Goal: Information Seeking & Learning: Learn about a topic

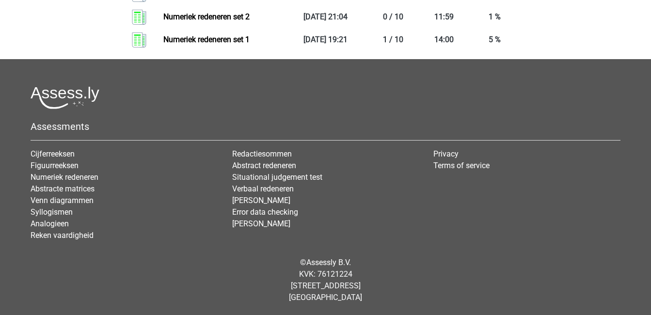
scroll to position [1587, 0]
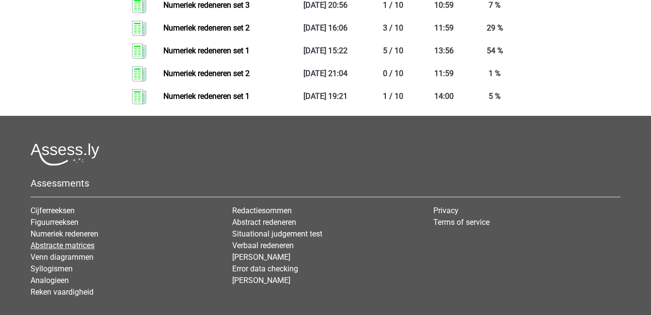
click at [82, 244] on link "Abstracte matrices" at bounding box center [63, 245] width 64 height 9
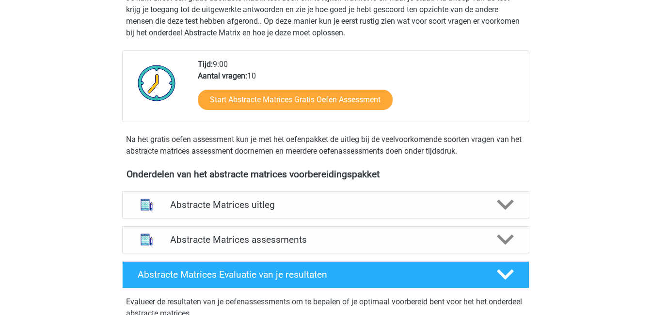
scroll to position [262, 0]
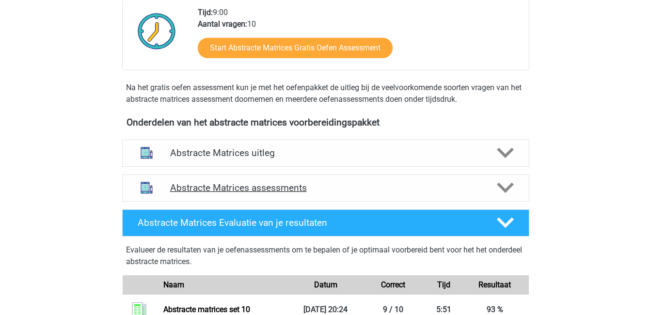
click at [499, 189] on icon at bounding box center [505, 187] width 17 height 17
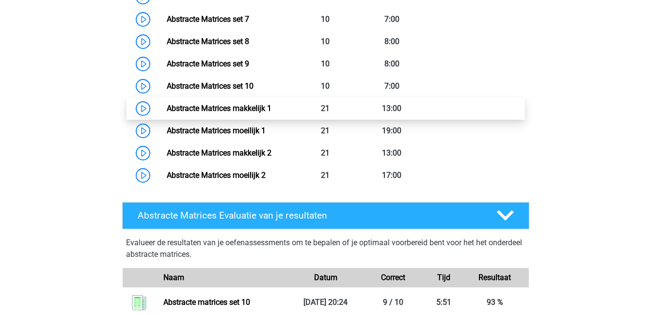
scroll to position [663, 0]
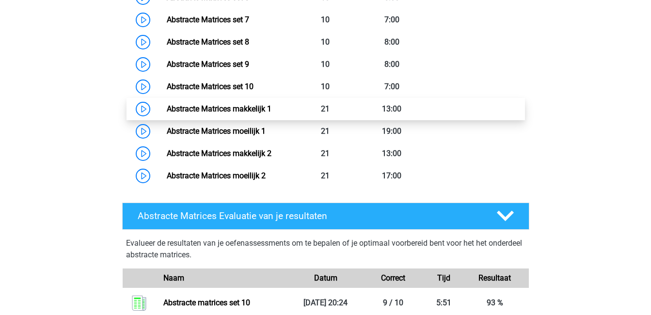
click at [271, 104] on link "Abstracte Matrices makkelijk 1" at bounding box center [219, 108] width 105 height 9
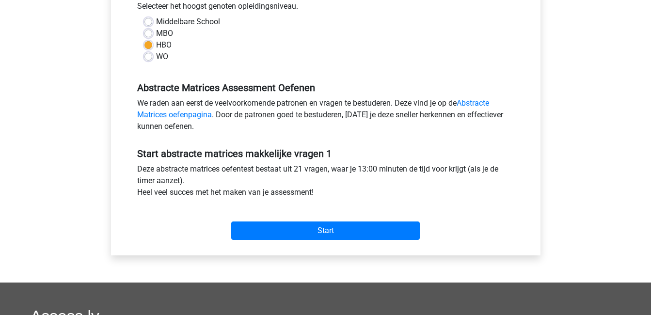
scroll to position [228, 0]
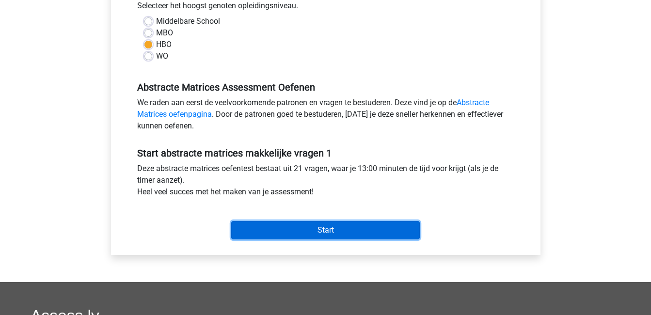
click at [306, 231] on input "Start" at bounding box center [325, 230] width 188 height 18
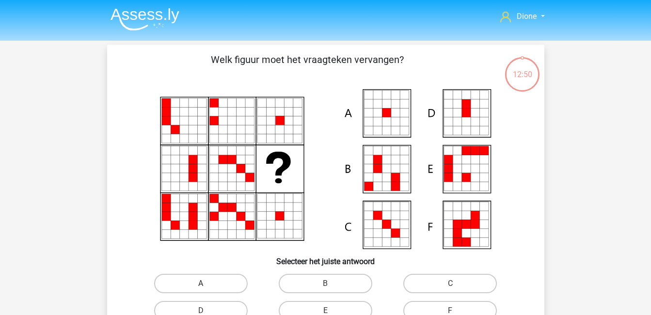
click at [221, 284] on label "A" at bounding box center [200, 283] width 93 height 19
click at [207, 284] on input "A" at bounding box center [204, 286] width 6 height 6
radio input "true"
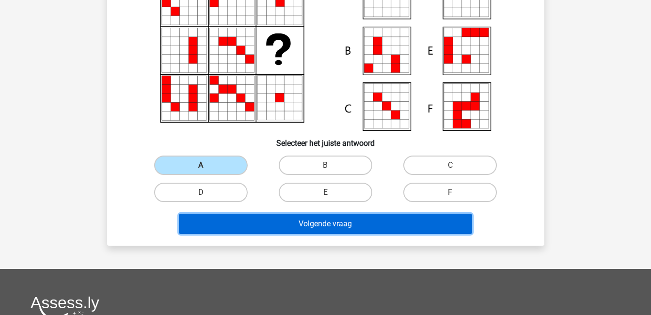
click at [377, 222] on button "Volgende vraag" at bounding box center [325, 224] width 293 height 20
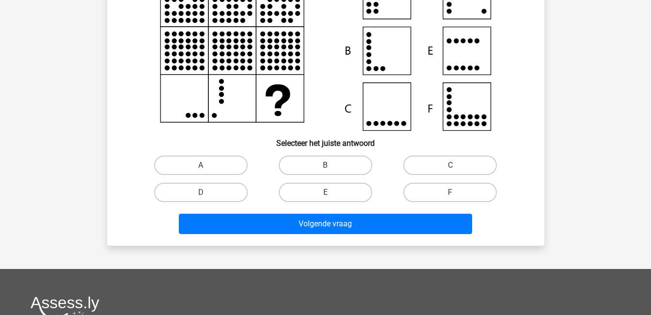
scroll to position [45, 0]
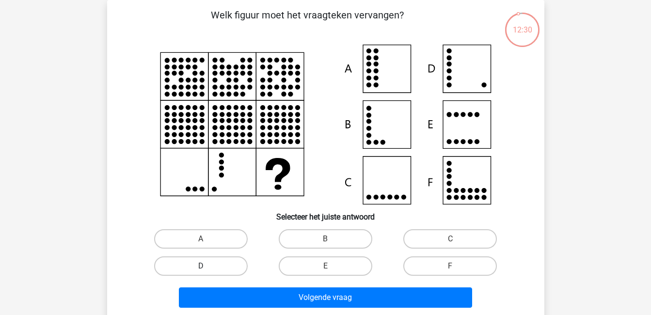
click at [234, 263] on label "D" at bounding box center [200, 265] width 93 height 19
click at [207, 266] on input "D" at bounding box center [204, 269] width 6 height 6
radio input "true"
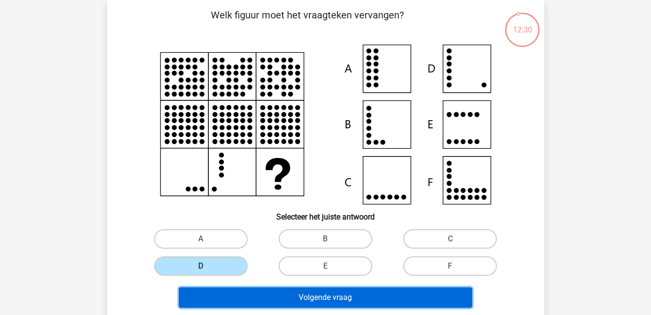
click at [296, 292] on button "Volgende vraag" at bounding box center [325, 297] width 293 height 20
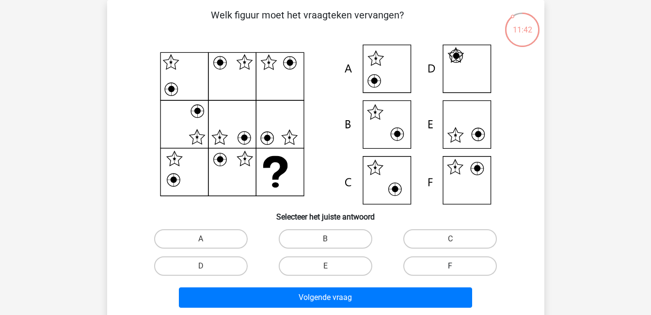
click at [434, 267] on label "F" at bounding box center [449, 265] width 93 height 19
click at [450, 267] on input "F" at bounding box center [453, 269] width 6 height 6
radio input "true"
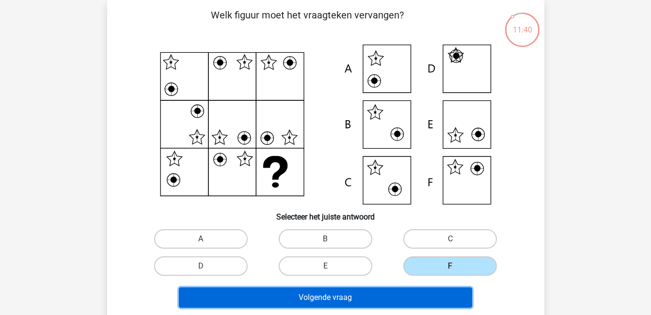
click at [421, 295] on button "Volgende vraag" at bounding box center [325, 297] width 293 height 20
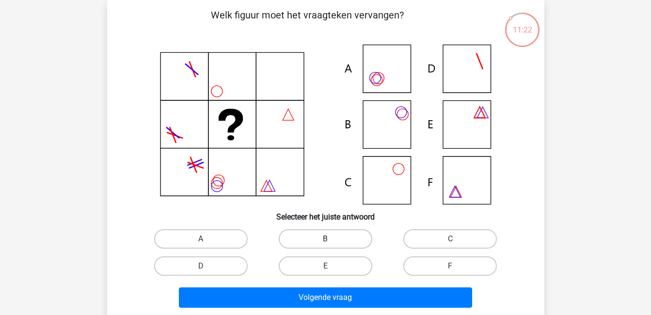
click at [338, 236] on label "B" at bounding box center [325, 238] width 93 height 19
click at [331, 239] on input "B" at bounding box center [328, 242] width 6 height 6
radio input "true"
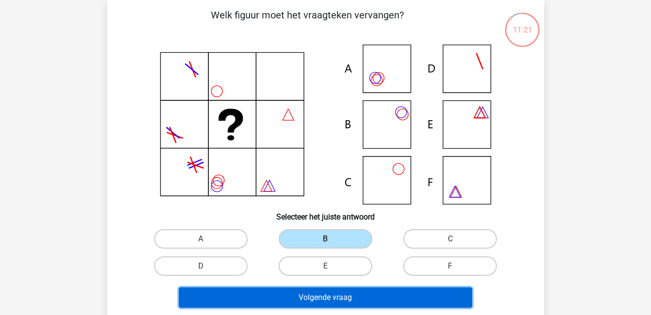
click at [354, 297] on button "Volgende vraag" at bounding box center [325, 297] width 293 height 20
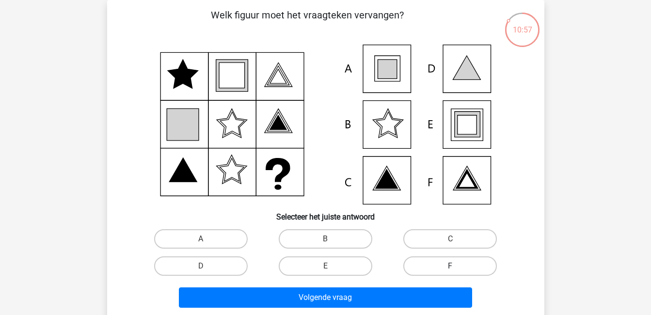
click at [419, 265] on label "F" at bounding box center [449, 265] width 93 height 19
click at [450, 266] on input "F" at bounding box center [453, 269] width 6 height 6
radio input "true"
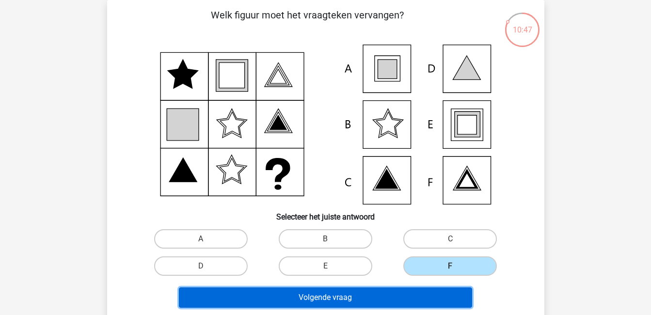
click at [422, 302] on button "Volgende vraag" at bounding box center [325, 297] width 293 height 20
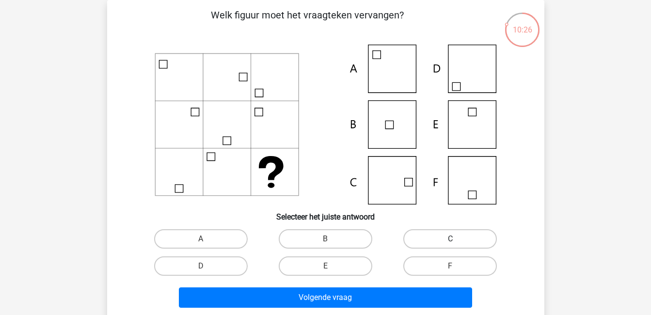
click at [436, 238] on label "C" at bounding box center [449, 238] width 93 height 19
click at [450, 239] on input "C" at bounding box center [453, 242] width 6 height 6
radio input "true"
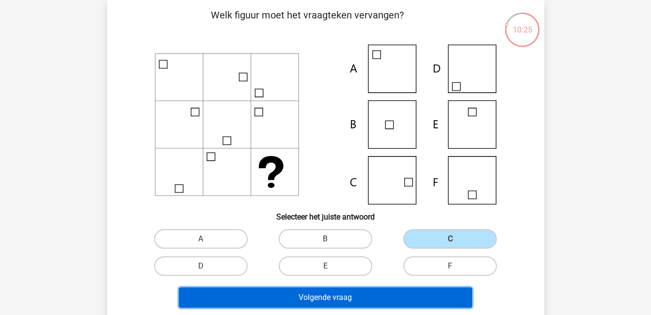
click at [429, 295] on button "Volgende vraag" at bounding box center [325, 297] width 293 height 20
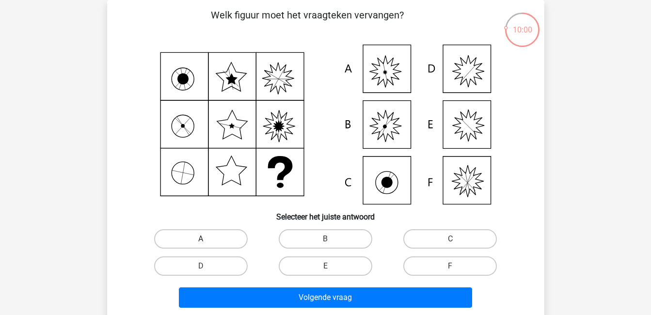
click at [222, 240] on label "A" at bounding box center [200, 238] width 93 height 19
click at [207, 240] on input "A" at bounding box center [204, 242] width 6 height 6
radio input "true"
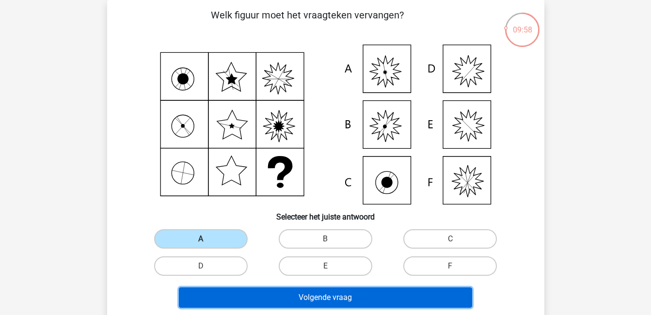
click at [276, 294] on button "Volgende vraag" at bounding box center [325, 297] width 293 height 20
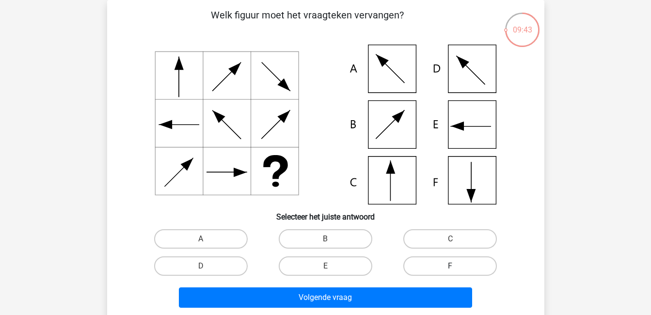
click at [422, 269] on label "F" at bounding box center [449, 265] width 93 height 19
click at [450, 269] on input "F" at bounding box center [453, 269] width 6 height 6
radio input "true"
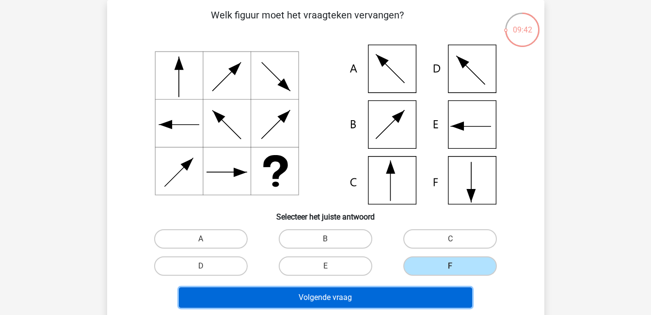
click at [421, 293] on button "Volgende vraag" at bounding box center [325, 297] width 293 height 20
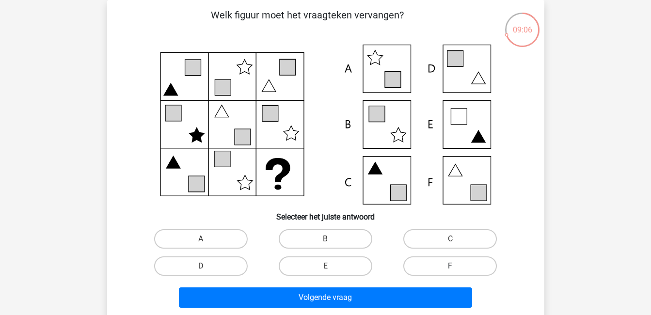
click at [421, 268] on label "F" at bounding box center [449, 265] width 93 height 19
click at [450, 268] on input "F" at bounding box center [453, 269] width 6 height 6
radio input "true"
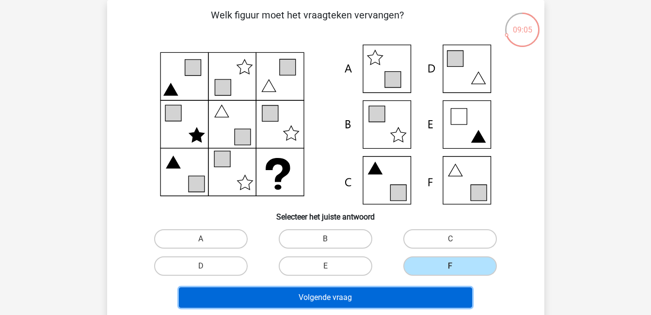
click at [420, 296] on button "Volgende vraag" at bounding box center [325, 297] width 293 height 20
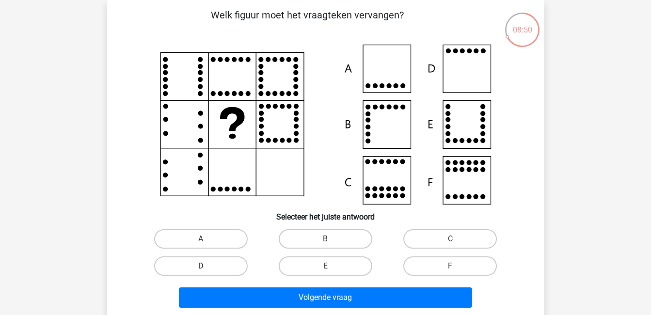
click at [222, 265] on label "D" at bounding box center [200, 265] width 93 height 19
click at [207, 266] on input "D" at bounding box center [204, 269] width 6 height 6
radio input "true"
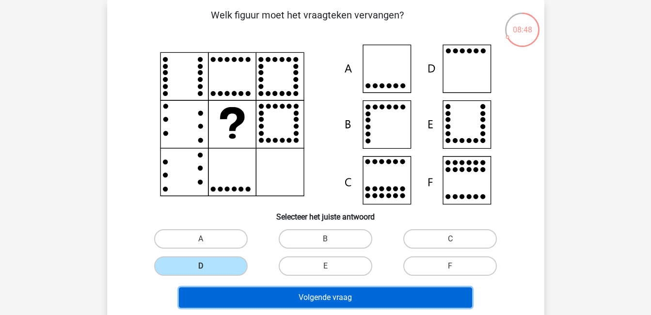
click at [287, 293] on button "Volgende vraag" at bounding box center [325, 297] width 293 height 20
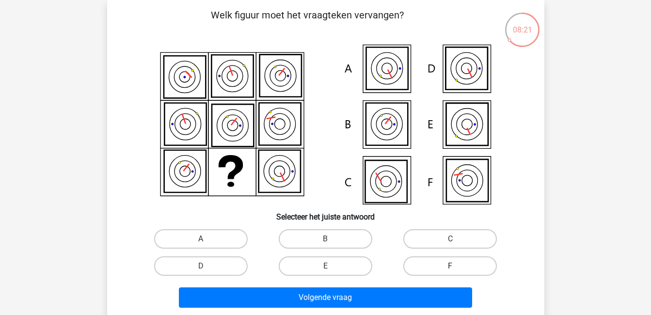
click at [446, 267] on label "F" at bounding box center [449, 265] width 93 height 19
click at [450, 267] on input "F" at bounding box center [453, 269] width 6 height 6
radio input "true"
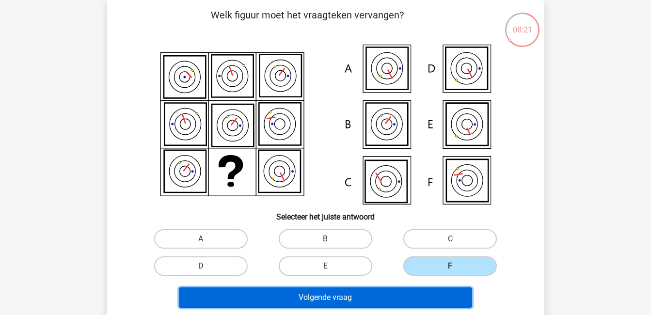
click at [440, 300] on button "Volgende vraag" at bounding box center [325, 297] width 293 height 20
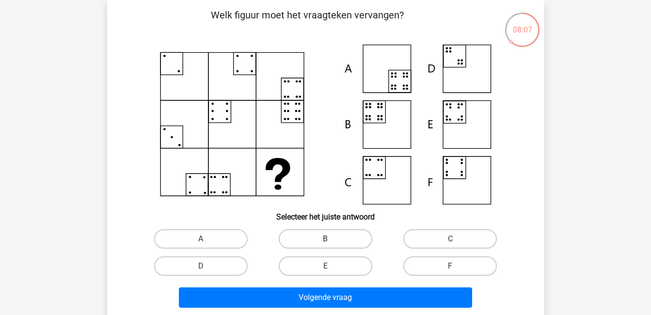
click at [328, 235] on label "B" at bounding box center [325, 238] width 93 height 19
click at [328, 239] on input "B" at bounding box center [328, 242] width 6 height 6
radio input "true"
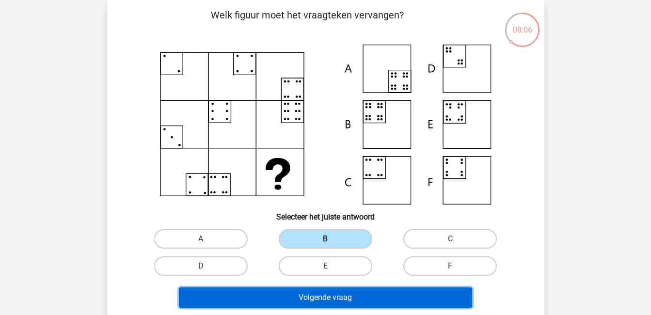
click at [354, 298] on button "Volgende vraag" at bounding box center [325, 297] width 293 height 20
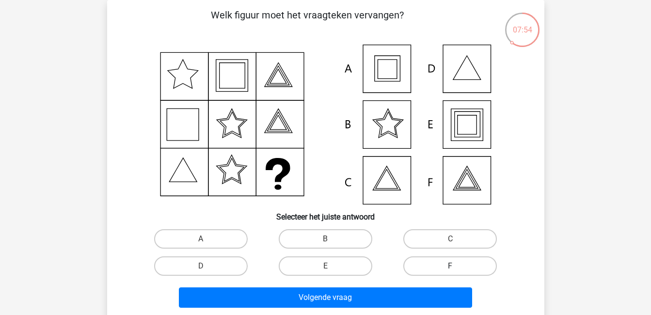
click at [438, 267] on label "F" at bounding box center [449, 265] width 93 height 19
click at [450, 267] on input "F" at bounding box center [453, 269] width 6 height 6
radio input "true"
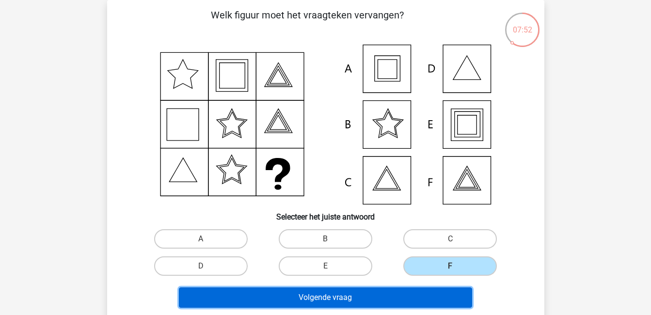
click at [430, 293] on button "Volgende vraag" at bounding box center [325, 297] width 293 height 20
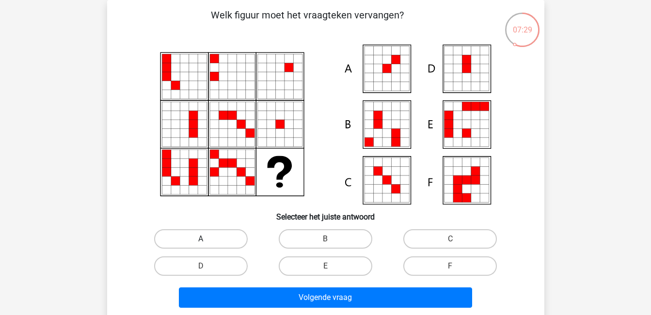
click at [211, 236] on label "A" at bounding box center [200, 238] width 93 height 19
click at [207, 239] on input "A" at bounding box center [204, 242] width 6 height 6
radio input "true"
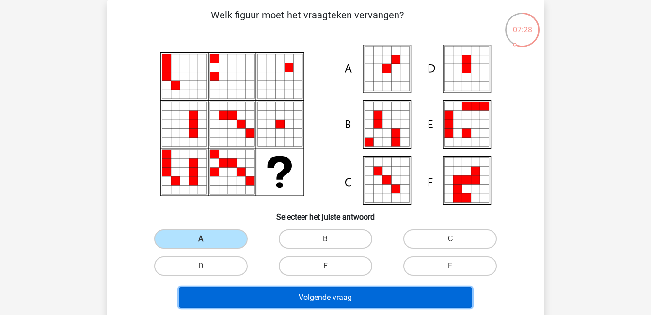
click at [307, 295] on button "Volgende vraag" at bounding box center [325, 297] width 293 height 20
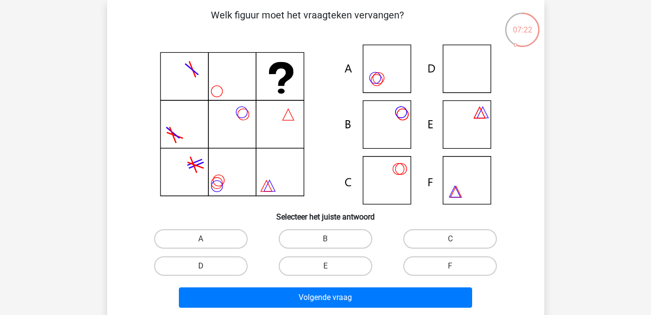
click at [219, 263] on label "D" at bounding box center [200, 265] width 93 height 19
click at [207, 266] on input "D" at bounding box center [204, 269] width 6 height 6
radio input "true"
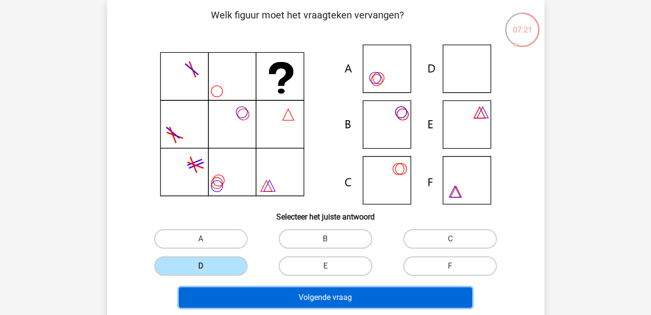
click at [295, 295] on button "Volgende vraag" at bounding box center [325, 297] width 293 height 20
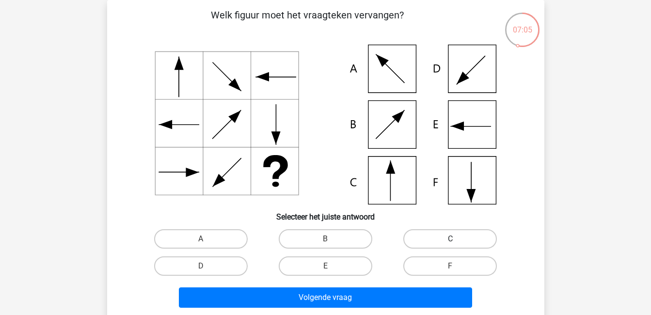
click at [437, 235] on label "C" at bounding box center [449, 238] width 93 height 19
click at [450, 239] on input "C" at bounding box center [453, 242] width 6 height 6
radio input "true"
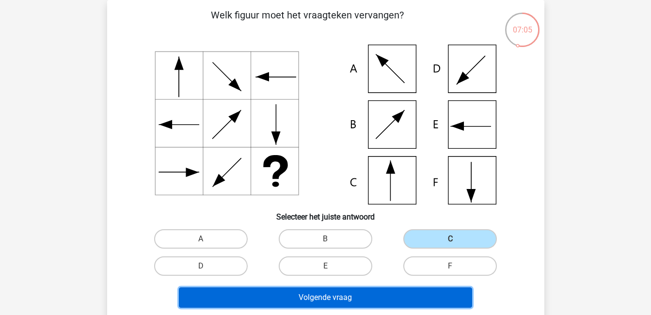
click at [433, 303] on button "Volgende vraag" at bounding box center [325, 297] width 293 height 20
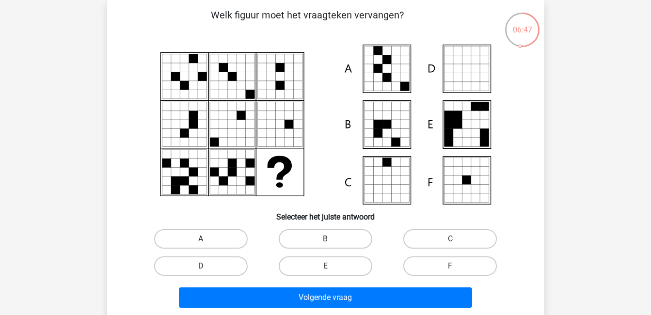
click at [231, 234] on label "A" at bounding box center [200, 238] width 93 height 19
click at [207, 239] on input "A" at bounding box center [204, 242] width 6 height 6
radio input "true"
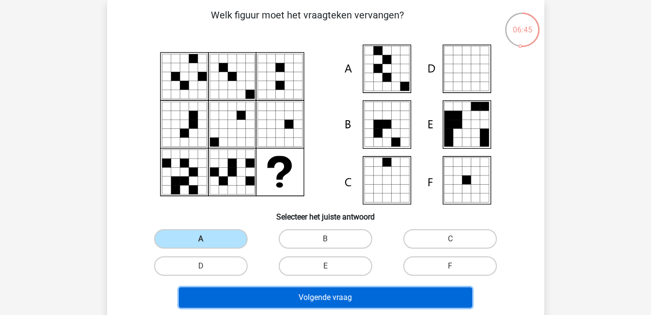
click at [315, 300] on button "Volgende vraag" at bounding box center [325, 297] width 293 height 20
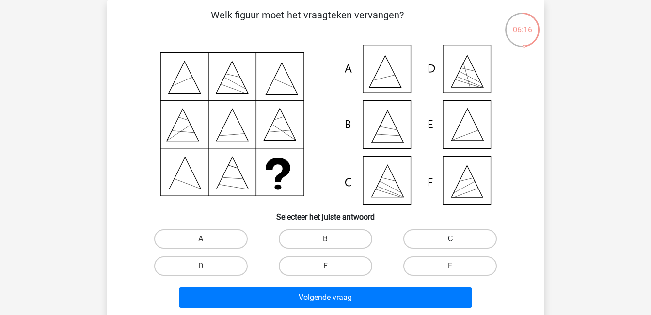
click at [427, 232] on label "C" at bounding box center [449, 238] width 93 height 19
click at [450, 239] on input "C" at bounding box center [453, 242] width 6 height 6
radio input "true"
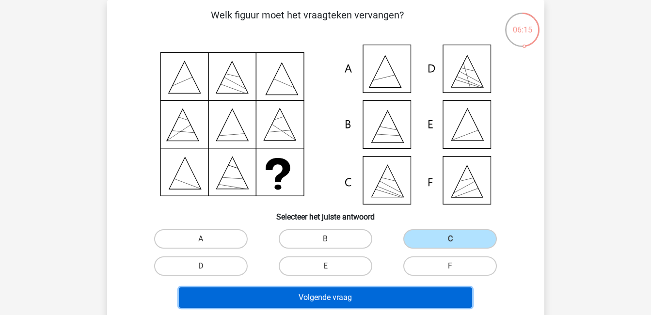
click at [423, 296] on button "Volgende vraag" at bounding box center [325, 297] width 293 height 20
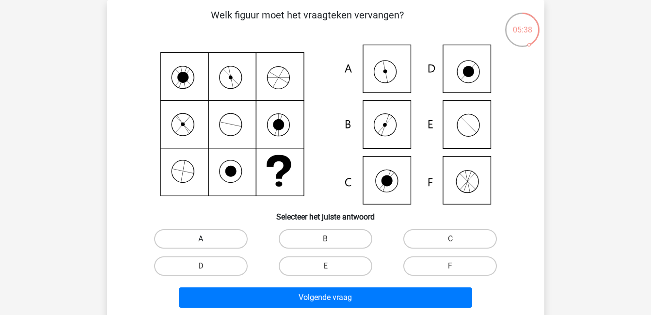
click at [188, 240] on label "A" at bounding box center [200, 238] width 93 height 19
click at [201, 240] on input "A" at bounding box center [204, 242] width 6 height 6
radio input "true"
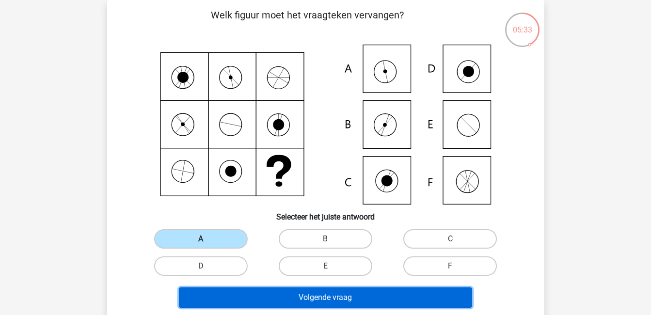
click at [295, 294] on button "Volgende vraag" at bounding box center [325, 297] width 293 height 20
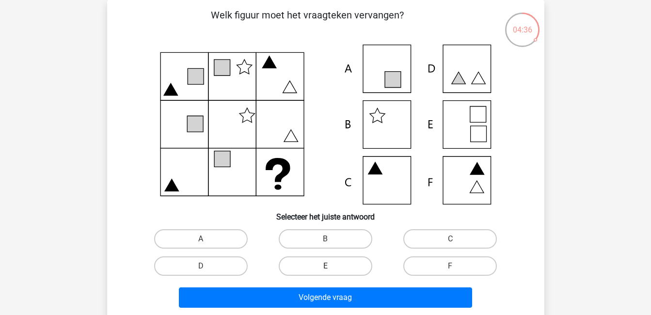
click at [326, 261] on label "E" at bounding box center [325, 265] width 93 height 19
click at [326, 266] on input "E" at bounding box center [328, 269] width 6 height 6
radio input "true"
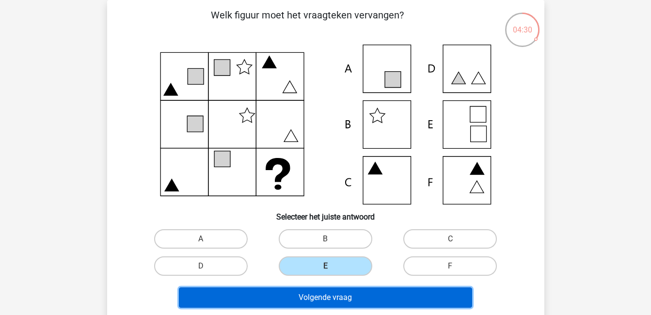
click at [358, 289] on button "Volgende vraag" at bounding box center [325, 297] width 293 height 20
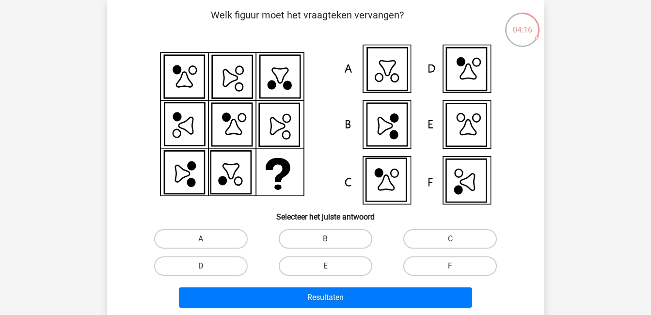
click at [450, 265] on label "F" at bounding box center [449, 265] width 93 height 19
click at [450, 266] on input "F" at bounding box center [453, 269] width 6 height 6
radio input "true"
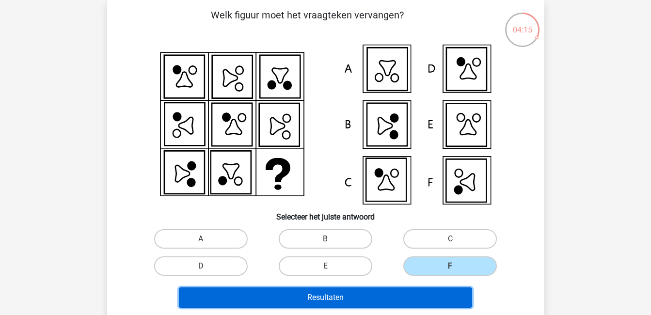
click at [438, 288] on button "Resultaten" at bounding box center [325, 297] width 293 height 20
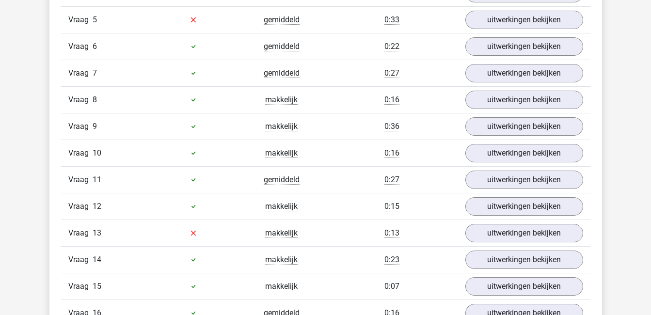
scroll to position [701, 0]
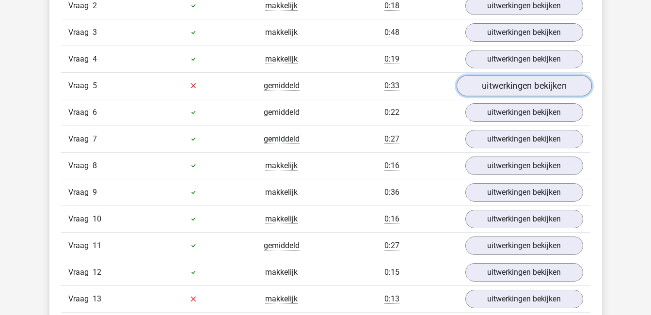
click at [514, 86] on link "uitwerkingen bekijken" at bounding box center [523, 85] width 135 height 21
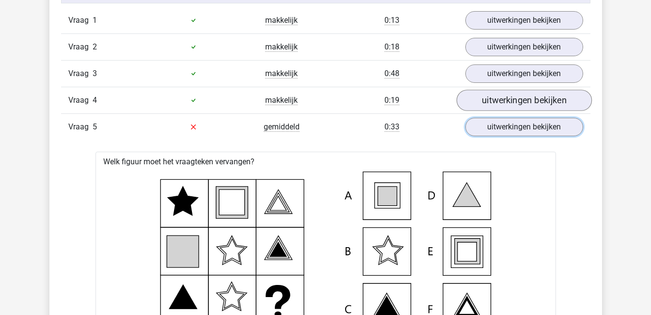
scroll to position [659, 0]
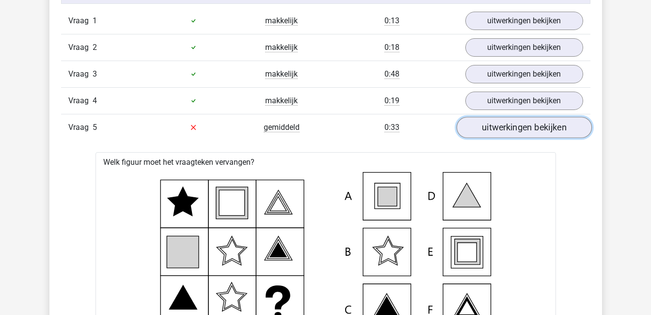
click at [539, 126] on link "uitwerkingen bekijken" at bounding box center [523, 127] width 135 height 21
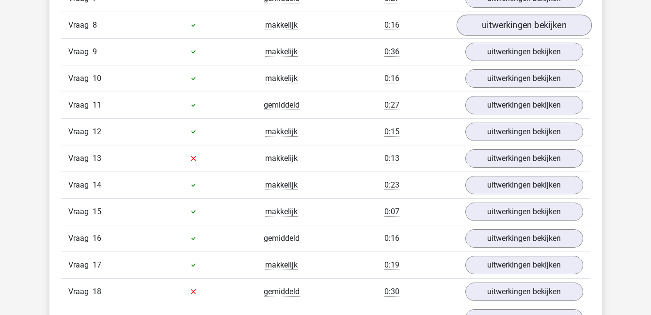
scroll to position [842, 0]
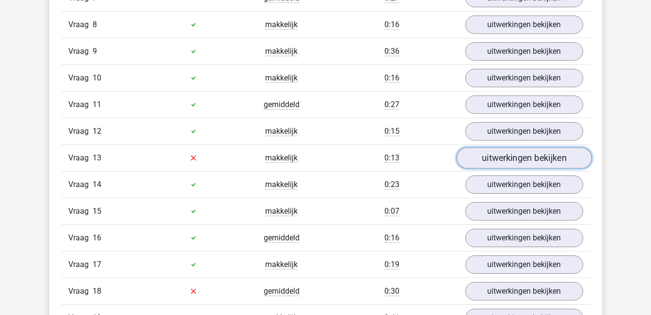
click at [536, 158] on link "uitwerkingen bekijken" at bounding box center [523, 157] width 135 height 21
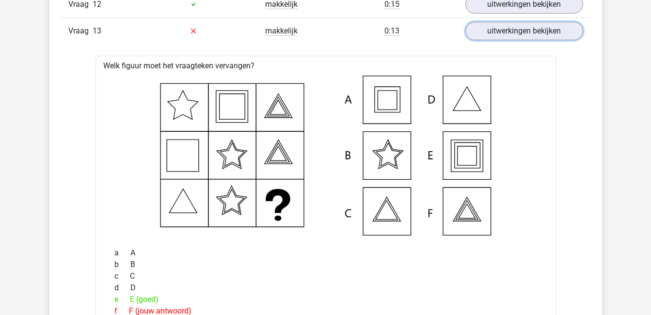
scroll to position [993, 0]
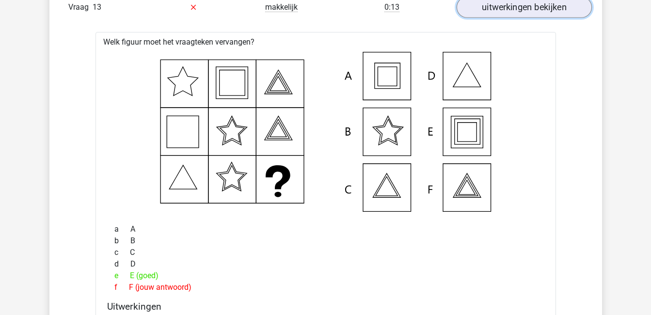
click at [534, 16] on link "uitwerkingen bekijken" at bounding box center [523, 7] width 135 height 21
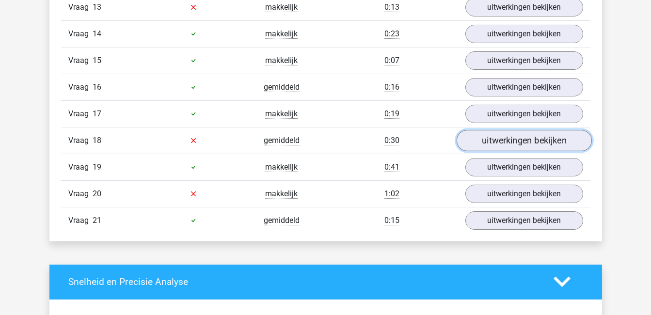
click at [537, 138] on link "uitwerkingen bekijken" at bounding box center [523, 140] width 135 height 21
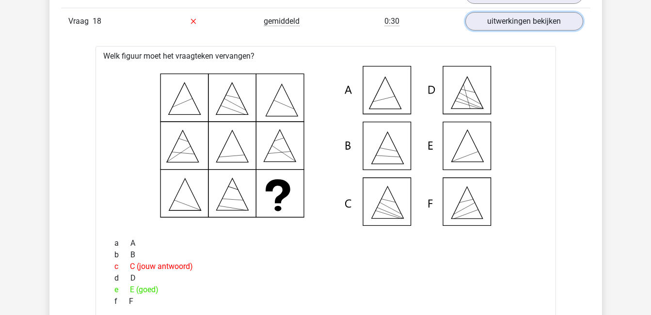
scroll to position [1111, 0]
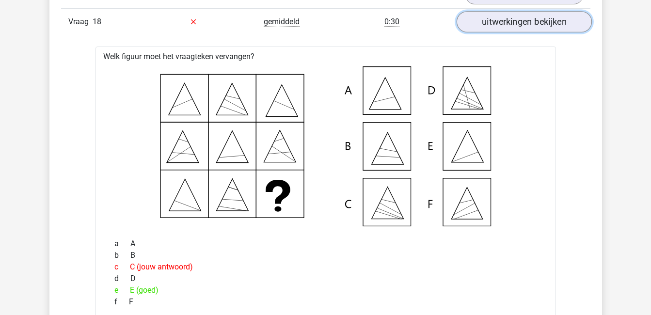
click at [510, 22] on link "uitwerkingen bekijken" at bounding box center [523, 21] width 135 height 21
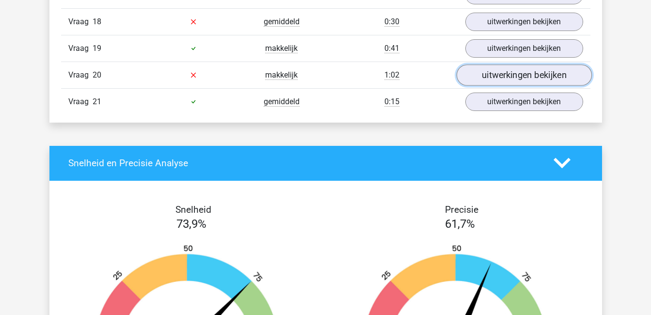
click at [527, 79] on link "uitwerkingen bekijken" at bounding box center [523, 74] width 135 height 21
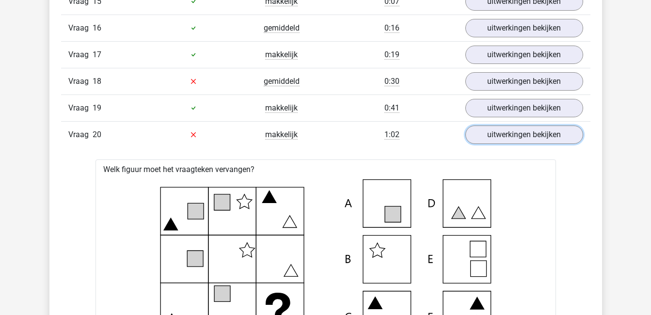
scroll to position [1049, 0]
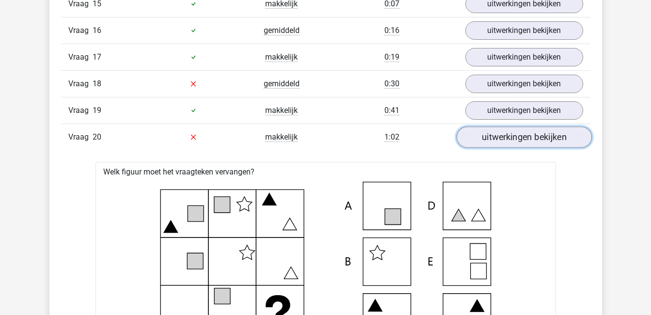
click at [536, 138] on link "uitwerkingen bekijken" at bounding box center [523, 136] width 135 height 21
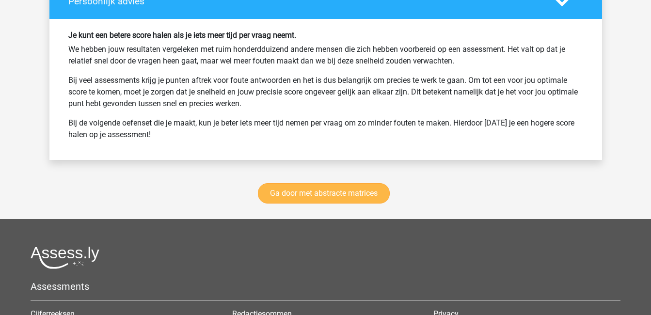
scroll to position [1600, 0]
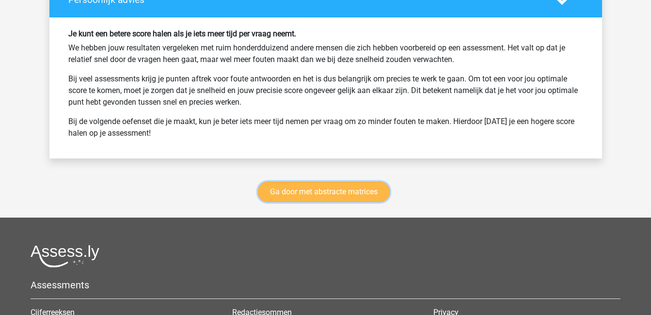
click at [323, 188] on link "Ga door met abstracte matrices" at bounding box center [324, 192] width 132 height 20
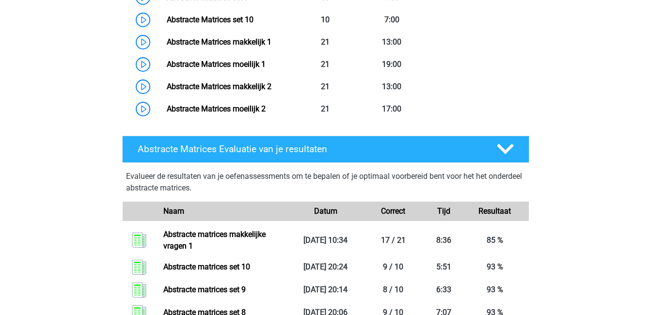
scroll to position [729, 0]
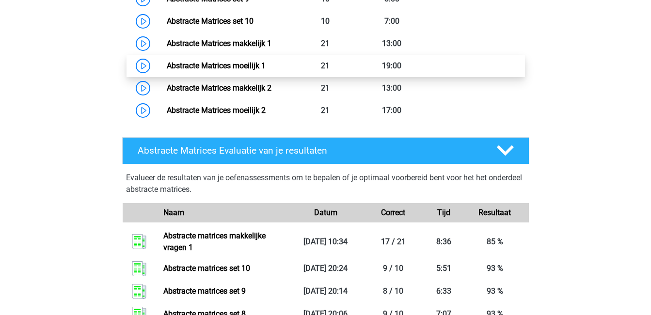
click at [265, 61] on link "Abstracte Matrices moeilijk 1" at bounding box center [216, 65] width 99 height 9
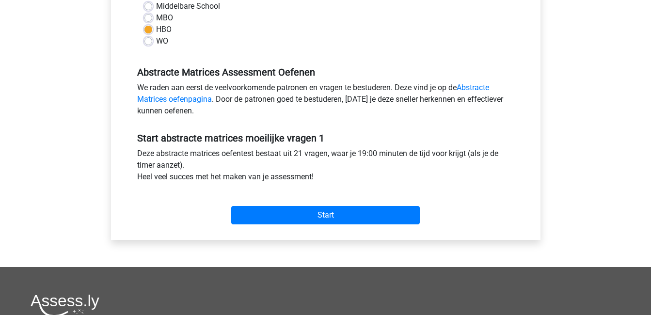
scroll to position [242, 0]
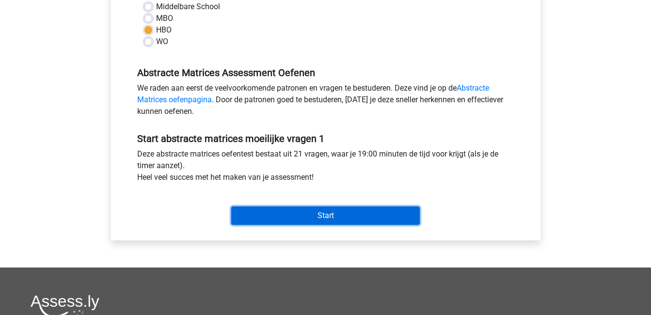
click at [337, 212] on input "Start" at bounding box center [325, 215] width 188 height 18
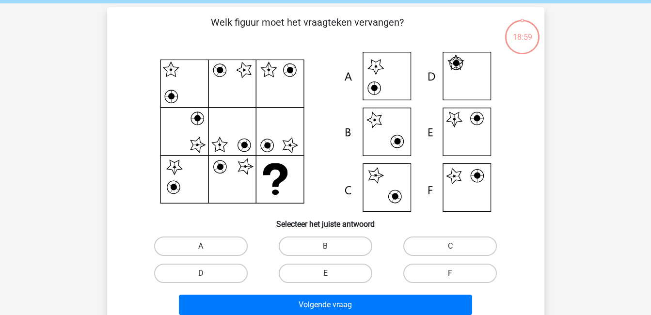
scroll to position [43, 0]
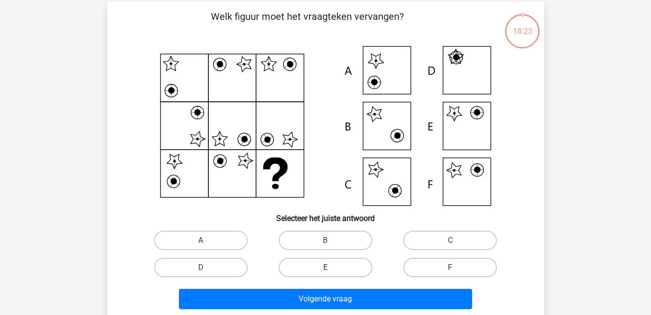
click at [354, 264] on label "E" at bounding box center [325, 267] width 93 height 19
click at [331, 267] on input "E" at bounding box center [328, 270] width 6 height 6
radio input "true"
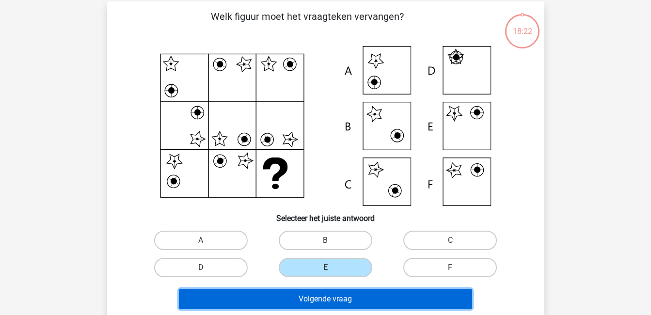
click at [377, 304] on button "Volgende vraag" at bounding box center [325, 299] width 293 height 20
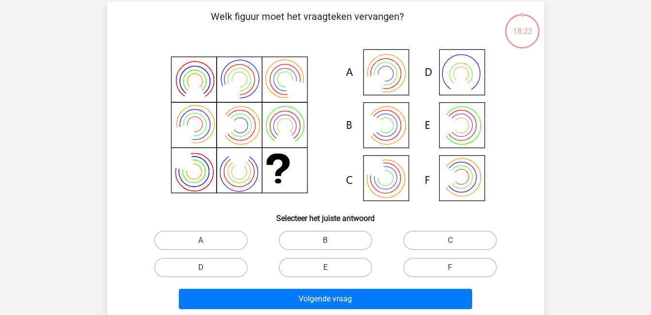
scroll to position [45, 0]
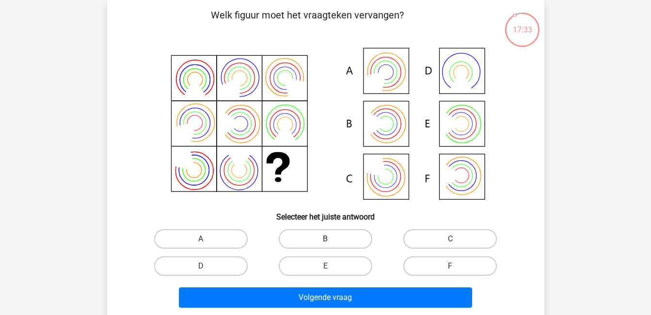
click at [340, 237] on label "B" at bounding box center [325, 238] width 93 height 19
click at [331, 239] on input "B" at bounding box center [328, 242] width 6 height 6
radio input "true"
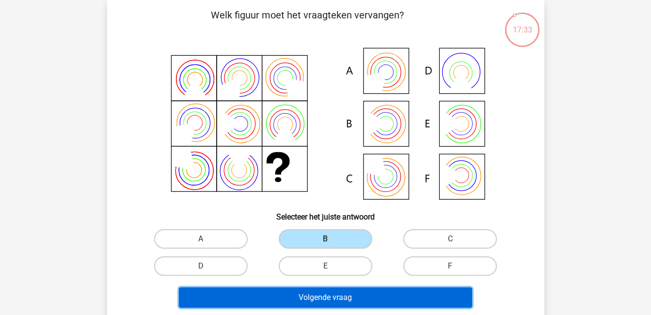
click at [374, 302] on button "Volgende vraag" at bounding box center [325, 297] width 293 height 20
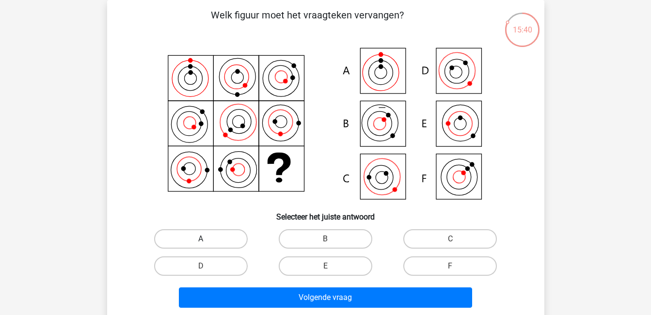
click at [230, 247] on label "A" at bounding box center [200, 238] width 93 height 19
click at [207, 245] on input "A" at bounding box center [204, 242] width 6 height 6
radio input "true"
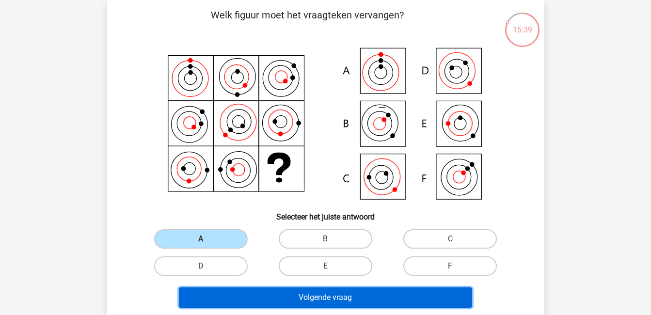
click at [296, 307] on button "Volgende vraag" at bounding box center [325, 297] width 293 height 20
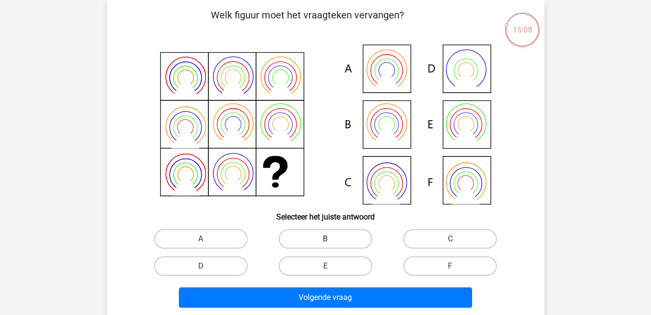
click at [325, 231] on label "B" at bounding box center [325, 238] width 93 height 19
click at [325, 239] on input "B" at bounding box center [328, 242] width 6 height 6
radio input "true"
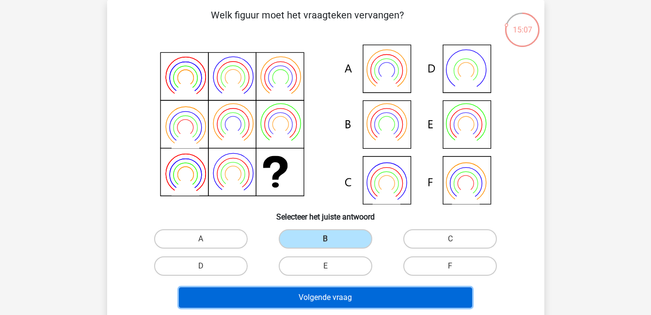
click at [347, 294] on button "Volgende vraag" at bounding box center [325, 297] width 293 height 20
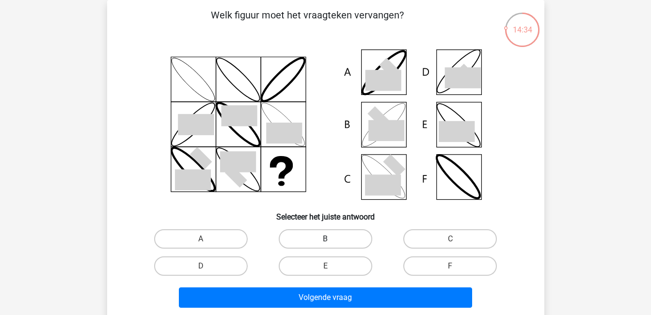
click at [345, 236] on label "B" at bounding box center [325, 238] width 93 height 19
click at [331, 239] on input "B" at bounding box center [328, 242] width 6 height 6
radio input "true"
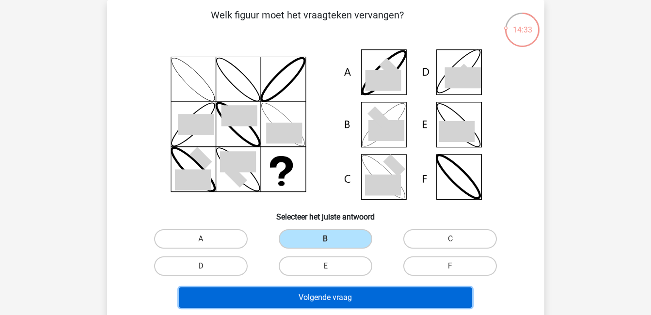
click at [363, 297] on button "Volgende vraag" at bounding box center [325, 297] width 293 height 20
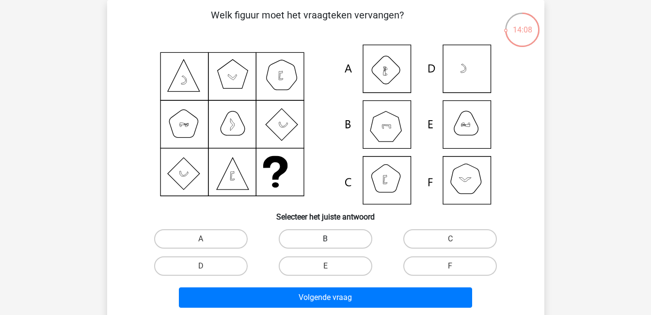
click at [322, 234] on label "B" at bounding box center [325, 238] width 93 height 19
click at [325, 239] on input "B" at bounding box center [328, 242] width 6 height 6
radio input "true"
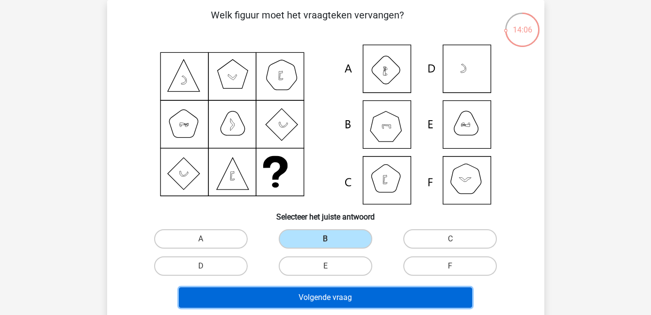
click at [356, 294] on button "Volgende vraag" at bounding box center [325, 297] width 293 height 20
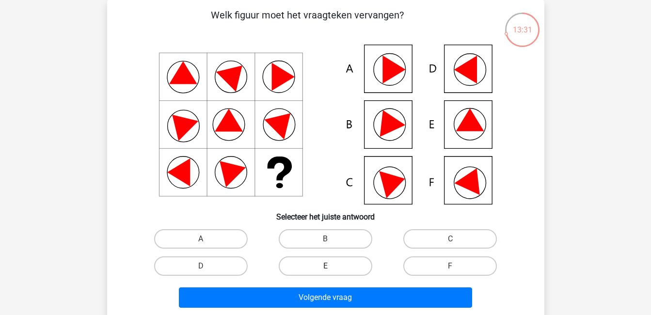
click at [336, 265] on label "E" at bounding box center [325, 265] width 93 height 19
click at [331, 266] on input "E" at bounding box center [328, 269] width 6 height 6
radio input "true"
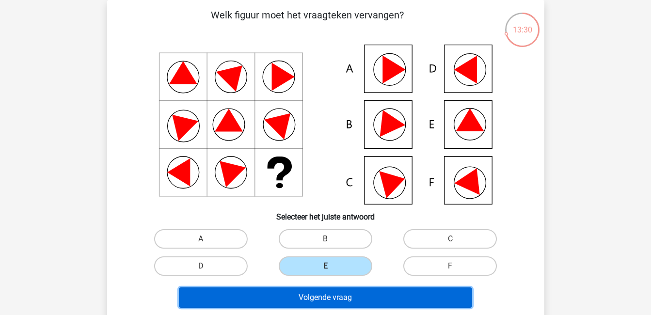
click at [351, 298] on button "Volgende vraag" at bounding box center [325, 297] width 293 height 20
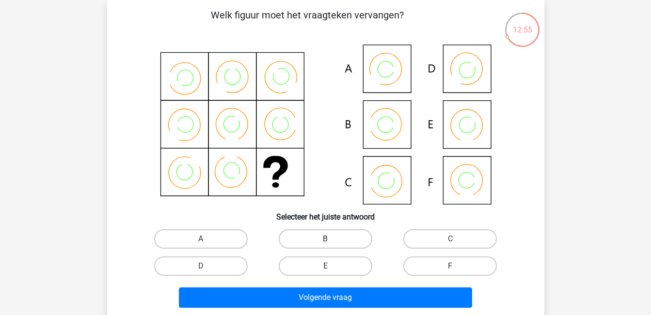
click at [338, 242] on label "B" at bounding box center [325, 238] width 93 height 19
click at [331, 242] on input "B" at bounding box center [328, 242] width 6 height 6
radio input "true"
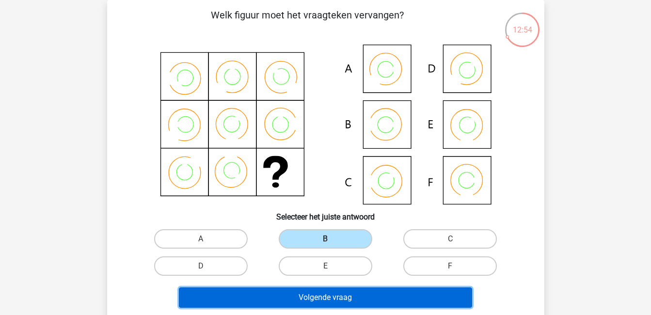
click at [355, 299] on button "Volgende vraag" at bounding box center [325, 297] width 293 height 20
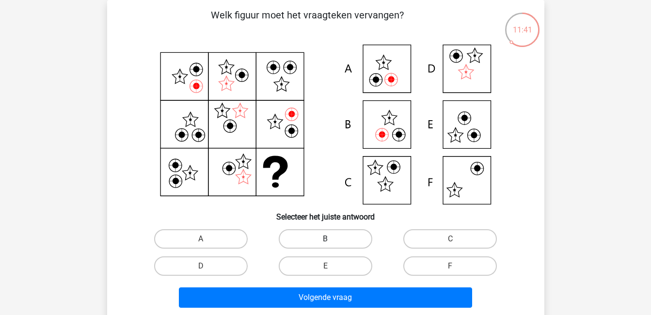
click at [332, 236] on label "B" at bounding box center [325, 238] width 93 height 19
click at [331, 239] on input "B" at bounding box center [328, 242] width 6 height 6
radio input "true"
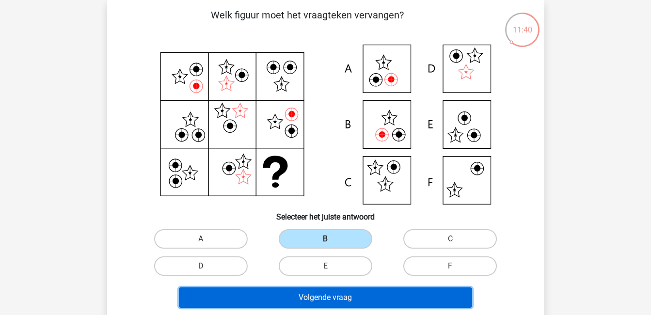
click at [347, 296] on button "Volgende vraag" at bounding box center [325, 297] width 293 height 20
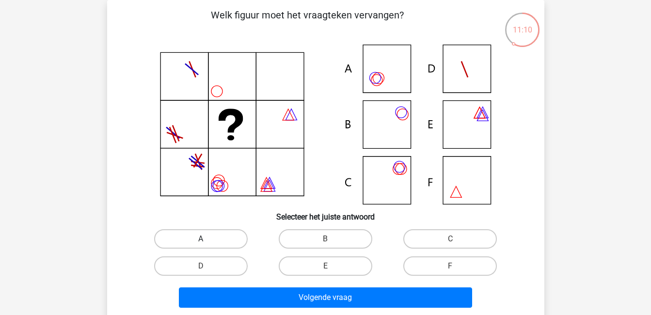
click at [226, 239] on label "A" at bounding box center [200, 238] width 93 height 19
click at [207, 239] on input "A" at bounding box center [204, 242] width 6 height 6
radio input "true"
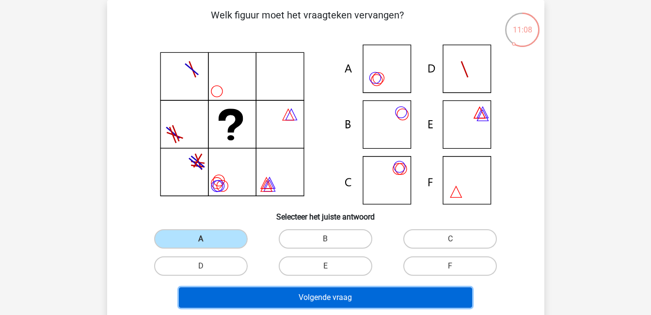
click at [326, 297] on button "Volgende vraag" at bounding box center [325, 297] width 293 height 20
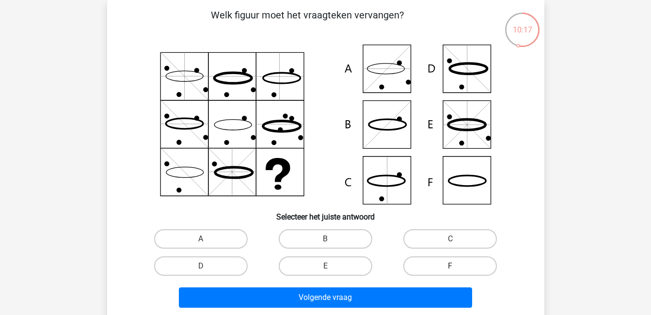
click at [436, 267] on label "F" at bounding box center [449, 265] width 93 height 19
click at [450, 267] on input "F" at bounding box center [453, 269] width 6 height 6
radio input "true"
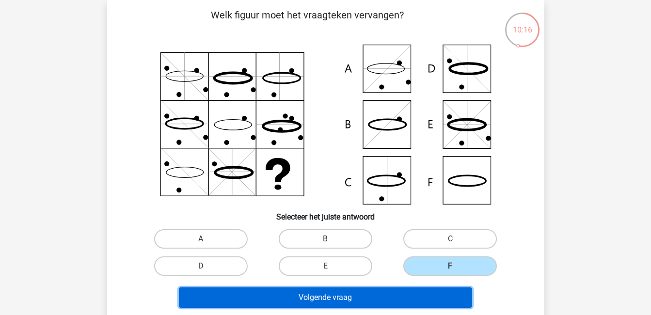
click at [427, 288] on button "Volgende vraag" at bounding box center [325, 297] width 293 height 20
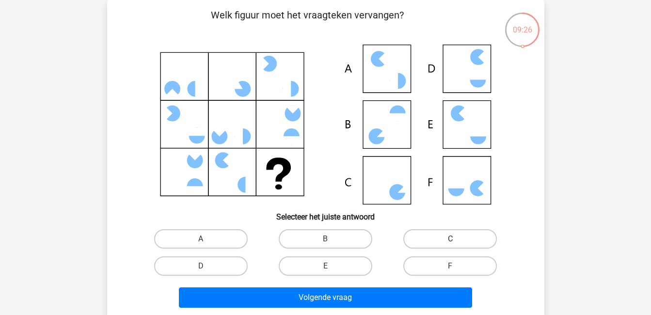
click at [452, 230] on label "C" at bounding box center [449, 238] width 93 height 19
click at [452, 239] on input "C" at bounding box center [453, 242] width 6 height 6
radio input "true"
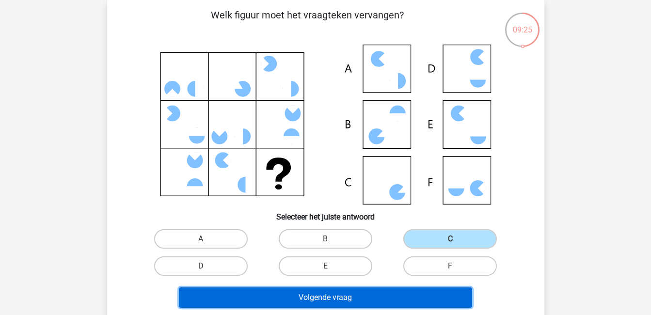
click at [437, 299] on button "Volgende vraag" at bounding box center [325, 297] width 293 height 20
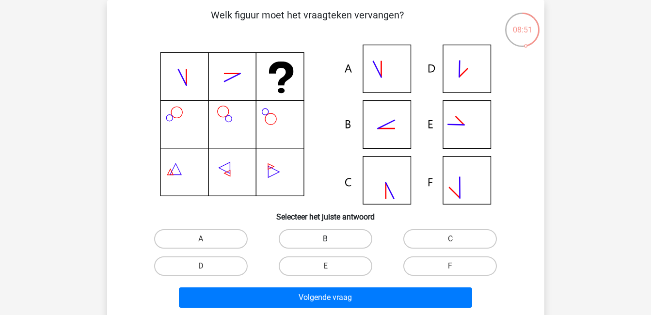
click at [341, 245] on label "B" at bounding box center [325, 238] width 93 height 19
click at [331, 245] on input "B" at bounding box center [328, 242] width 6 height 6
radio input "true"
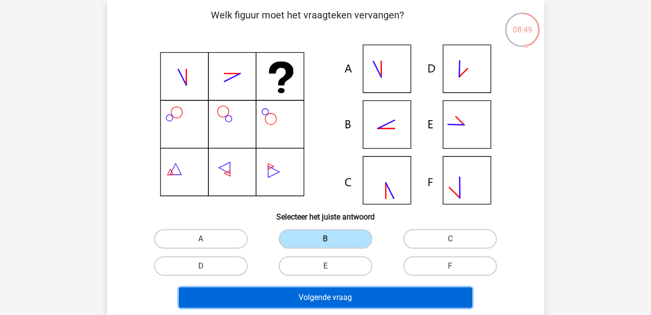
click at [354, 293] on button "Volgende vraag" at bounding box center [325, 297] width 293 height 20
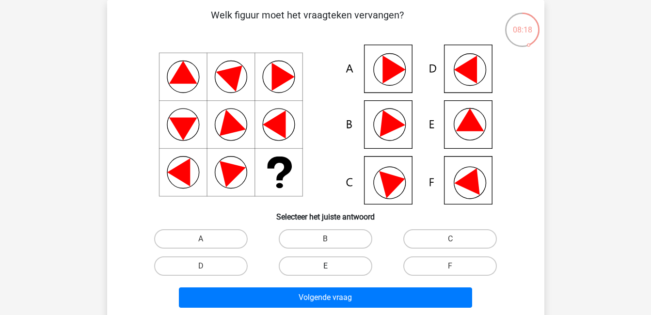
click at [325, 264] on label "E" at bounding box center [325, 265] width 93 height 19
click at [325, 266] on input "E" at bounding box center [328, 269] width 6 height 6
radio input "true"
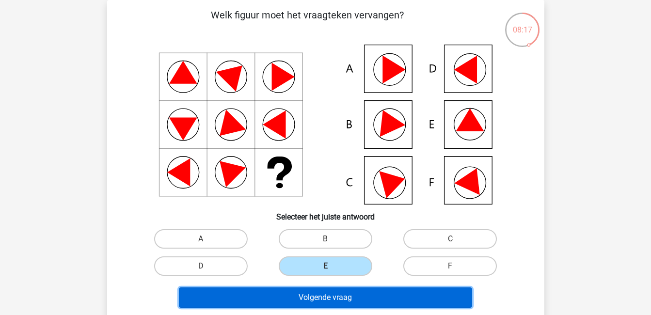
click at [327, 291] on button "Volgende vraag" at bounding box center [325, 297] width 293 height 20
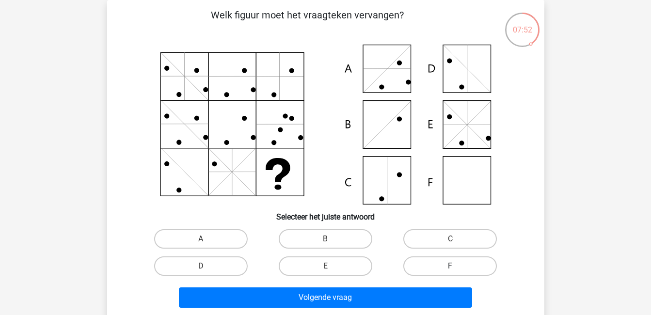
click at [445, 263] on label "F" at bounding box center [449, 265] width 93 height 19
click at [450, 266] on input "F" at bounding box center [453, 269] width 6 height 6
radio input "true"
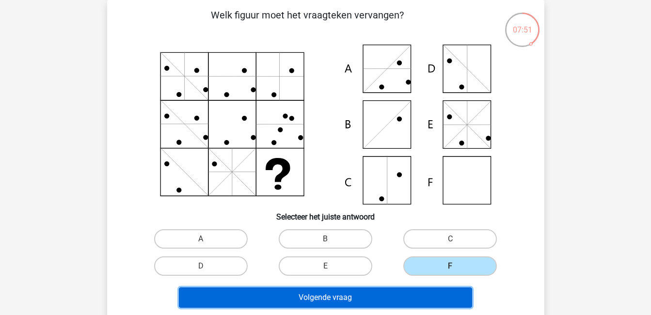
click at [431, 293] on button "Volgende vraag" at bounding box center [325, 297] width 293 height 20
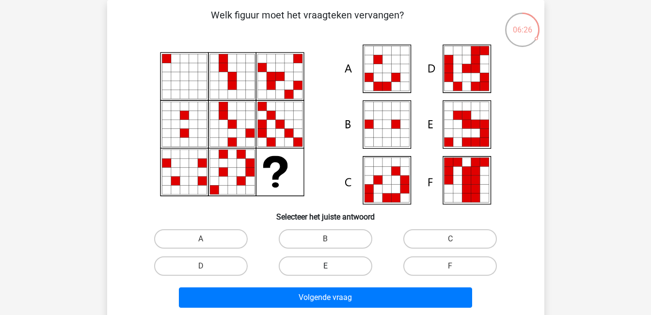
click at [340, 265] on label "E" at bounding box center [325, 265] width 93 height 19
click at [331, 266] on input "E" at bounding box center [328, 269] width 6 height 6
radio input "true"
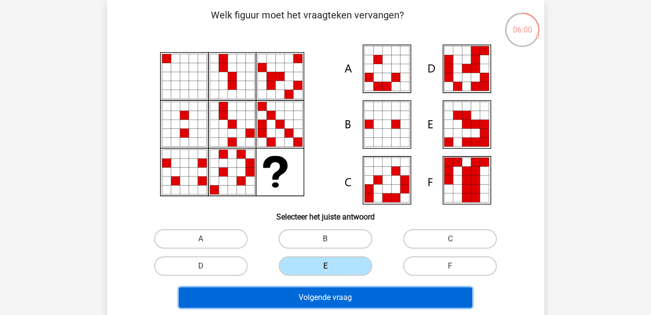
click at [346, 294] on button "Volgende vraag" at bounding box center [325, 297] width 293 height 20
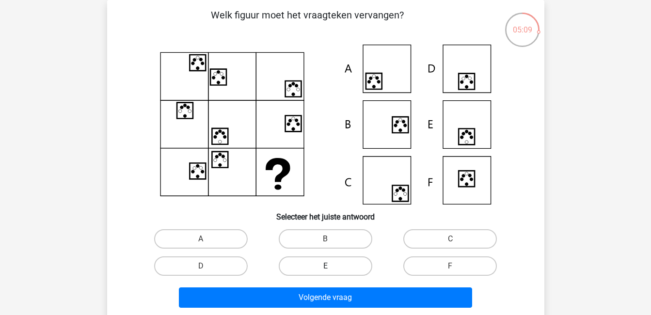
click at [344, 264] on label "E" at bounding box center [325, 265] width 93 height 19
click at [331, 266] on input "E" at bounding box center [328, 269] width 6 height 6
radio input "true"
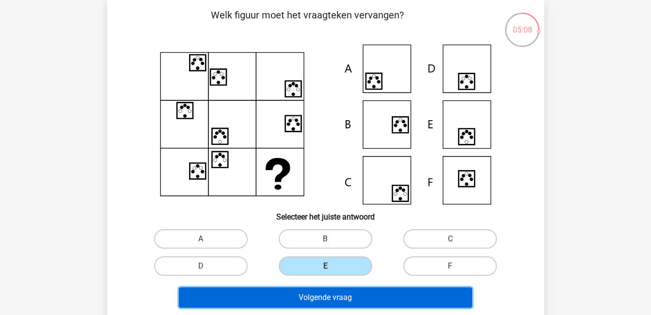
click at [357, 297] on button "Volgende vraag" at bounding box center [325, 297] width 293 height 20
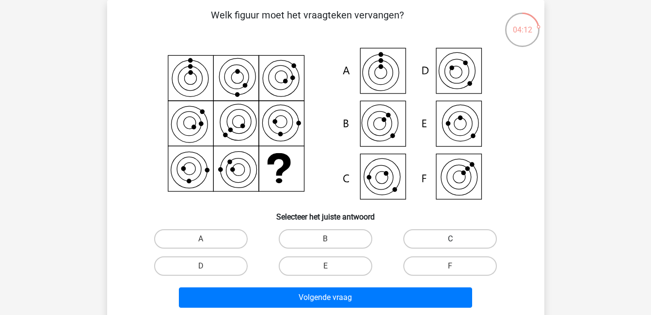
click at [455, 234] on label "C" at bounding box center [449, 238] width 93 height 19
click at [455, 239] on input "C" at bounding box center [453, 242] width 6 height 6
radio input "true"
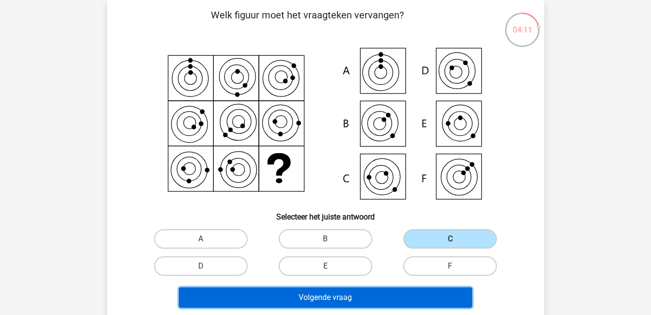
click at [433, 295] on button "Volgende vraag" at bounding box center [325, 297] width 293 height 20
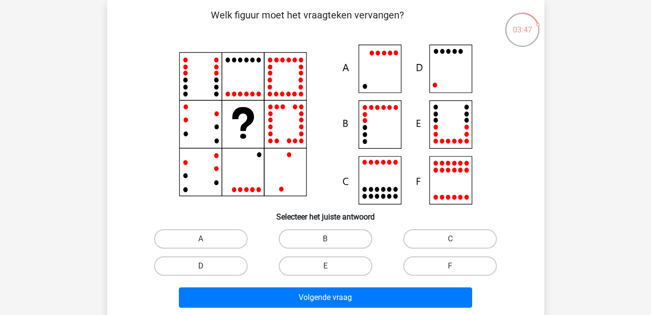
click at [215, 264] on label "D" at bounding box center [200, 265] width 93 height 19
click at [207, 266] on input "D" at bounding box center [204, 269] width 6 height 6
radio input "true"
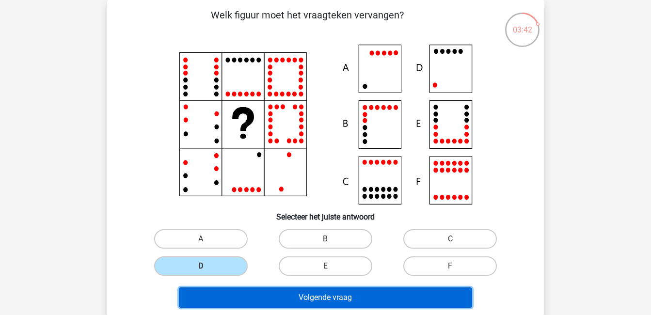
click at [321, 296] on button "Volgende vraag" at bounding box center [325, 297] width 293 height 20
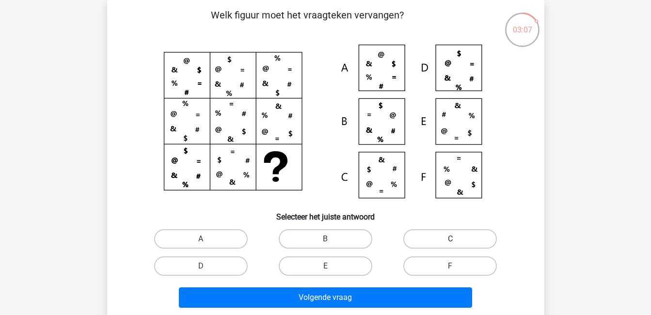
click at [424, 239] on label "C" at bounding box center [449, 238] width 93 height 19
click at [450, 239] on input "C" at bounding box center [453, 242] width 6 height 6
radio input "true"
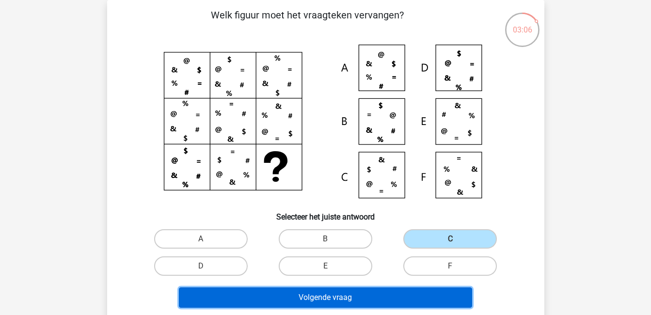
click at [410, 291] on button "Volgende vraag" at bounding box center [325, 297] width 293 height 20
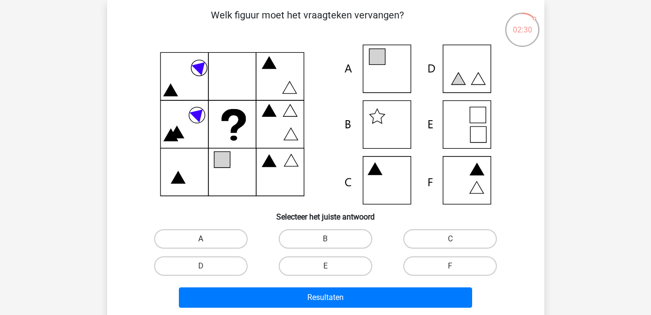
click at [236, 236] on label "A" at bounding box center [200, 238] width 93 height 19
click at [207, 239] on input "A" at bounding box center [204, 242] width 6 height 6
radio input "true"
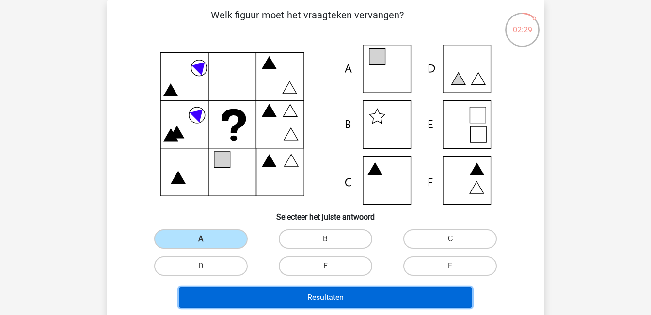
click at [295, 302] on button "Resultaten" at bounding box center [325, 297] width 293 height 20
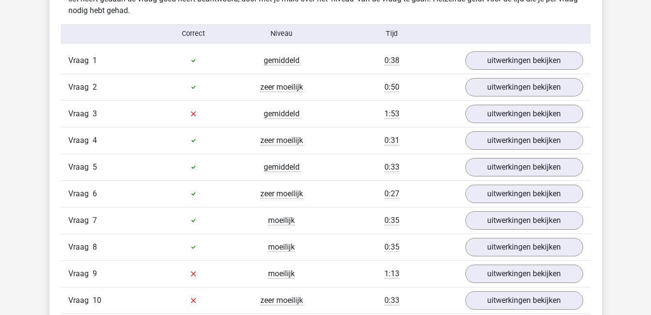
scroll to position [625, 0]
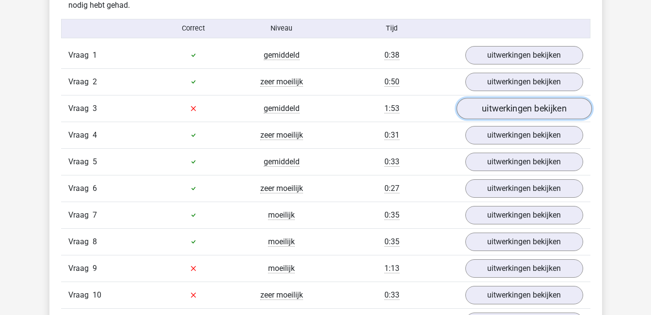
click at [521, 102] on link "uitwerkingen bekijken" at bounding box center [523, 108] width 135 height 21
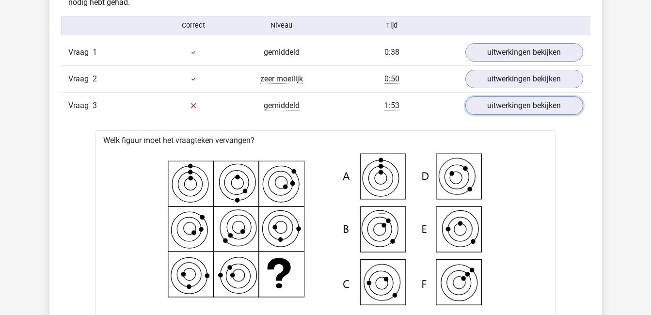
scroll to position [627, 0]
click at [508, 106] on link "uitwerkingen bekijken" at bounding box center [523, 105] width 135 height 21
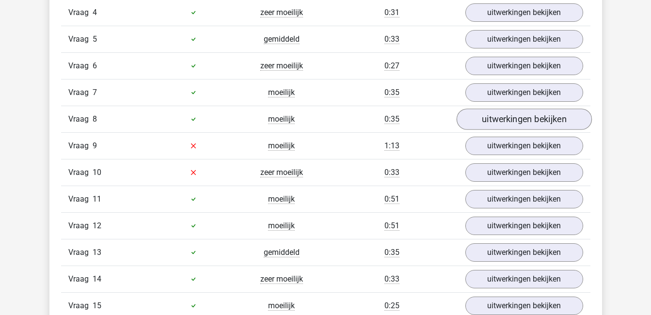
scroll to position [753, 0]
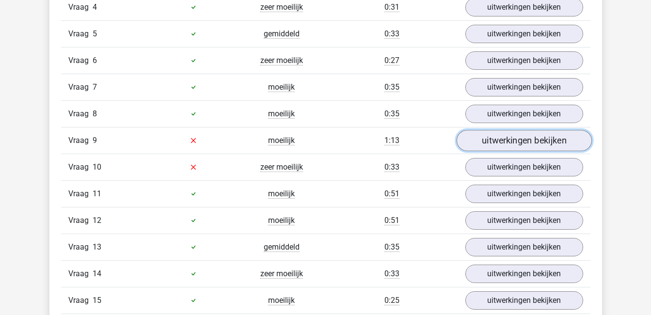
click at [502, 143] on link "uitwerkingen bekijken" at bounding box center [523, 140] width 135 height 21
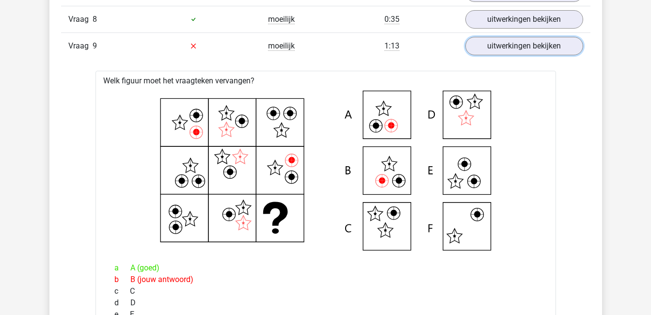
scroll to position [847, 0]
click at [512, 244] on icon at bounding box center [325, 171] width 429 height 160
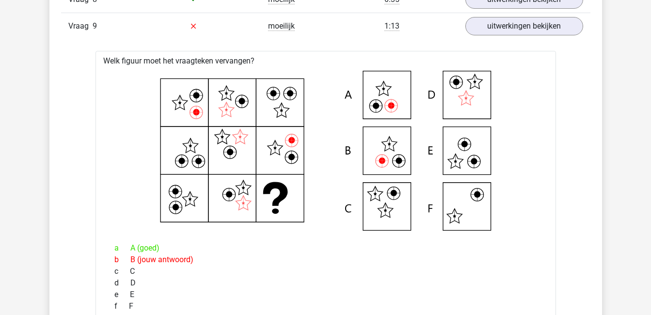
scroll to position [857, 0]
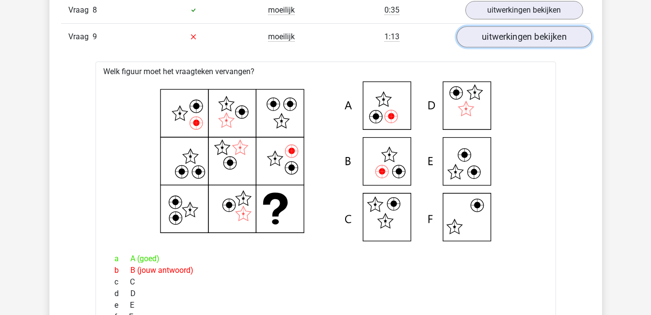
click at [503, 39] on link "uitwerkingen bekijken" at bounding box center [523, 36] width 135 height 21
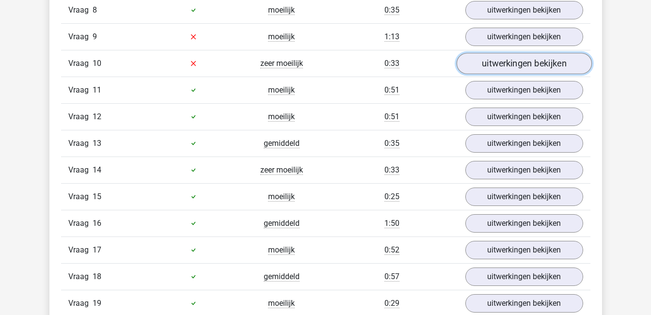
click at [501, 64] on link "uitwerkingen bekijken" at bounding box center [523, 63] width 135 height 21
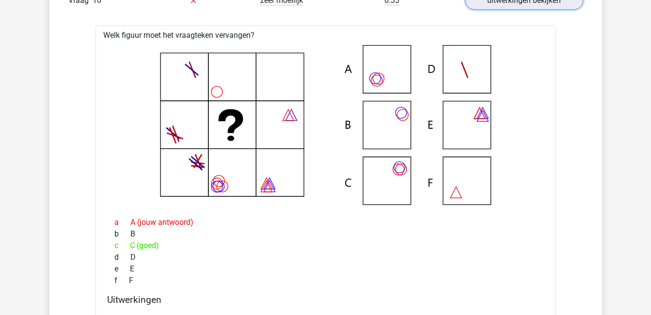
scroll to position [915, 0]
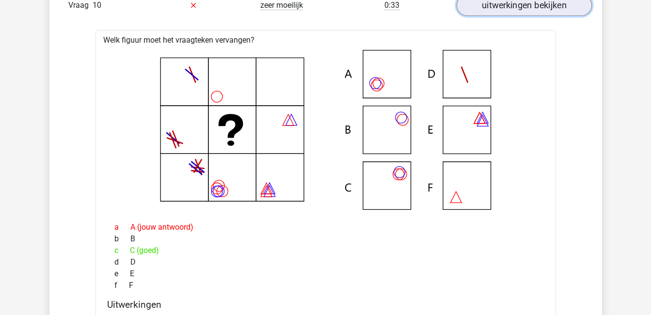
click at [518, 7] on link "uitwerkingen bekijken" at bounding box center [523, 5] width 135 height 21
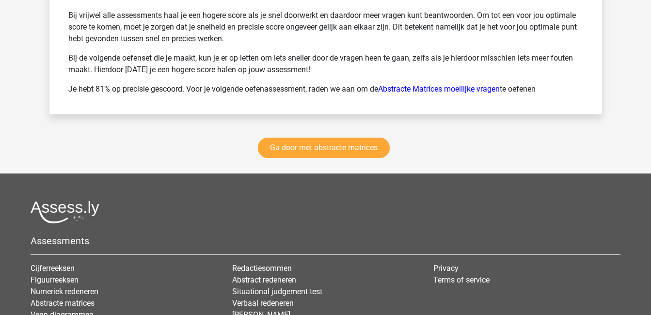
scroll to position [1676, 0]
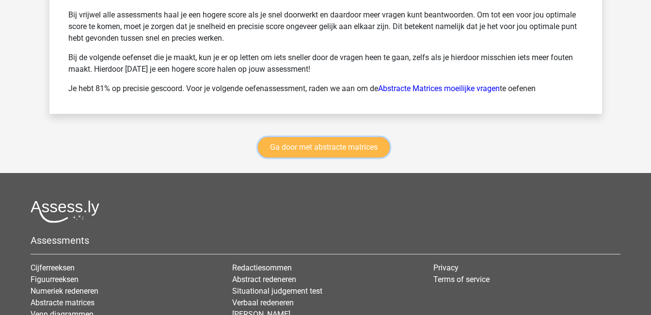
click at [353, 141] on link "Ga door met abstracte matrices" at bounding box center [324, 147] width 132 height 20
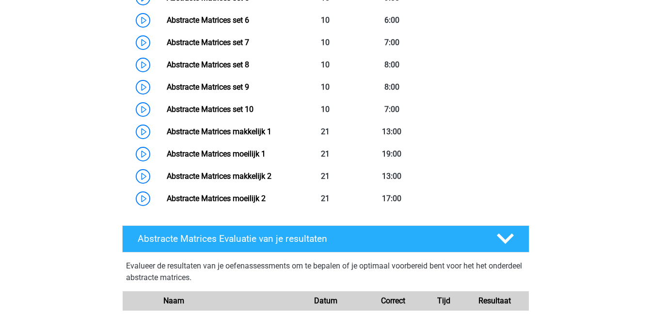
scroll to position [638, 0]
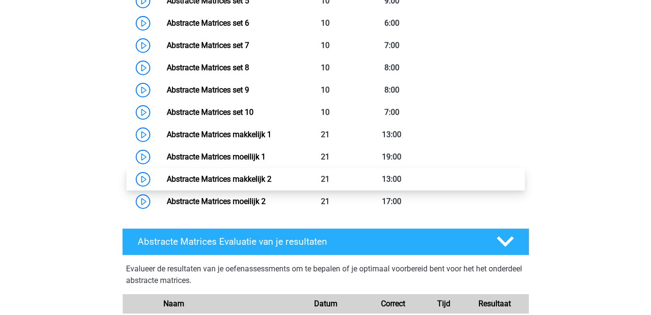
click at [270, 184] on link "Abstracte Matrices makkelijk 2" at bounding box center [219, 178] width 105 height 9
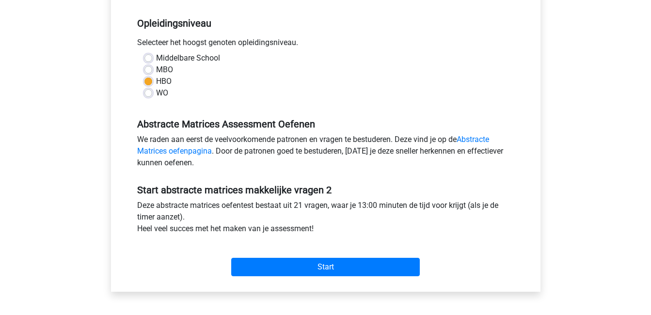
scroll to position [195, 0]
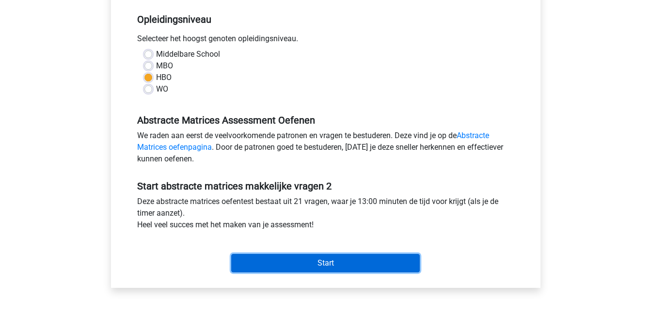
click at [286, 262] on input "Start" at bounding box center [325, 263] width 188 height 18
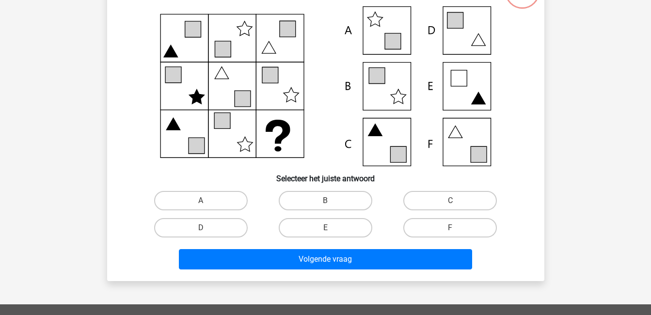
scroll to position [85, 0]
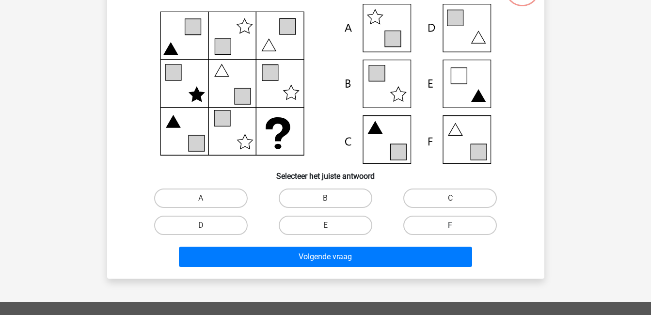
click at [467, 226] on label "F" at bounding box center [449, 225] width 93 height 19
click at [456, 226] on input "F" at bounding box center [453, 228] width 6 height 6
radio input "true"
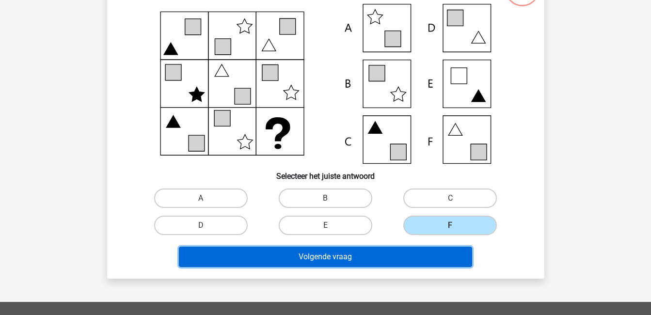
click at [441, 257] on button "Volgende vraag" at bounding box center [325, 257] width 293 height 20
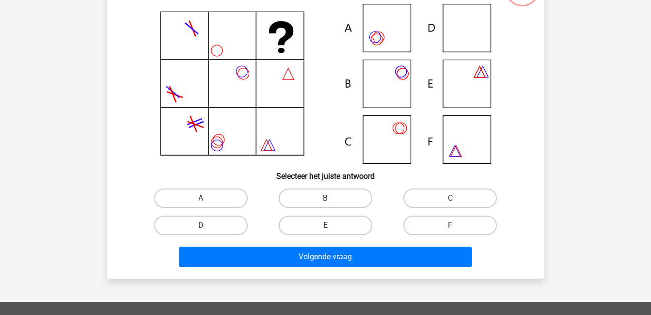
scroll to position [45, 0]
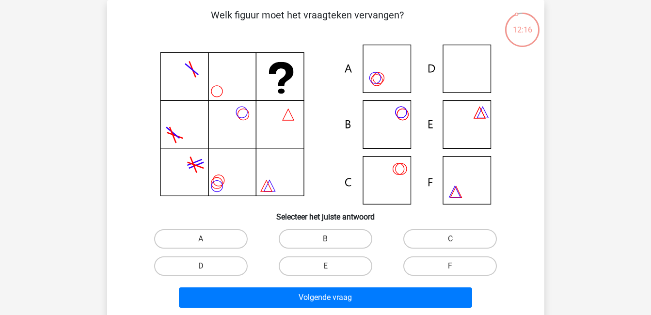
click at [205, 268] on input "D" at bounding box center [204, 269] width 6 height 6
radio input "true"
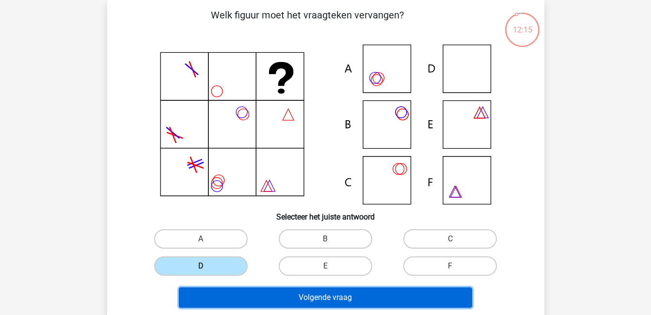
click at [280, 293] on button "Volgende vraag" at bounding box center [325, 297] width 293 height 20
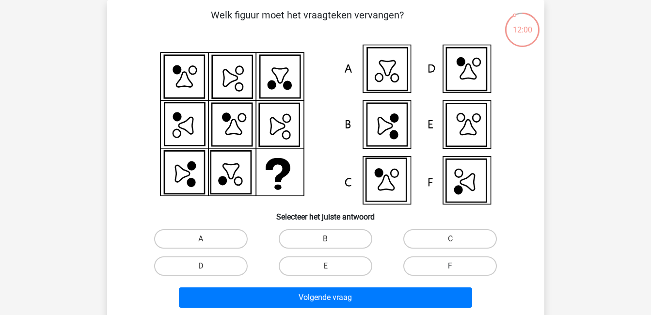
click at [429, 260] on label "F" at bounding box center [449, 265] width 93 height 19
click at [450, 266] on input "F" at bounding box center [453, 269] width 6 height 6
radio input "true"
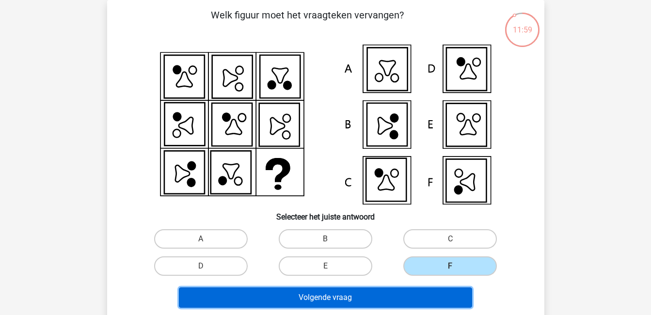
click at [431, 293] on button "Volgende vraag" at bounding box center [325, 297] width 293 height 20
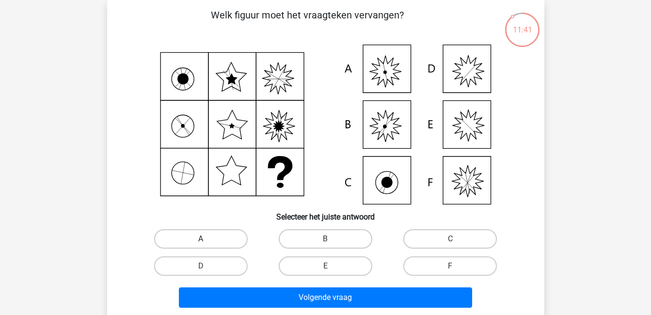
click at [233, 241] on label "A" at bounding box center [200, 238] width 93 height 19
click at [207, 241] on input "A" at bounding box center [204, 242] width 6 height 6
radio input "true"
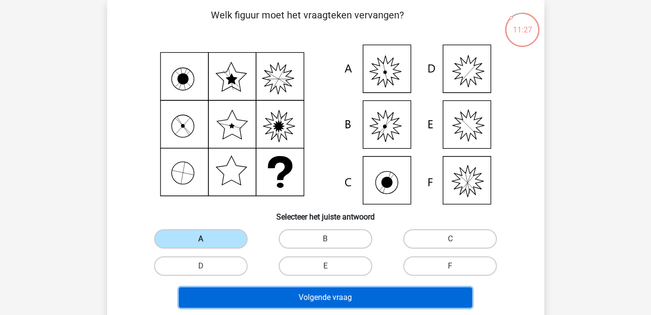
click at [311, 300] on button "Volgende vraag" at bounding box center [325, 297] width 293 height 20
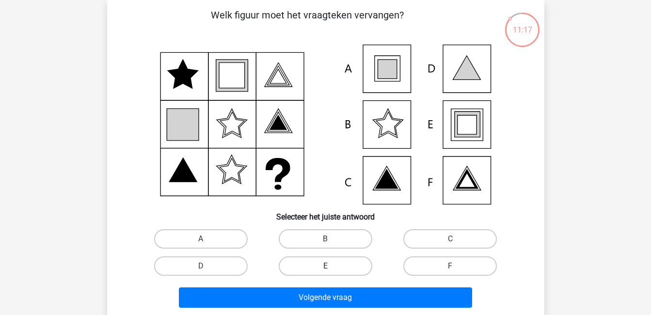
click at [305, 265] on label "E" at bounding box center [325, 265] width 93 height 19
click at [325, 266] on input "E" at bounding box center [328, 269] width 6 height 6
radio input "true"
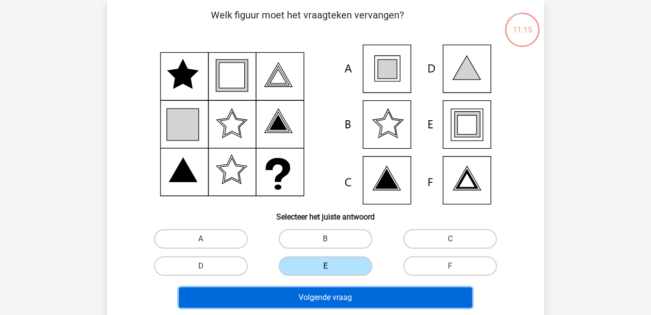
click at [336, 292] on button "Volgende vraag" at bounding box center [325, 297] width 293 height 20
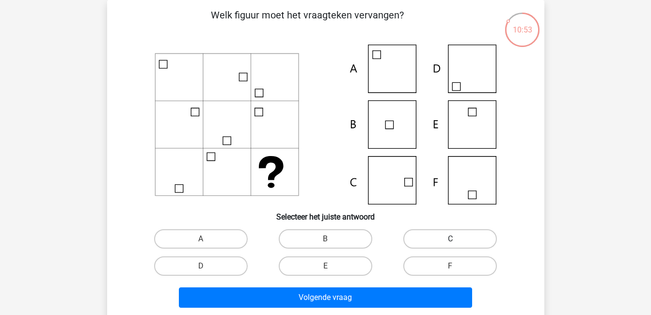
click at [449, 231] on label "C" at bounding box center [449, 238] width 93 height 19
click at [450, 239] on input "C" at bounding box center [453, 242] width 6 height 6
radio input "true"
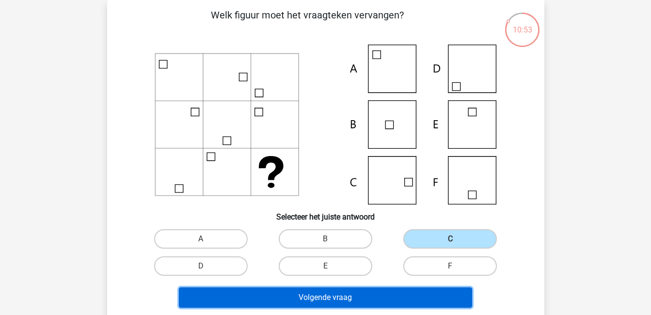
click at [444, 295] on button "Volgende vraag" at bounding box center [325, 297] width 293 height 20
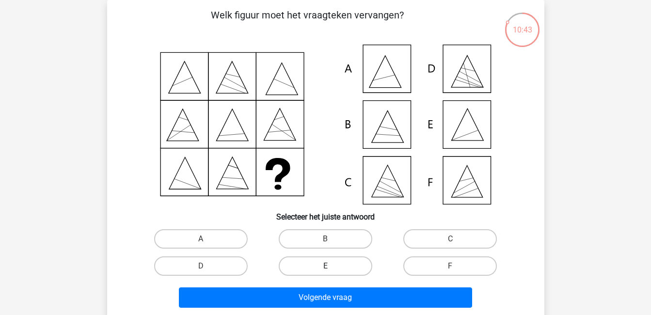
click at [320, 259] on label "E" at bounding box center [325, 265] width 93 height 19
click at [325, 266] on input "E" at bounding box center [328, 269] width 6 height 6
radio input "true"
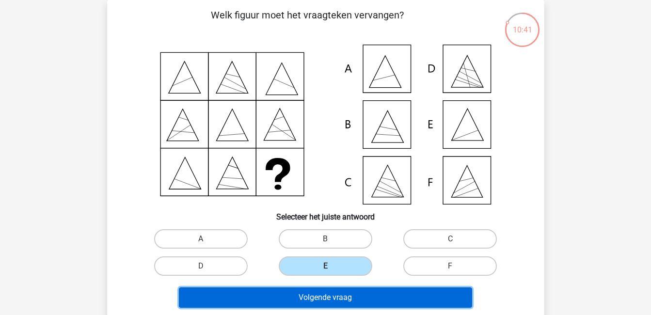
click at [341, 295] on button "Volgende vraag" at bounding box center [325, 297] width 293 height 20
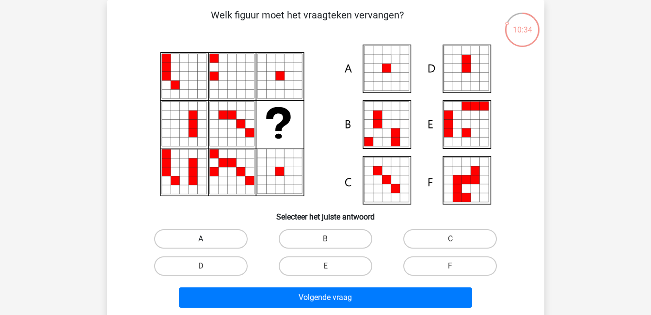
click at [231, 241] on label "A" at bounding box center [200, 238] width 93 height 19
click at [207, 241] on input "A" at bounding box center [204, 242] width 6 height 6
radio input "true"
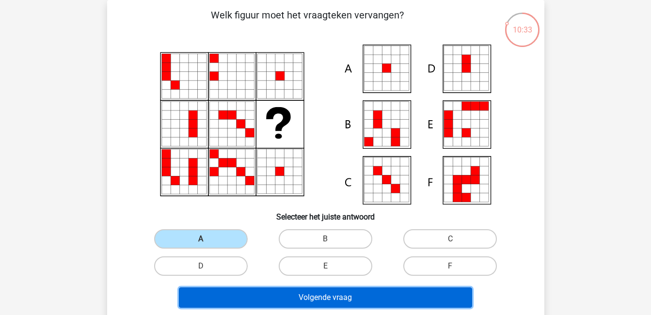
click at [317, 294] on button "Volgende vraag" at bounding box center [325, 297] width 293 height 20
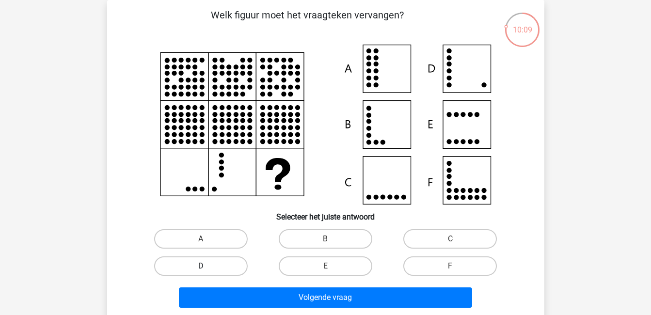
click at [219, 266] on label "D" at bounding box center [200, 265] width 93 height 19
click at [207, 266] on input "D" at bounding box center [204, 269] width 6 height 6
radio input "true"
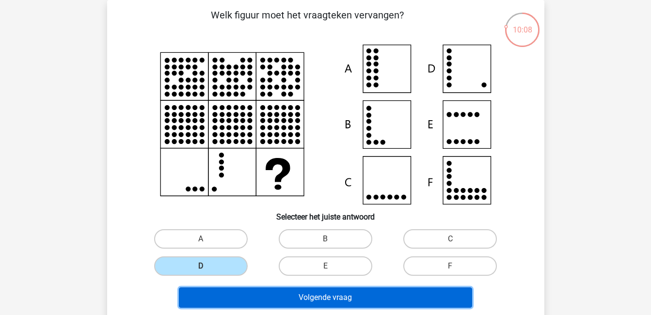
click at [312, 300] on button "Volgende vraag" at bounding box center [325, 297] width 293 height 20
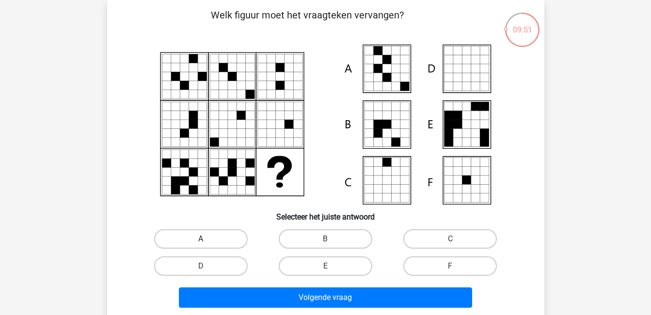
click at [196, 234] on label "A" at bounding box center [200, 238] width 93 height 19
click at [201, 239] on input "A" at bounding box center [204, 242] width 6 height 6
radio input "true"
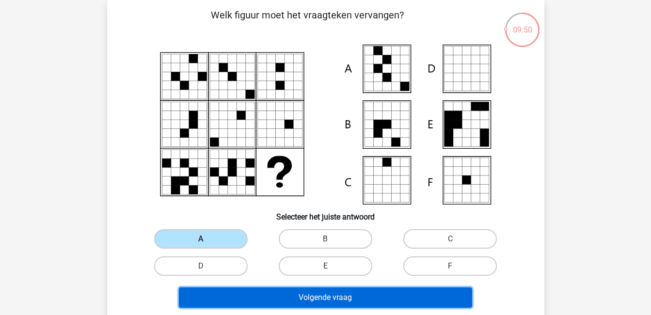
click at [262, 294] on button "Volgende vraag" at bounding box center [325, 297] width 293 height 20
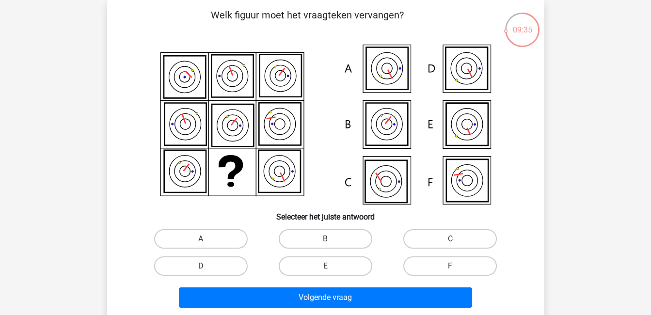
click at [458, 272] on label "F" at bounding box center [449, 265] width 93 height 19
click at [456, 272] on input "F" at bounding box center [453, 269] width 6 height 6
radio input "true"
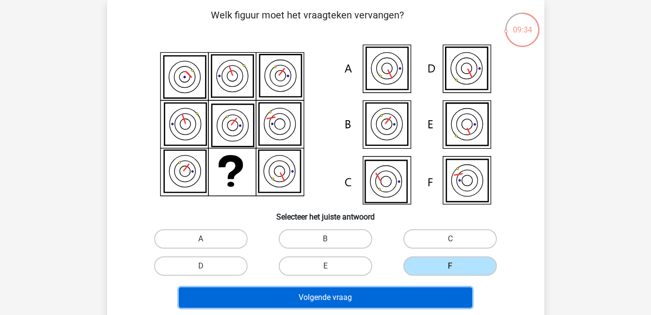
click at [455, 295] on button "Volgende vraag" at bounding box center [325, 297] width 293 height 20
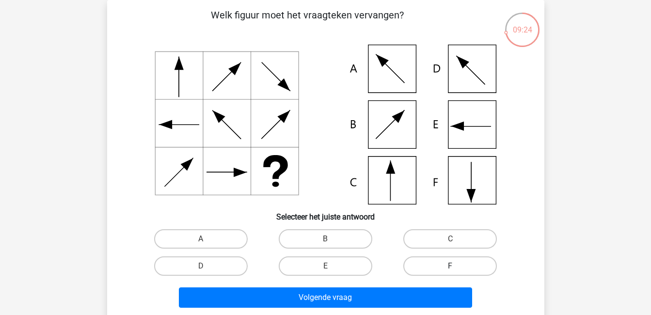
click at [449, 264] on label "F" at bounding box center [449, 265] width 93 height 19
click at [450, 266] on input "F" at bounding box center [453, 269] width 6 height 6
radio input "true"
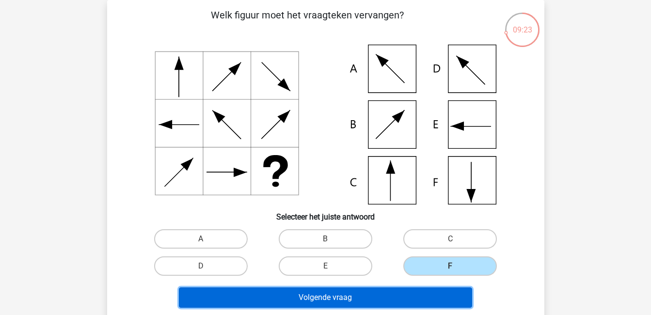
click at [438, 295] on button "Volgende vraag" at bounding box center [325, 297] width 293 height 20
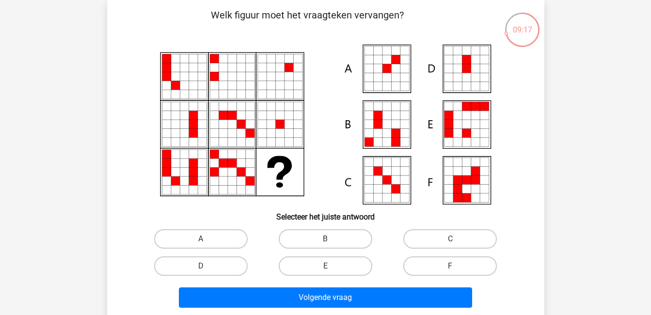
click at [202, 239] on input "A" at bounding box center [204, 242] width 6 height 6
radio input "true"
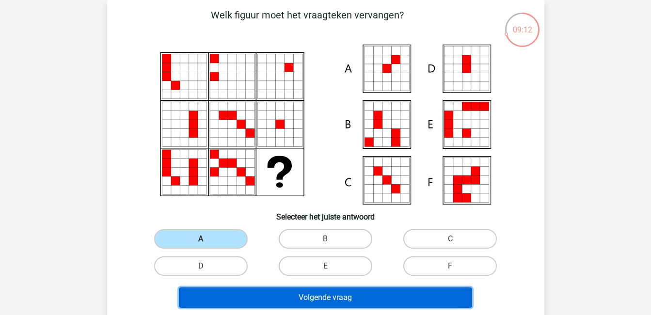
click at [288, 290] on button "Volgende vraag" at bounding box center [325, 297] width 293 height 20
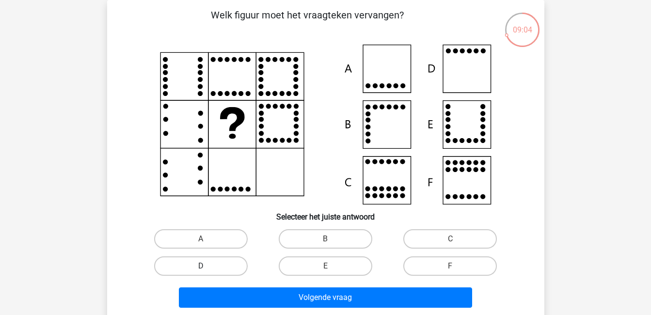
click at [226, 269] on label "D" at bounding box center [200, 265] width 93 height 19
click at [207, 269] on input "D" at bounding box center [204, 269] width 6 height 6
radio input "true"
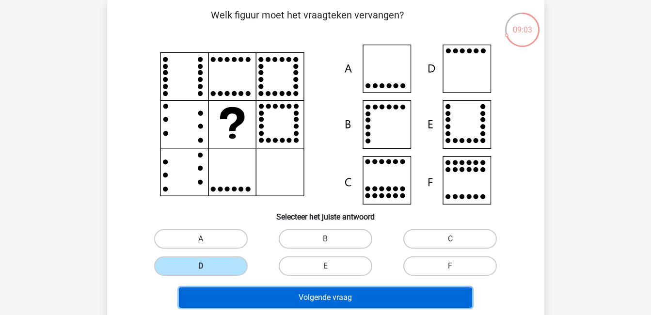
click at [274, 296] on button "Volgende vraag" at bounding box center [325, 297] width 293 height 20
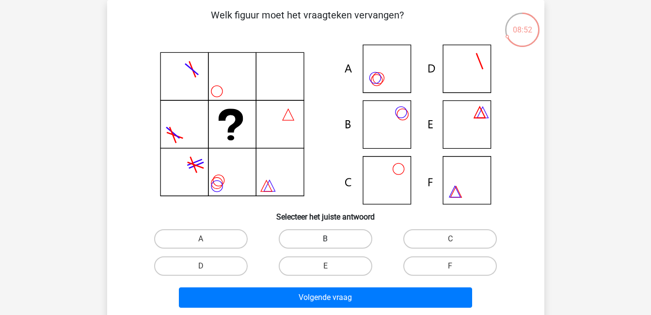
click at [337, 240] on label "B" at bounding box center [325, 238] width 93 height 19
click at [331, 240] on input "B" at bounding box center [328, 242] width 6 height 6
radio input "true"
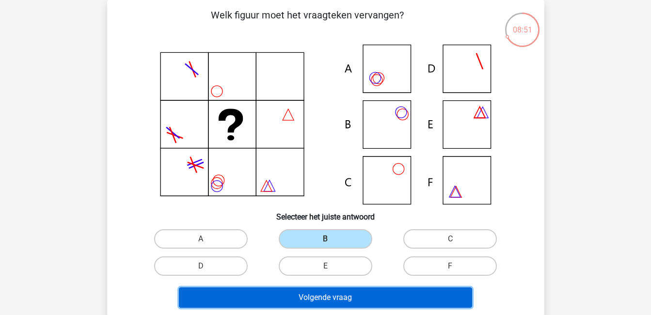
click at [397, 295] on button "Volgende vraag" at bounding box center [325, 297] width 293 height 20
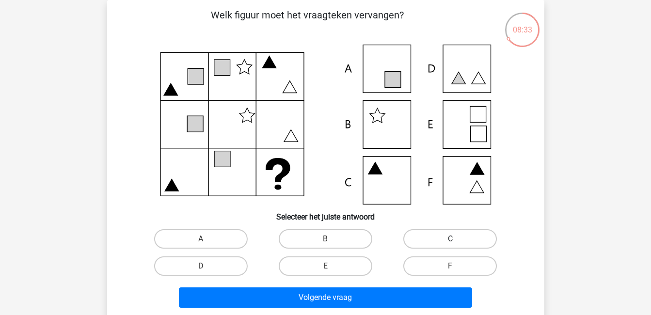
click at [453, 233] on label "C" at bounding box center [449, 238] width 93 height 19
click at [453, 239] on input "C" at bounding box center [453, 242] width 6 height 6
radio input "true"
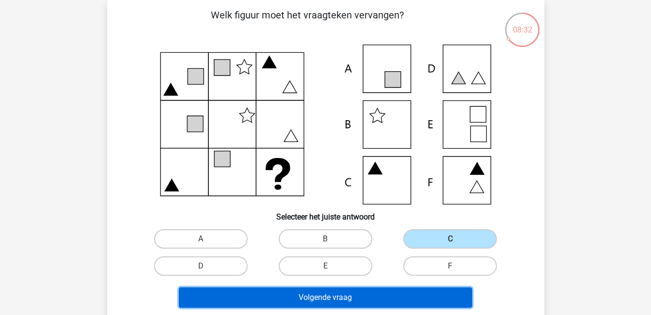
click at [436, 292] on button "Volgende vraag" at bounding box center [325, 297] width 293 height 20
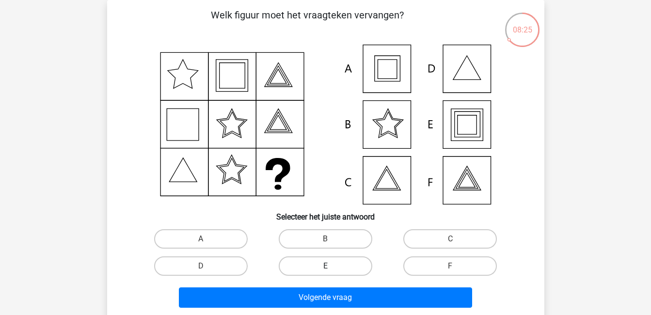
click at [342, 260] on label "E" at bounding box center [325, 265] width 93 height 19
click at [331, 266] on input "E" at bounding box center [328, 269] width 6 height 6
radio input "true"
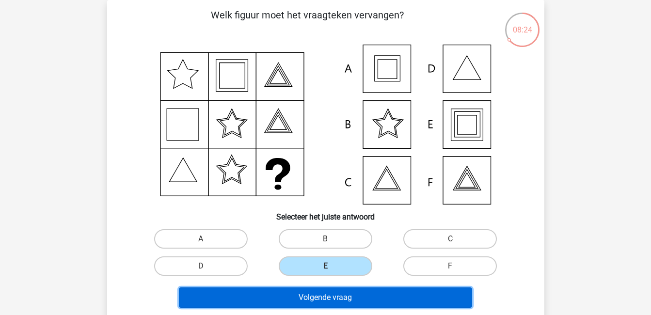
click at [364, 294] on button "Volgende vraag" at bounding box center [325, 297] width 293 height 20
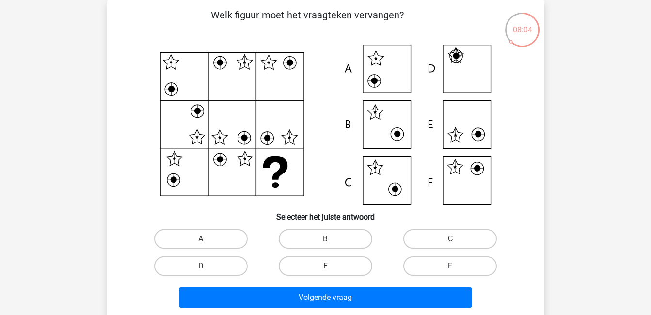
click at [461, 266] on label "F" at bounding box center [449, 265] width 93 height 19
click at [456, 266] on input "F" at bounding box center [453, 269] width 6 height 6
radio input "true"
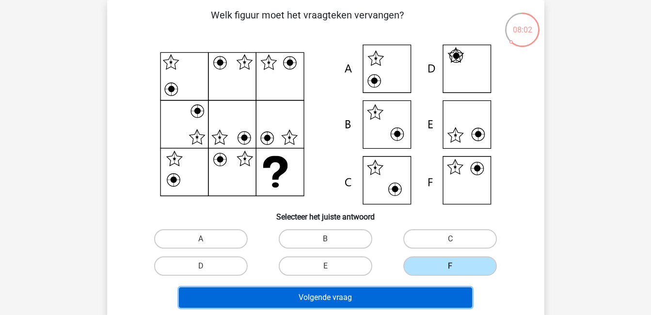
click at [406, 300] on button "Volgende vraag" at bounding box center [325, 297] width 293 height 20
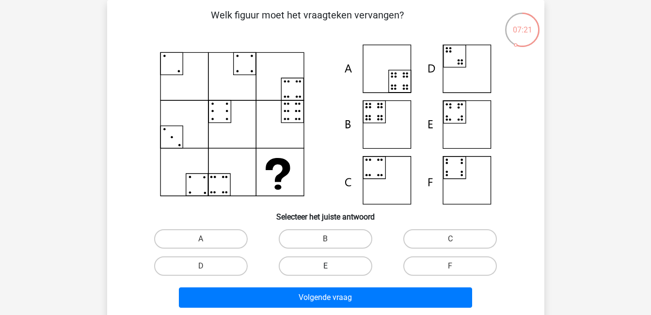
click at [324, 265] on label "E" at bounding box center [325, 265] width 93 height 19
click at [325, 266] on input "E" at bounding box center [328, 269] width 6 height 6
radio input "true"
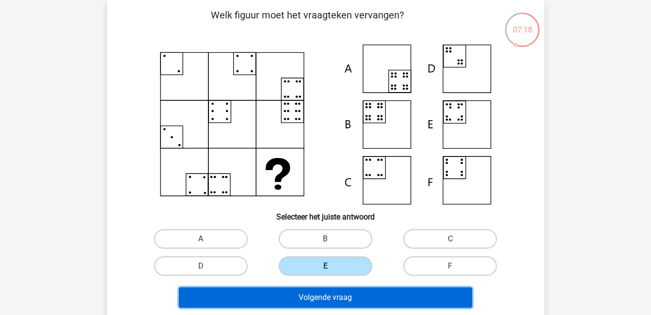
click at [362, 292] on button "Volgende vraag" at bounding box center [325, 297] width 293 height 20
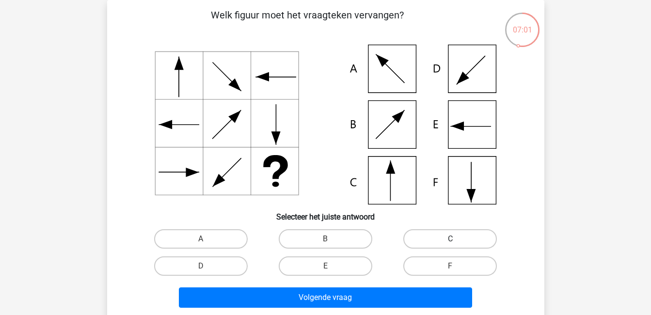
click at [458, 240] on label "C" at bounding box center [449, 238] width 93 height 19
click at [456, 240] on input "C" at bounding box center [453, 242] width 6 height 6
radio input "true"
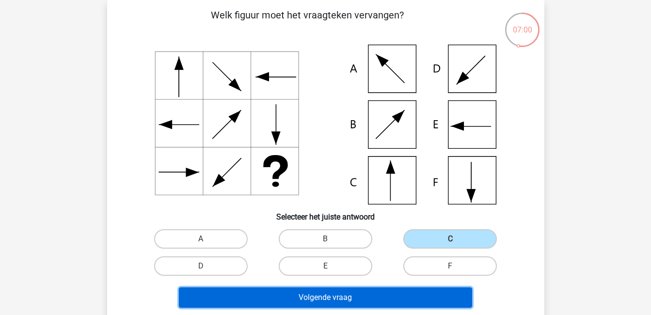
click at [439, 294] on button "Volgende vraag" at bounding box center [325, 297] width 293 height 20
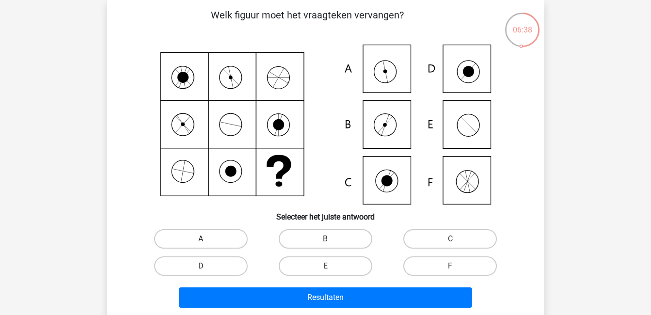
click at [214, 239] on label "A" at bounding box center [200, 238] width 93 height 19
click at [207, 239] on input "A" at bounding box center [204, 242] width 6 height 6
radio input "true"
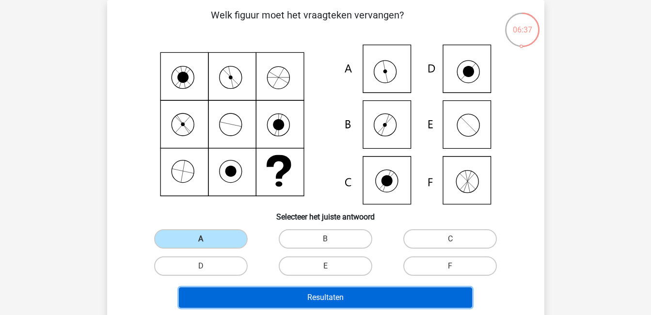
click at [309, 292] on button "Resultaten" at bounding box center [325, 297] width 293 height 20
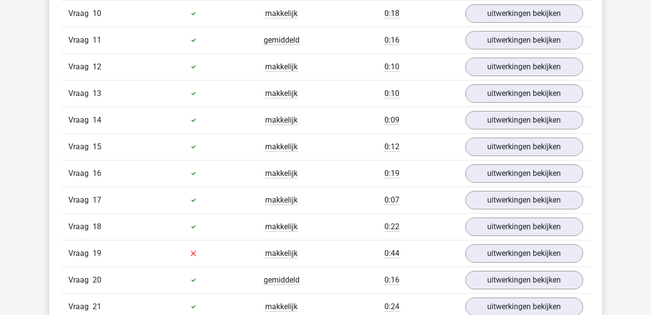
scroll to position [906, 0]
click at [514, 253] on link "uitwerkingen bekijken" at bounding box center [523, 253] width 135 height 21
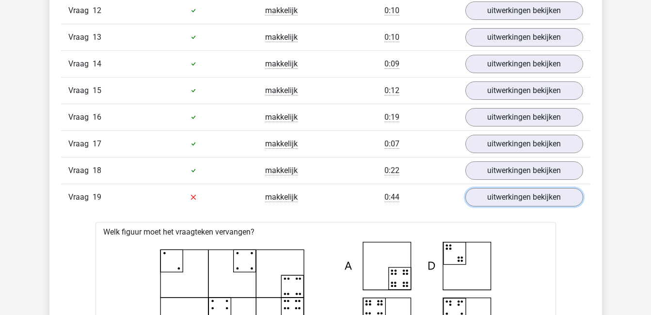
scroll to position [968, 0]
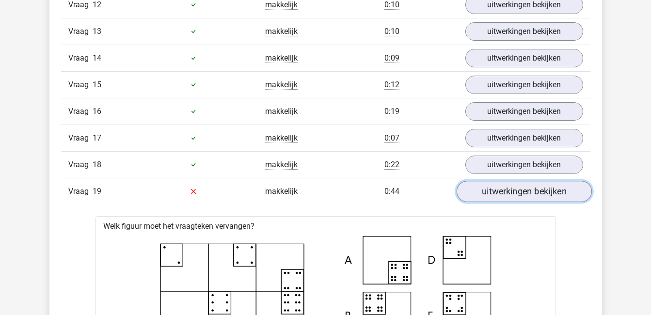
click at [526, 190] on link "uitwerkingen bekijken" at bounding box center [523, 191] width 135 height 21
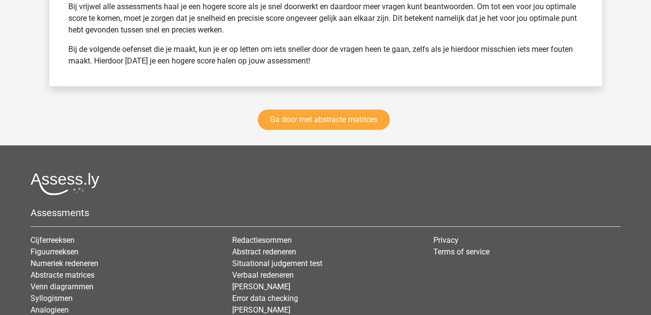
scroll to position [1664, 0]
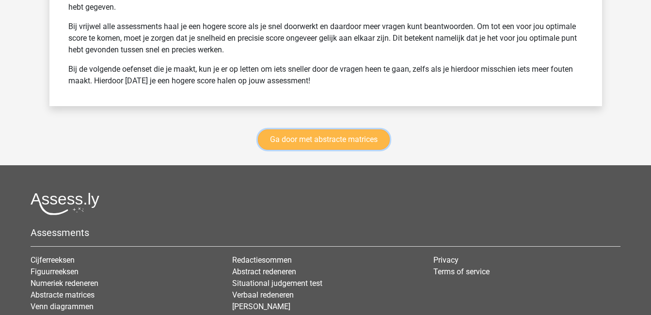
click at [332, 139] on link "Ga door met abstracte matrices" at bounding box center [324, 139] width 132 height 20
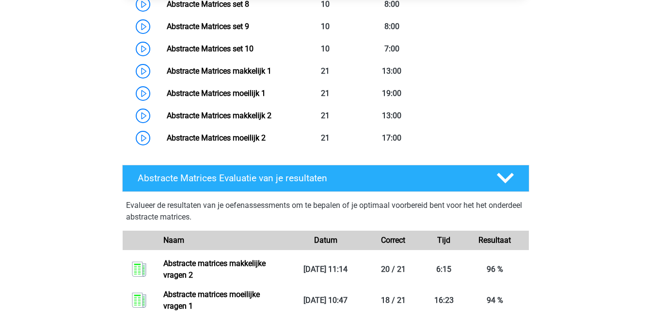
scroll to position [683, 0]
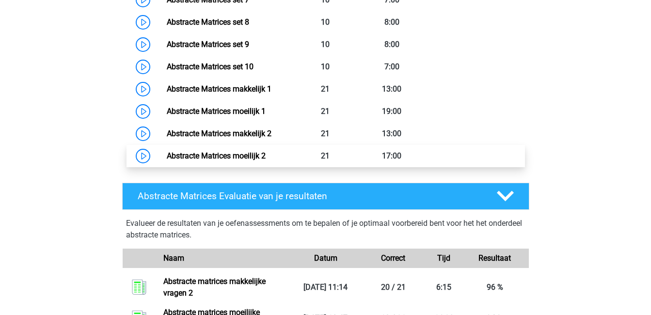
click at [247, 157] on link "Abstracte Matrices moeilijk 2" at bounding box center [216, 155] width 99 height 9
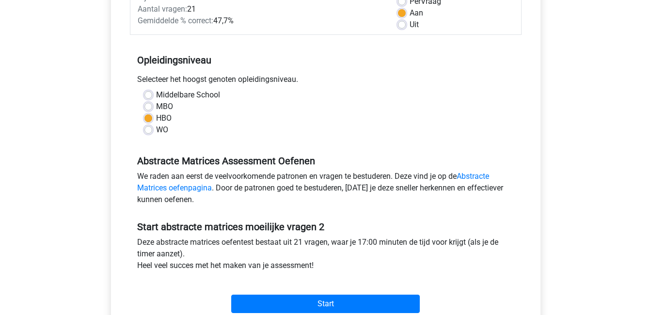
scroll to position [155, 0]
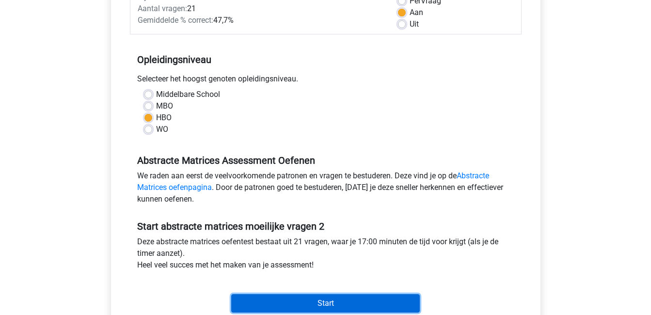
click at [326, 299] on input "Start" at bounding box center [325, 303] width 188 height 18
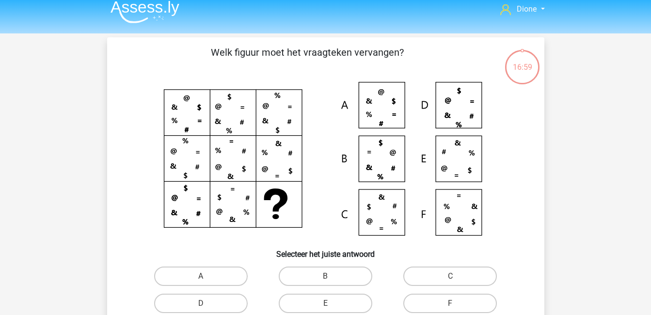
scroll to position [8, 0]
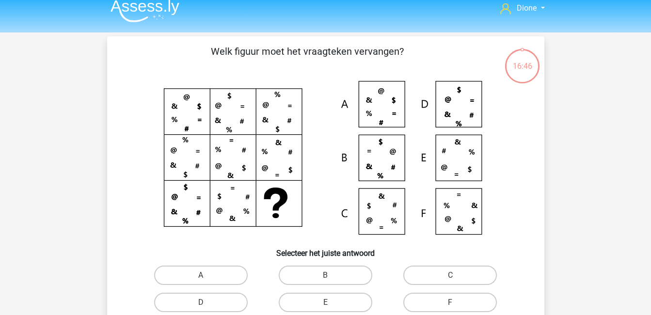
click at [442, 264] on div "C" at bounding box center [450, 275] width 125 height 27
click at [446, 276] on label "C" at bounding box center [449, 274] width 93 height 19
click at [450, 276] on input "C" at bounding box center [453, 278] width 6 height 6
radio input "true"
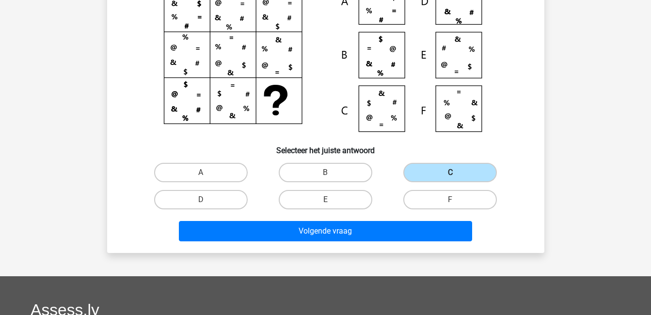
scroll to position [111, 0]
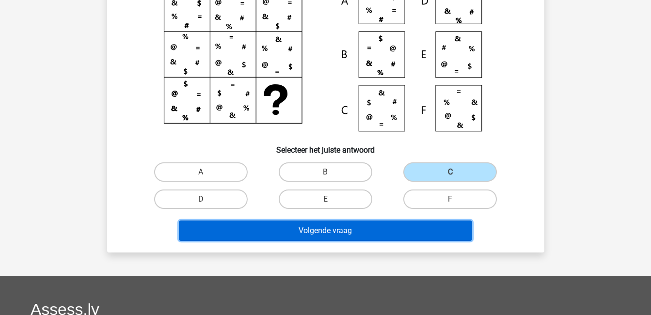
click at [415, 235] on button "Volgende vraag" at bounding box center [325, 230] width 293 height 20
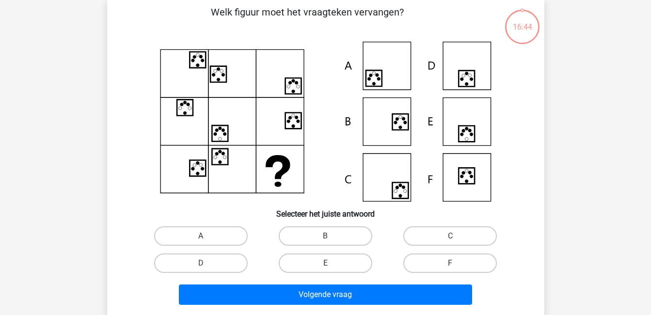
scroll to position [45, 0]
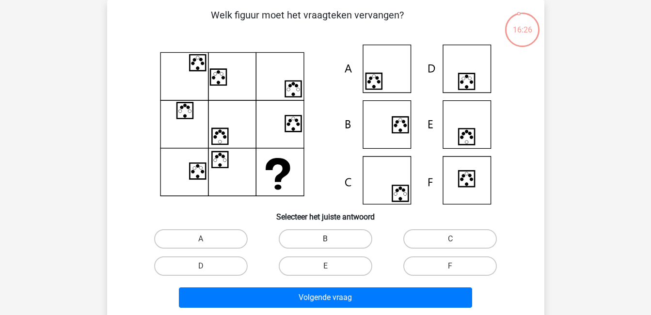
click at [309, 234] on label "B" at bounding box center [325, 238] width 93 height 19
click at [325, 239] on input "B" at bounding box center [328, 242] width 6 height 6
radio input "true"
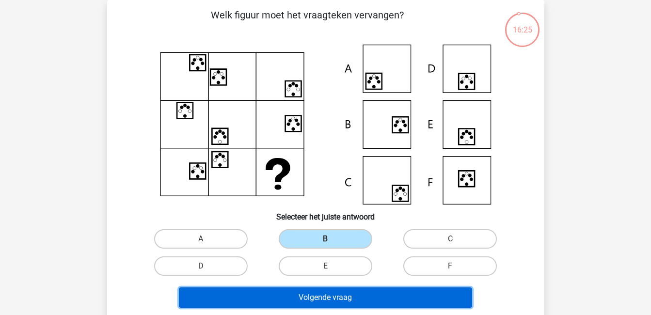
click at [353, 300] on button "Volgende vraag" at bounding box center [325, 297] width 293 height 20
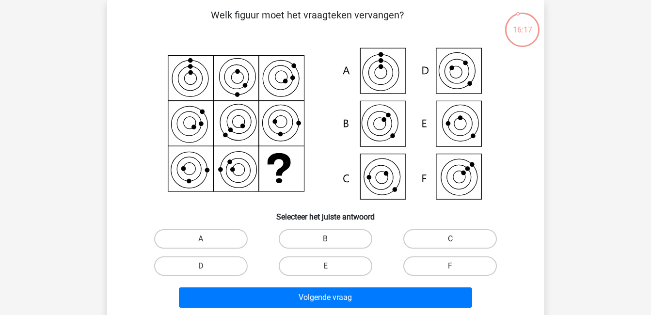
click at [472, 240] on label "C" at bounding box center [449, 238] width 93 height 19
click at [456, 240] on input "C" at bounding box center [453, 242] width 6 height 6
radio input "true"
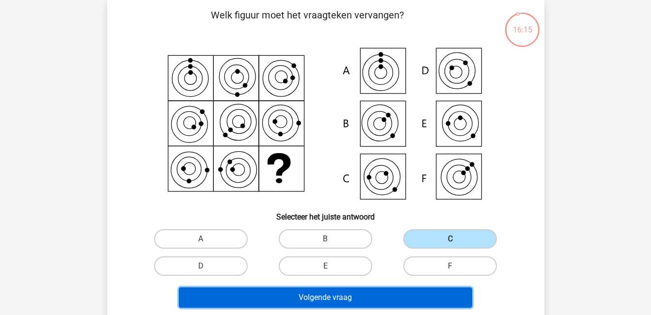
click at [398, 303] on button "Volgende vraag" at bounding box center [325, 297] width 293 height 20
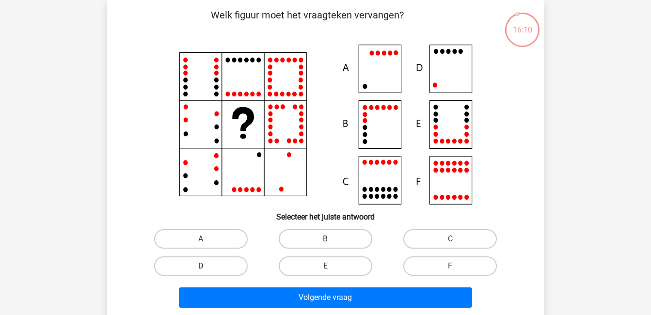
click at [213, 265] on label "D" at bounding box center [200, 265] width 93 height 19
click at [207, 266] on input "D" at bounding box center [204, 269] width 6 height 6
radio input "true"
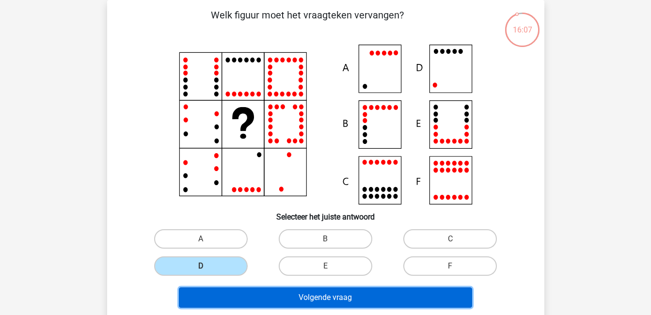
click at [312, 303] on button "Volgende vraag" at bounding box center [325, 297] width 293 height 20
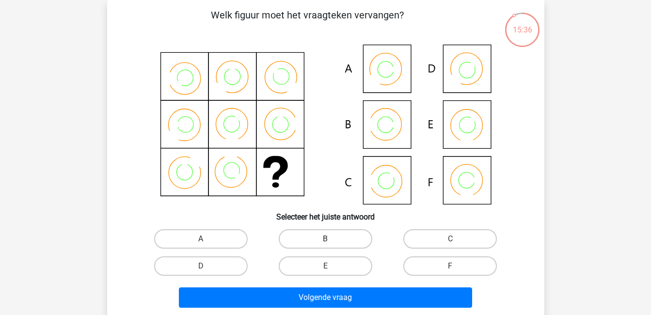
click at [332, 242] on label "B" at bounding box center [325, 238] width 93 height 19
click at [331, 242] on input "B" at bounding box center [328, 242] width 6 height 6
radio input "true"
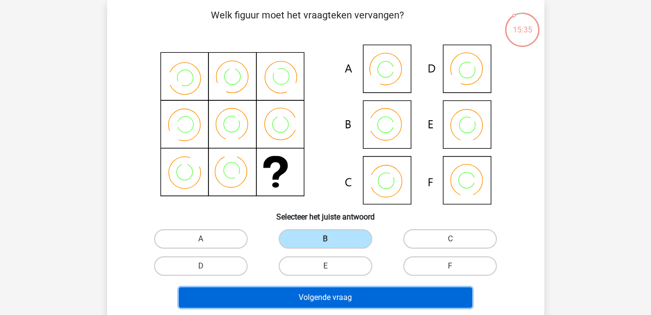
click at [349, 299] on button "Volgende vraag" at bounding box center [325, 297] width 293 height 20
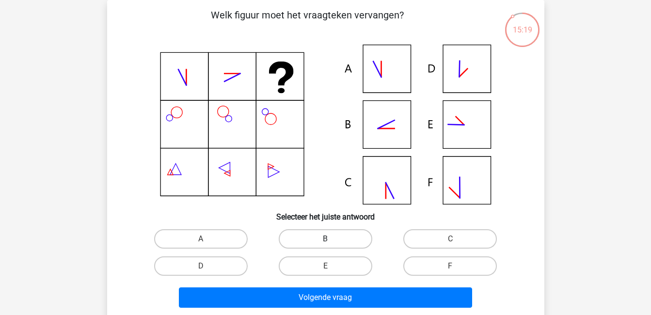
click at [336, 242] on label "B" at bounding box center [325, 238] width 93 height 19
click at [331, 242] on input "B" at bounding box center [328, 242] width 6 height 6
radio input "true"
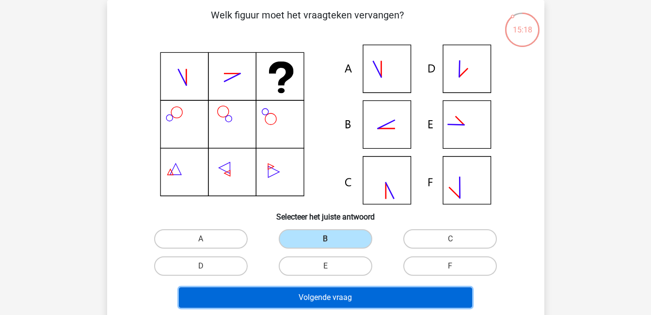
click at [360, 294] on button "Volgende vraag" at bounding box center [325, 297] width 293 height 20
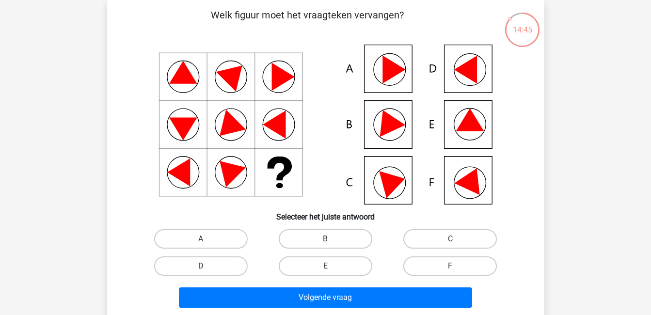
click at [327, 266] on input "E" at bounding box center [328, 269] width 6 height 6
radio input "true"
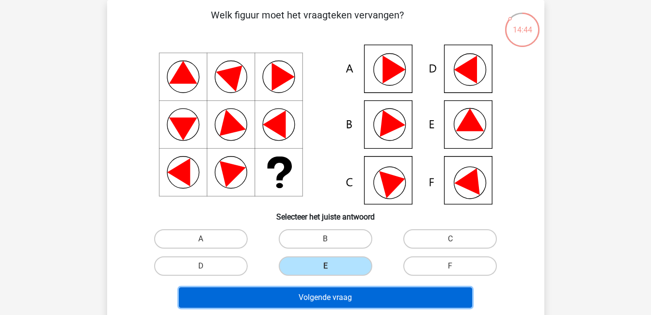
click at [341, 293] on button "Volgende vraag" at bounding box center [325, 297] width 293 height 20
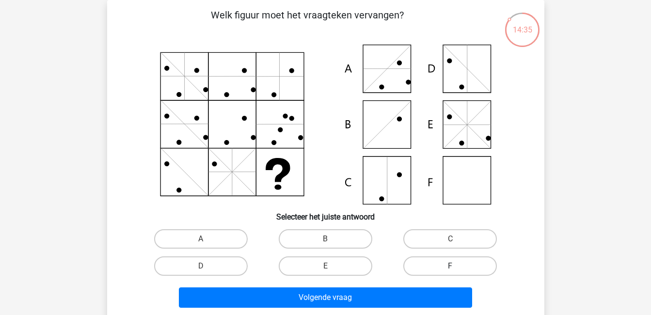
click at [470, 271] on label "F" at bounding box center [449, 265] width 93 height 19
click at [456, 271] on input "F" at bounding box center [453, 269] width 6 height 6
radio input "true"
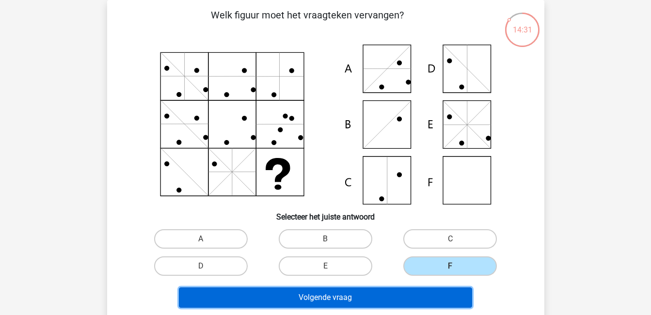
click at [455, 299] on button "Volgende vraag" at bounding box center [325, 297] width 293 height 20
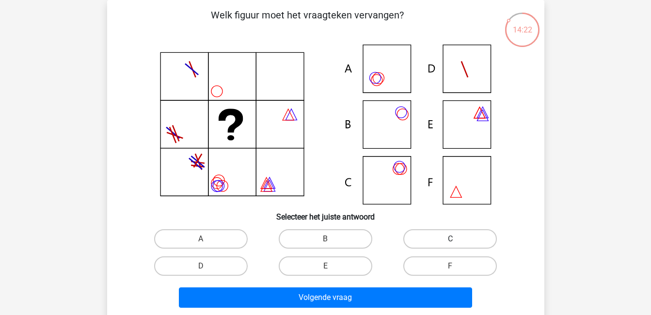
click at [457, 238] on label "C" at bounding box center [449, 238] width 93 height 19
click at [456, 239] on input "C" at bounding box center [453, 242] width 6 height 6
radio input "true"
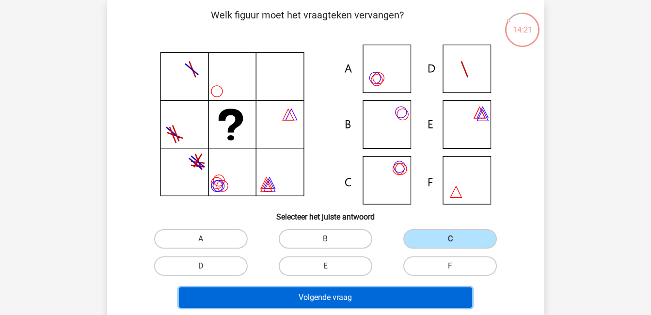
click at [441, 297] on button "Volgende vraag" at bounding box center [325, 297] width 293 height 20
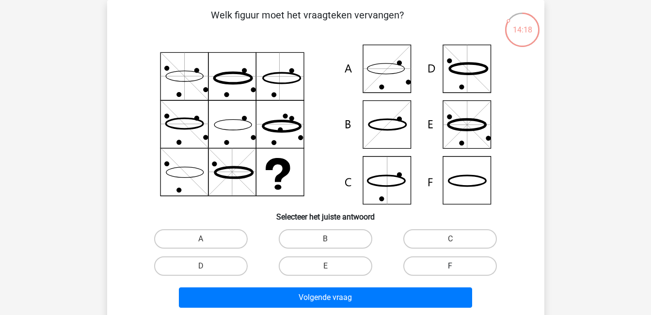
click at [461, 270] on label "F" at bounding box center [449, 265] width 93 height 19
click at [456, 270] on input "F" at bounding box center [453, 269] width 6 height 6
radio input "true"
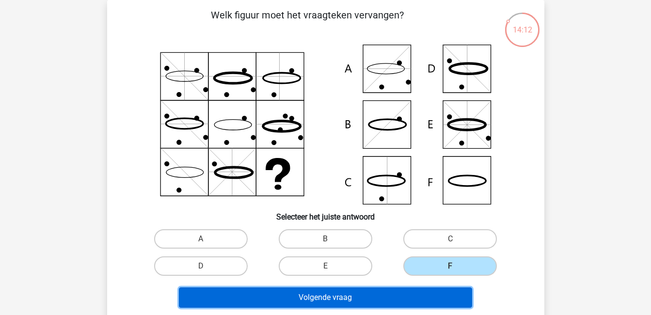
click at [444, 296] on button "Volgende vraag" at bounding box center [325, 297] width 293 height 20
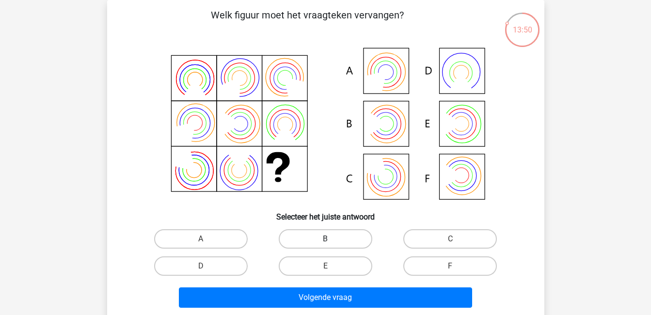
click at [348, 238] on label "B" at bounding box center [325, 238] width 93 height 19
click at [331, 239] on input "B" at bounding box center [328, 242] width 6 height 6
radio input "true"
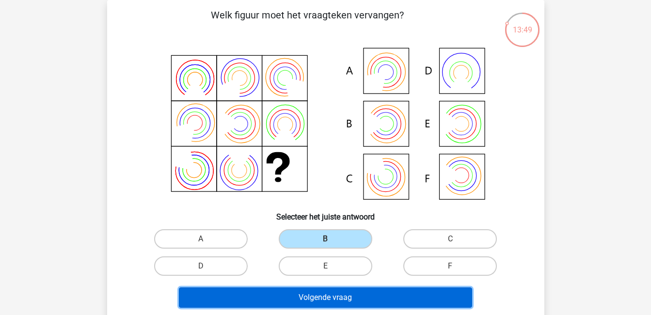
click at [373, 296] on button "Volgende vraag" at bounding box center [325, 297] width 293 height 20
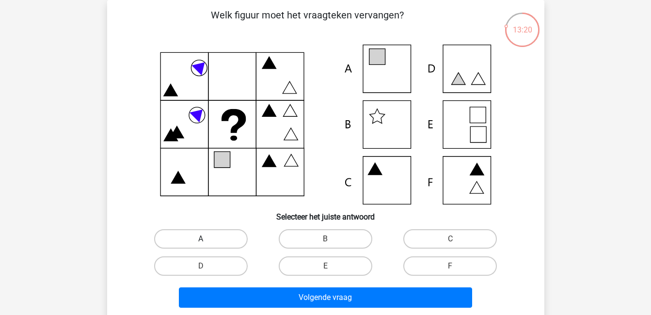
click at [233, 236] on label "A" at bounding box center [200, 238] width 93 height 19
click at [207, 239] on input "A" at bounding box center [204, 242] width 6 height 6
radio input "true"
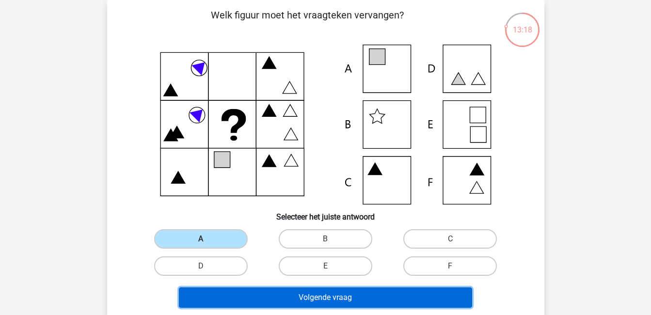
click at [340, 298] on button "Volgende vraag" at bounding box center [325, 297] width 293 height 20
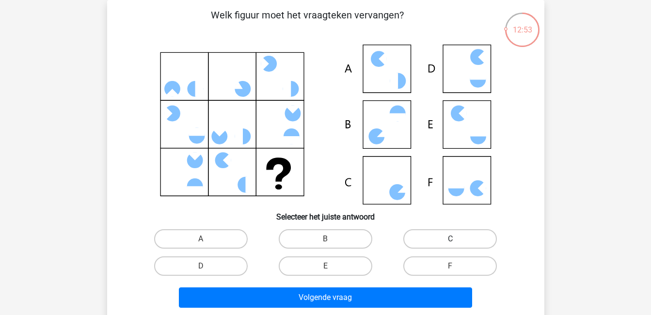
click at [437, 238] on label "C" at bounding box center [449, 238] width 93 height 19
click at [450, 239] on input "C" at bounding box center [453, 242] width 6 height 6
radio input "true"
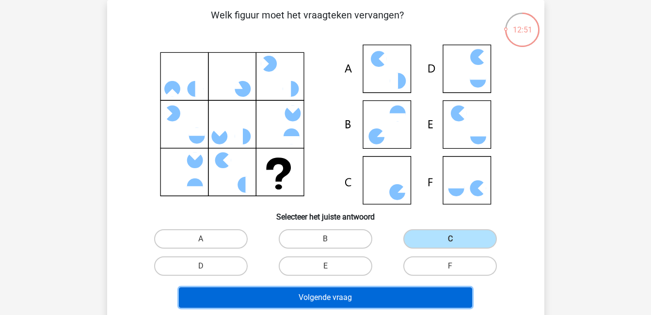
click at [421, 299] on button "Volgende vraag" at bounding box center [325, 297] width 293 height 20
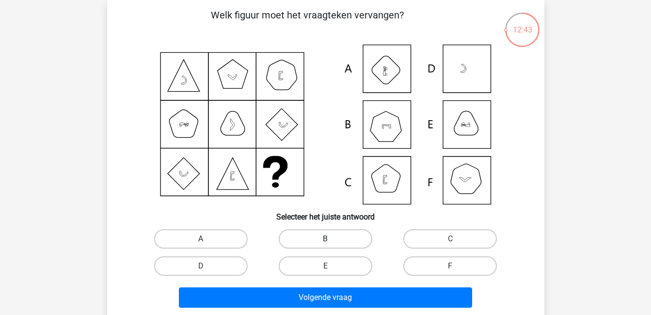
click at [340, 235] on label "B" at bounding box center [325, 238] width 93 height 19
click at [331, 239] on input "B" at bounding box center [328, 242] width 6 height 6
radio input "true"
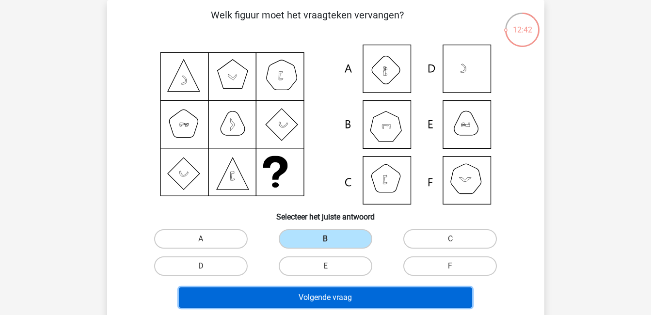
click at [370, 296] on button "Volgende vraag" at bounding box center [325, 297] width 293 height 20
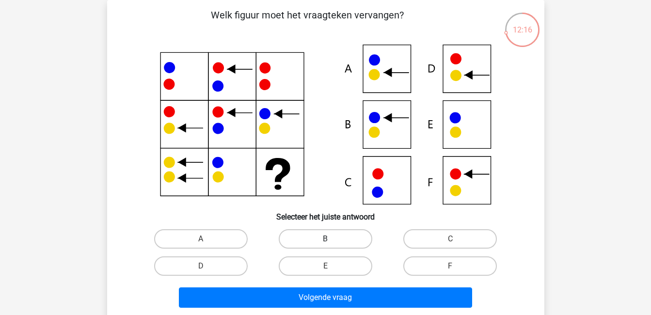
click at [336, 242] on label "B" at bounding box center [325, 238] width 93 height 19
click at [331, 242] on input "B" at bounding box center [328, 242] width 6 height 6
radio input "true"
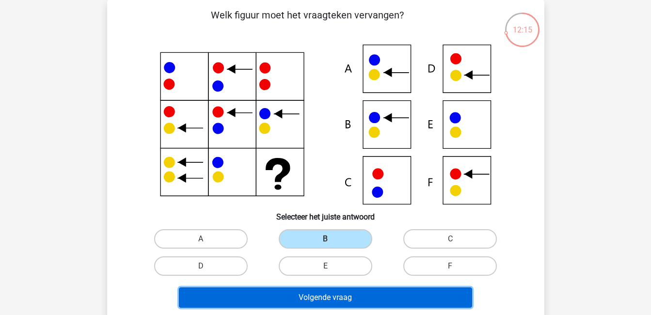
click at [361, 288] on button "Volgende vraag" at bounding box center [325, 297] width 293 height 20
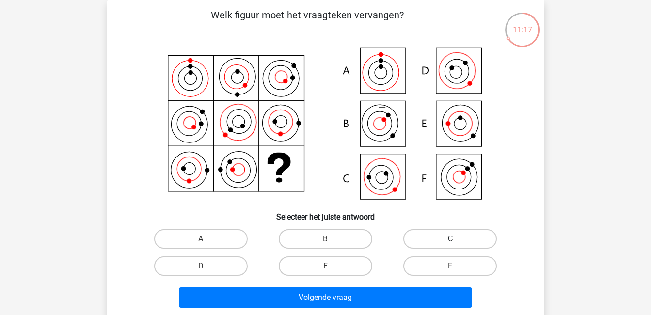
click at [444, 236] on label "C" at bounding box center [449, 238] width 93 height 19
click at [450, 239] on input "C" at bounding box center [453, 242] width 6 height 6
radio input "true"
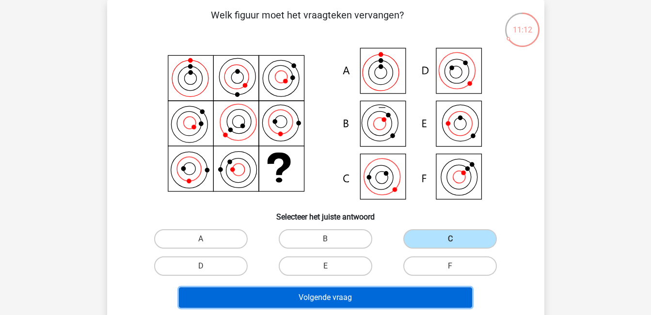
click at [397, 302] on button "Volgende vraag" at bounding box center [325, 297] width 293 height 20
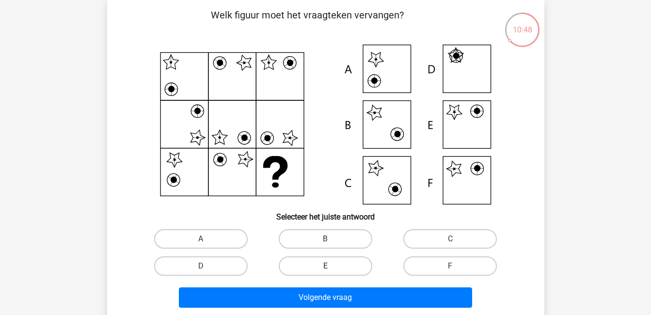
click at [335, 262] on label "E" at bounding box center [325, 265] width 93 height 19
click at [331, 266] on input "E" at bounding box center [328, 269] width 6 height 6
radio input "true"
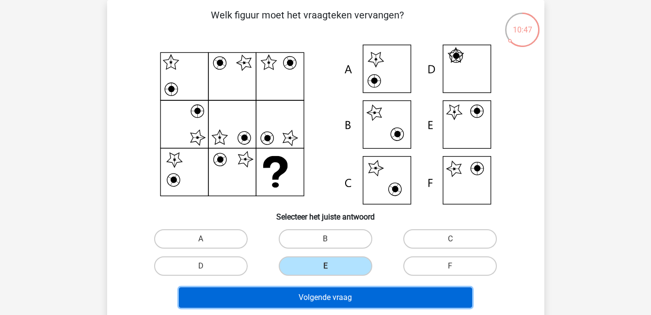
click at [349, 293] on button "Volgende vraag" at bounding box center [325, 297] width 293 height 20
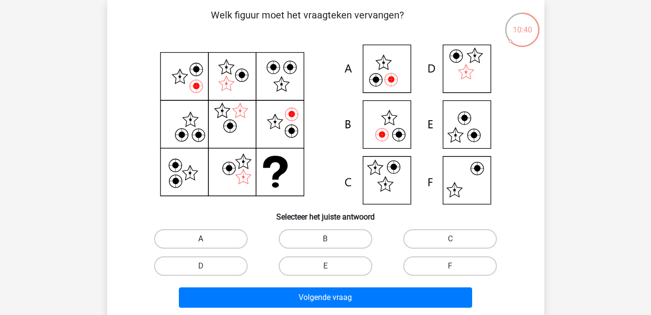
click at [235, 232] on label "A" at bounding box center [200, 238] width 93 height 19
click at [207, 239] on input "A" at bounding box center [204, 242] width 6 height 6
radio input "true"
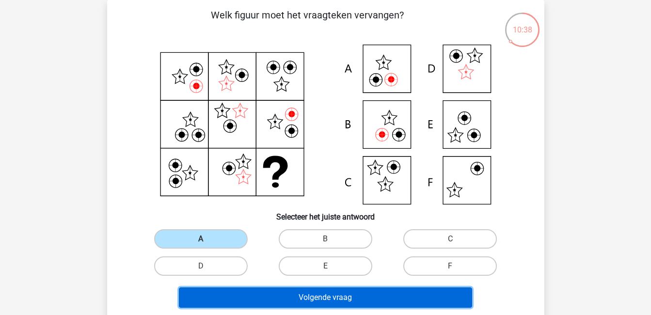
click at [354, 297] on button "Volgende vraag" at bounding box center [325, 297] width 293 height 20
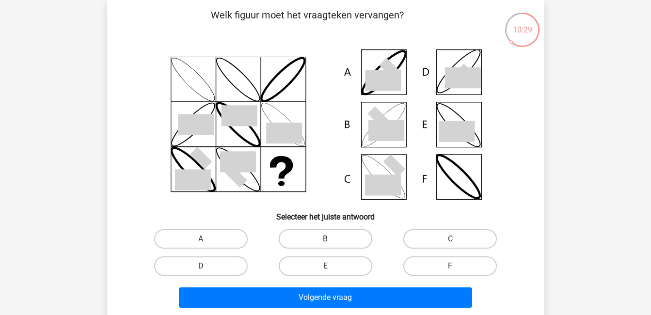
click at [332, 242] on label "B" at bounding box center [325, 238] width 93 height 19
click at [331, 242] on input "B" at bounding box center [328, 242] width 6 height 6
radio input "true"
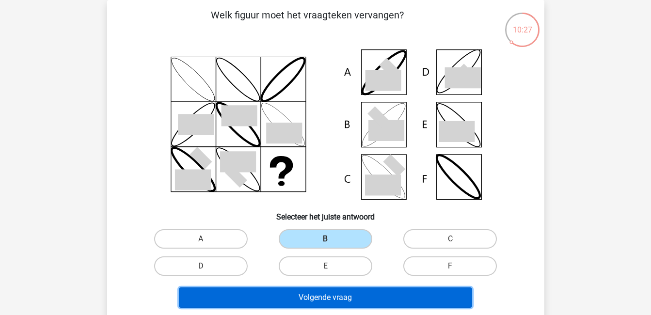
click at [365, 294] on button "Volgende vraag" at bounding box center [325, 297] width 293 height 20
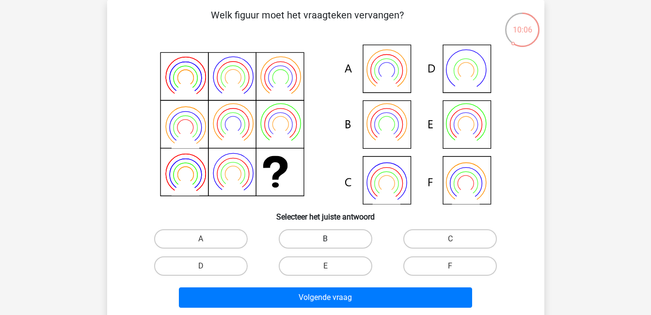
click at [347, 235] on label "B" at bounding box center [325, 238] width 93 height 19
click at [331, 239] on input "B" at bounding box center [328, 242] width 6 height 6
radio input "true"
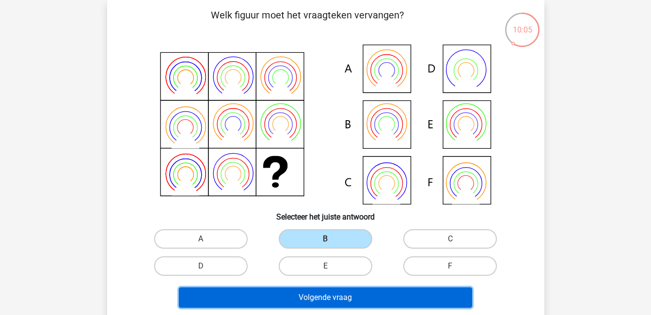
click at [364, 293] on button "Volgende vraag" at bounding box center [325, 297] width 293 height 20
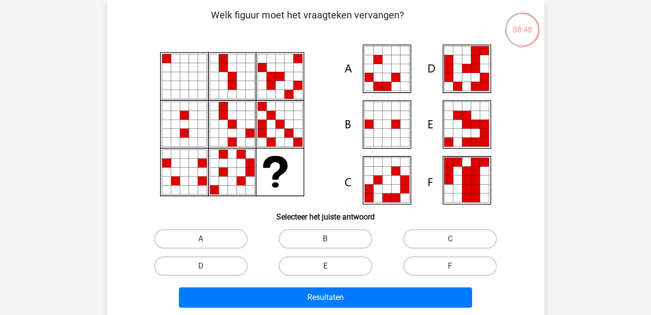
click at [355, 266] on label "E" at bounding box center [325, 265] width 93 height 19
click at [331, 266] on input "E" at bounding box center [328, 269] width 6 height 6
radio input "true"
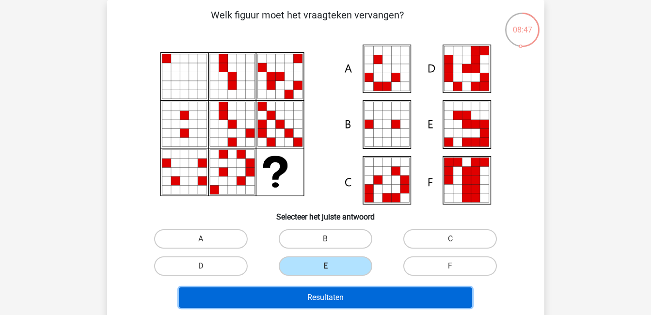
click at [365, 295] on button "Resultaten" at bounding box center [325, 297] width 293 height 20
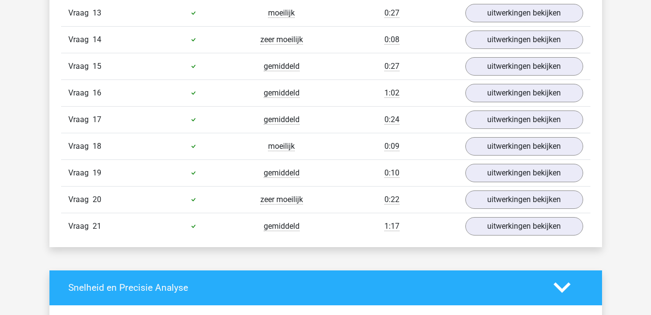
scroll to position [988, 0]
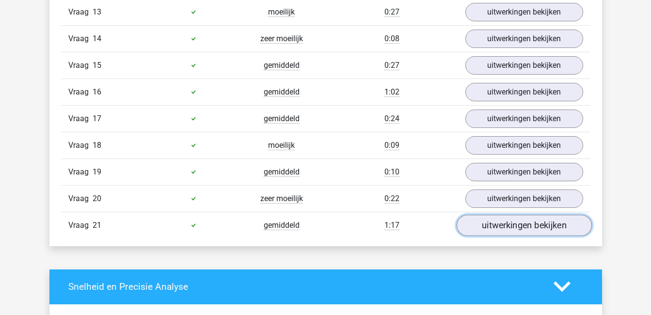
click at [516, 228] on link "uitwerkingen bekijken" at bounding box center [523, 225] width 135 height 21
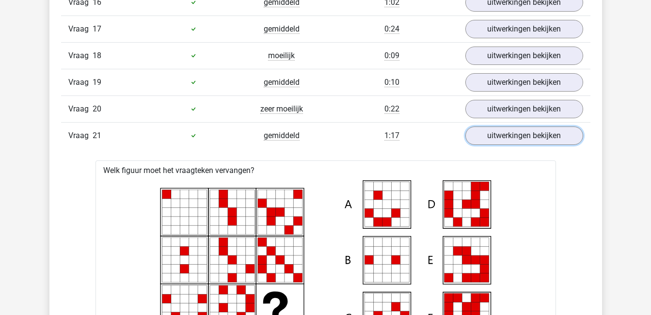
scroll to position [1075, 0]
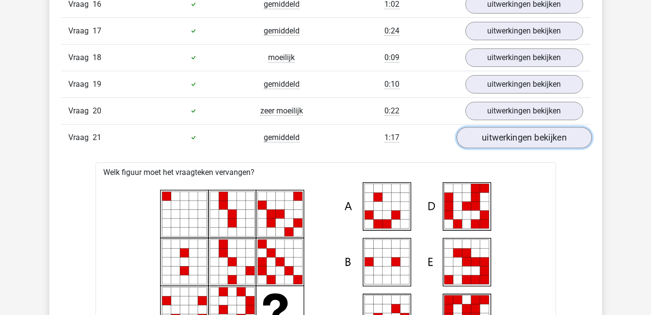
click at [497, 139] on link "uitwerkingen bekijken" at bounding box center [523, 137] width 135 height 21
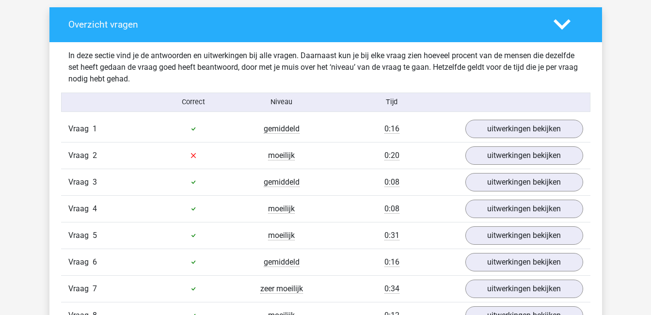
scroll to position [551, 0]
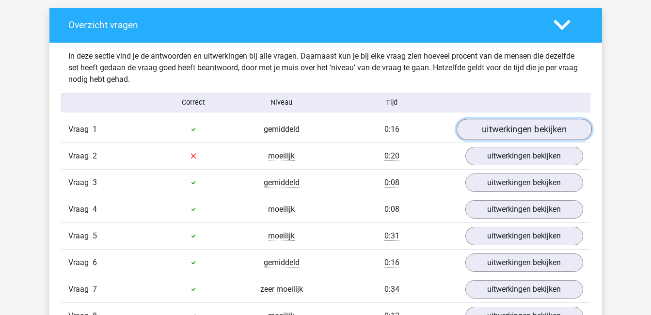
click at [503, 127] on link "uitwerkingen bekijken" at bounding box center [523, 129] width 135 height 21
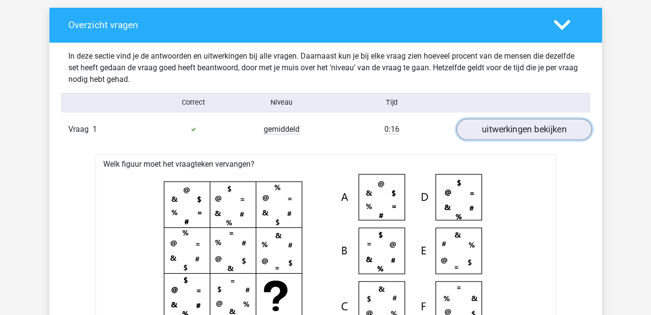
click at [503, 127] on link "uitwerkingen bekijken" at bounding box center [523, 129] width 135 height 21
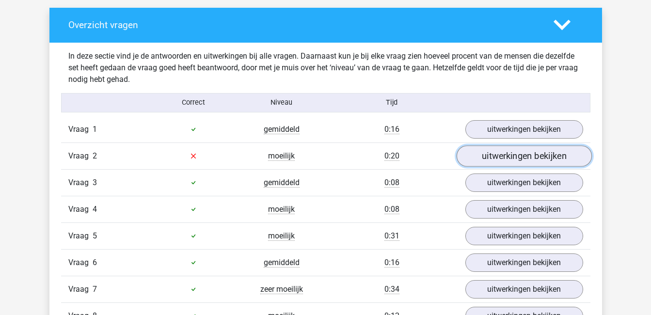
click at [509, 163] on link "uitwerkingen bekijken" at bounding box center [523, 155] width 135 height 21
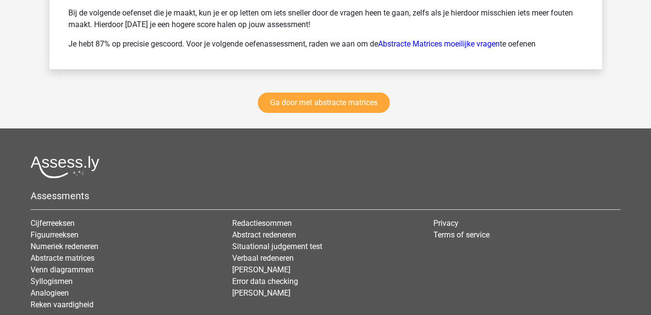
scroll to position [2109, 0]
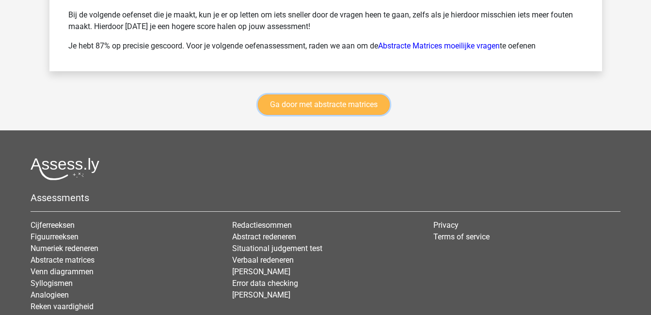
click at [338, 112] on link "Ga door met abstracte matrices" at bounding box center [324, 104] width 132 height 20
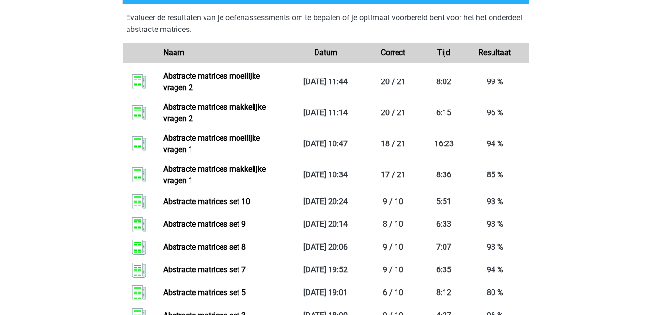
scroll to position [889, 0]
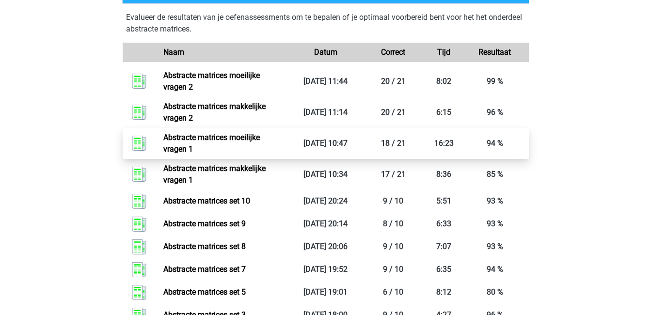
click at [260, 147] on link "Abstracte matrices moeilijke vragen 1" at bounding box center [211, 143] width 96 height 21
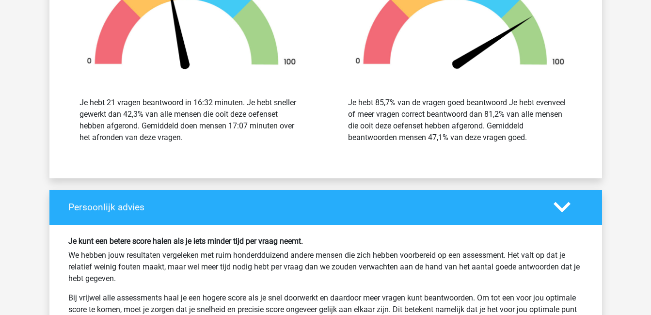
scroll to position [1296, 0]
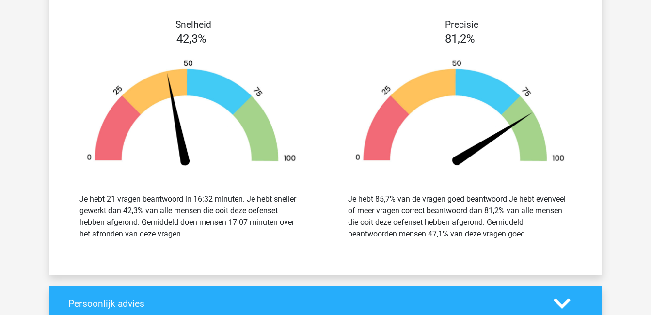
click at [278, 109] on img at bounding box center [191, 114] width 239 height 111
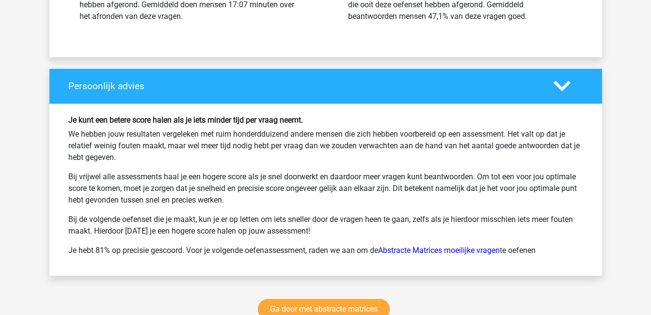
scroll to position [1517, 0]
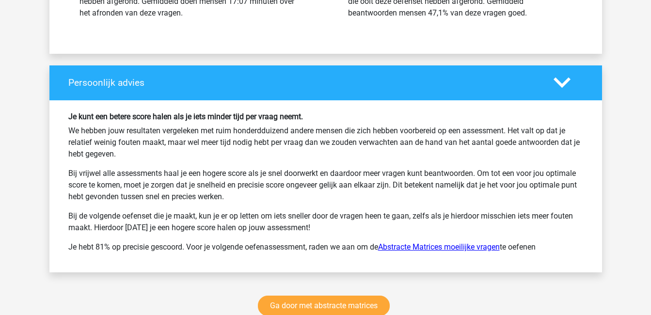
click at [457, 249] on link "Abstracte Matrices moeilijke vragen" at bounding box center [439, 246] width 122 height 9
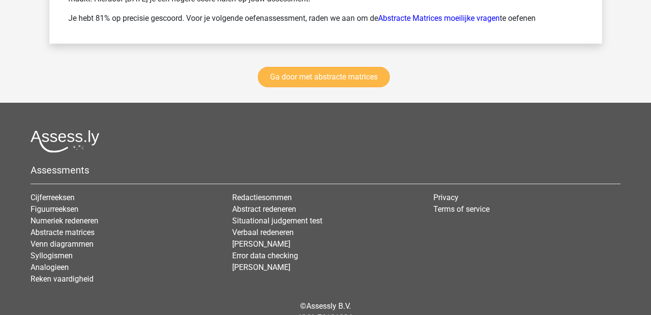
scroll to position [1744, 0]
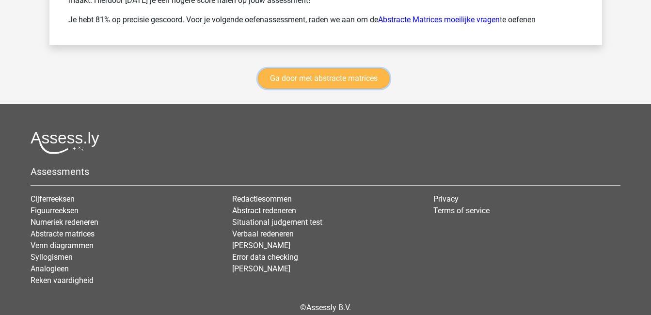
click at [329, 81] on link "Ga door met abstracte matrices" at bounding box center [324, 78] width 132 height 20
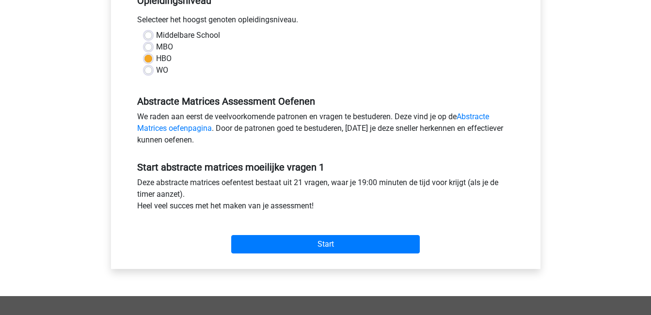
scroll to position [214, 0]
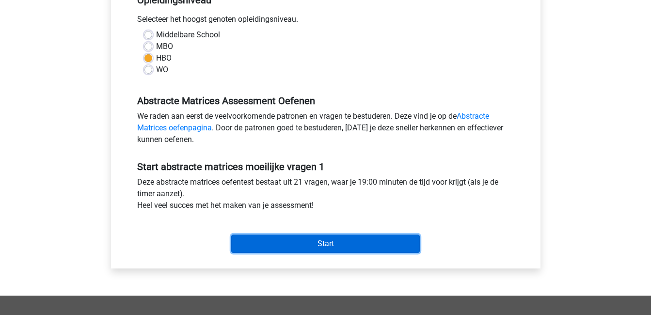
click at [364, 246] on input "Start" at bounding box center [325, 243] width 188 height 18
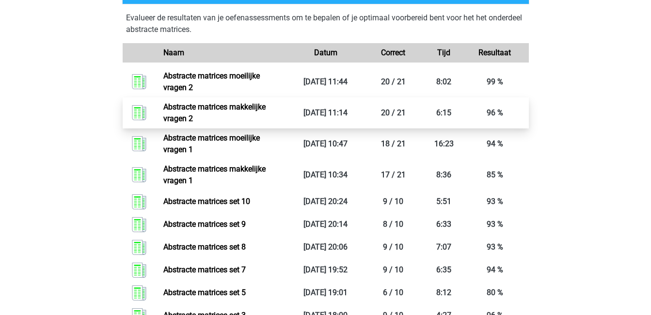
scroll to position [889, 0]
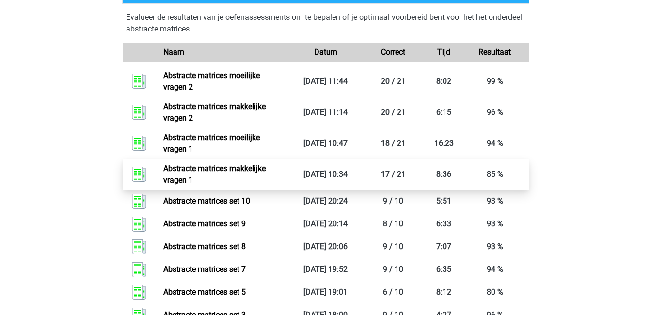
click at [265, 181] on link "Abstracte matrices makkelijke vragen 1" at bounding box center [214, 174] width 102 height 21
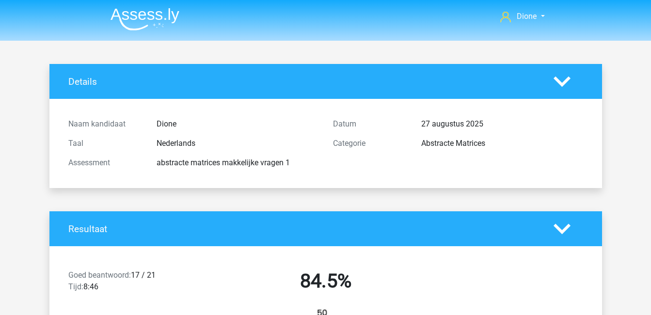
click at [155, 21] on img at bounding box center [144, 19] width 69 height 23
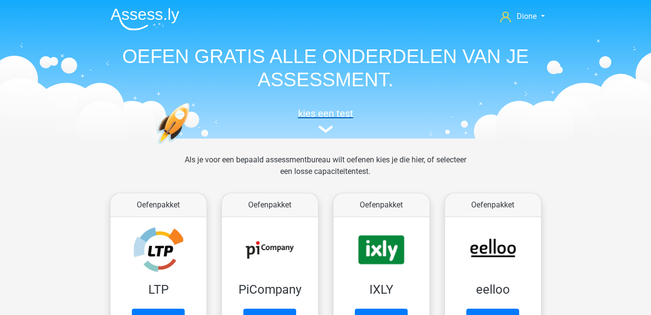
click at [326, 126] on img at bounding box center [325, 128] width 15 height 7
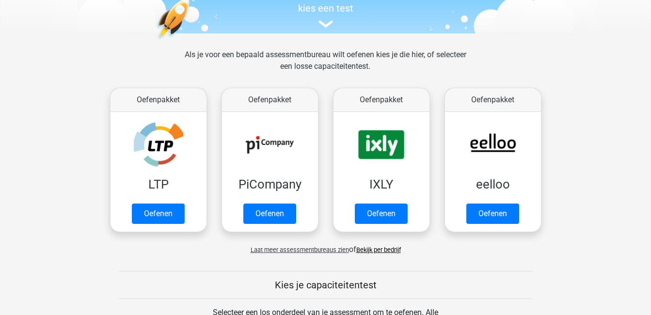
scroll to position [106, 0]
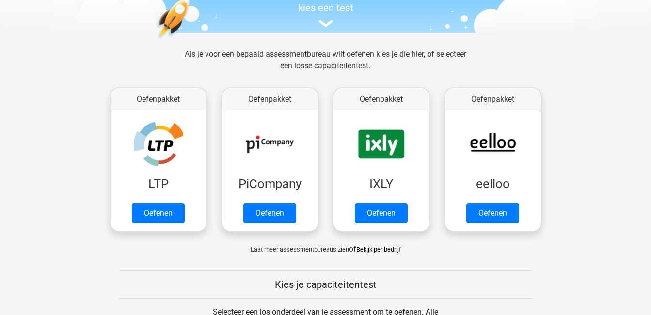
click at [374, 251] on link "Bekijk per bedrijf" at bounding box center [378, 249] width 45 height 7
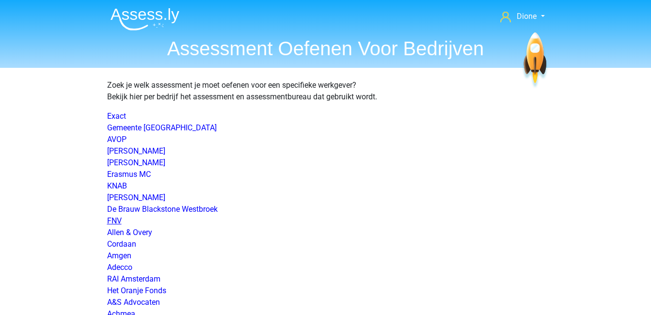
click at [114, 220] on link "FNV" at bounding box center [114, 220] width 15 height 9
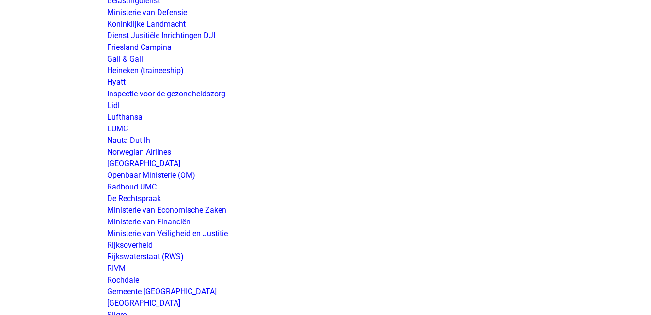
scroll to position [1674, 0]
click at [139, 253] on link "Rijkswaterstaat (RWS)" at bounding box center [145, 255] width 77 height 9
click at [141, 242] on link "Rijksoverheid" at bounding box center [130, 244] width 46 height 9
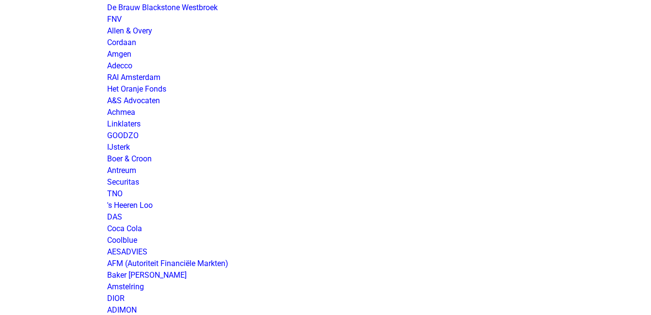
scroll to position [0, 0]
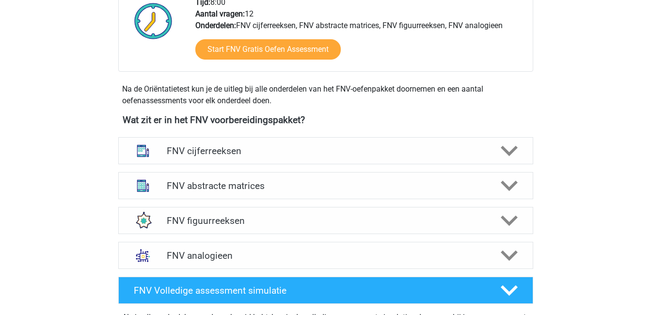
scroll to position [375, 0]
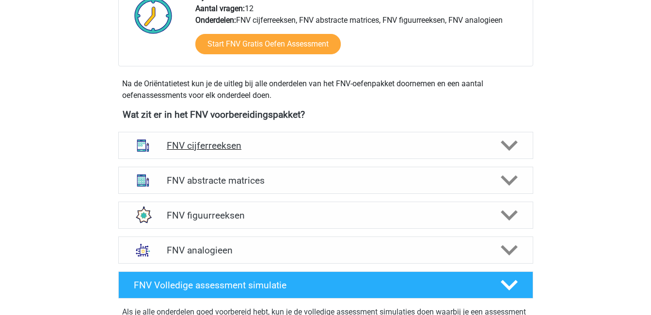
click at [221, 144] on h4 "FNV cijferreeksen" at bounding box center [325, 145] width 317 height 11
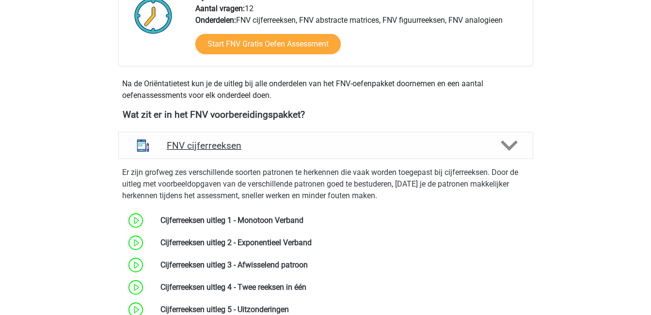
click at [221, 144] on h4 "FNV cijferreeksen" at bounding box center [325, 145] width 317 height 11
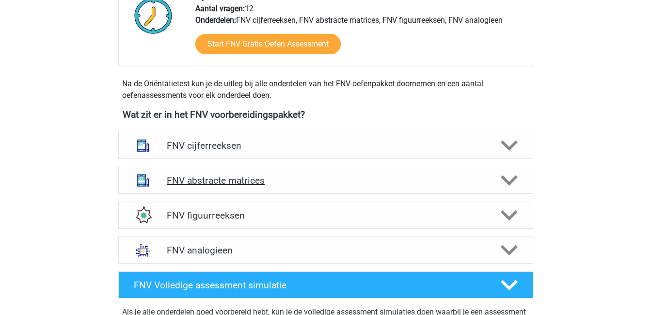
click at [230, 181] on h4 "FNV abstracte matrices" at bounding box center [325, 180] width 317 height 11
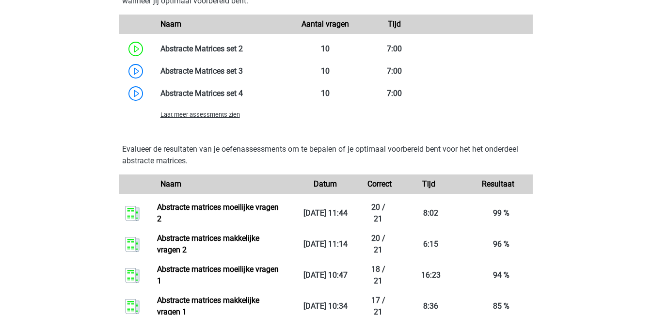
scroll to position [894, 0]
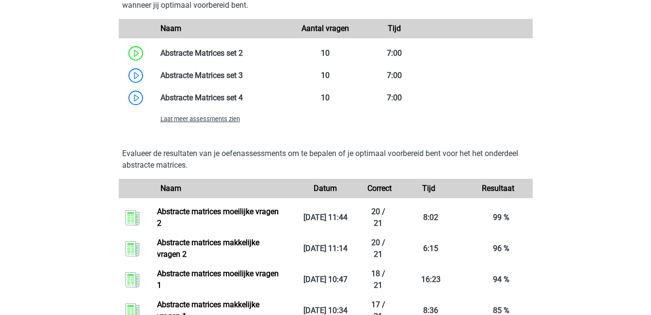
click at [199, 121] on span "Laat meer assessments zien" at bounding box center [199, 118] width 79 height 7
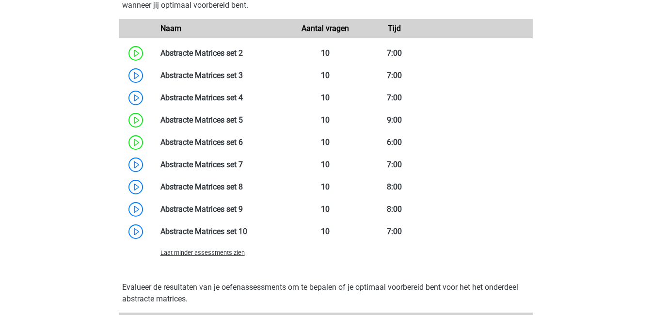
click at [240, 253] on span "Laat minder assessments zien" at bounding box center [202, 252] width 84 height 7
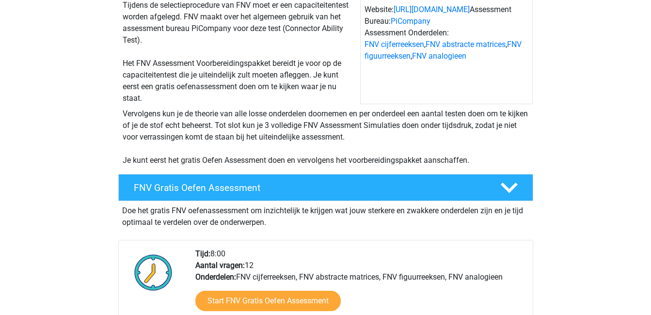
scroll to position [0, 0]
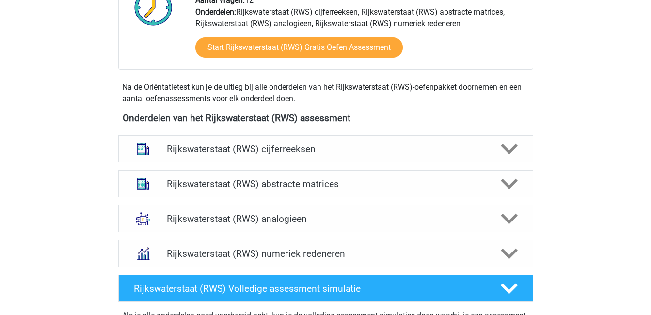
scroll to position [373, 0]
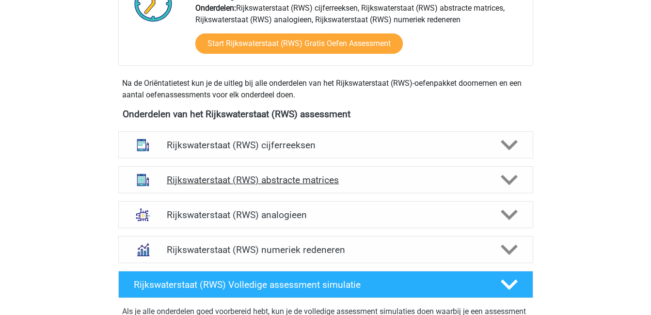
click at [204, 176] on h4 "Rijkswaterstaat (RWS) abstracte matrices" at bounding box center [325, 179] width 317 height 11
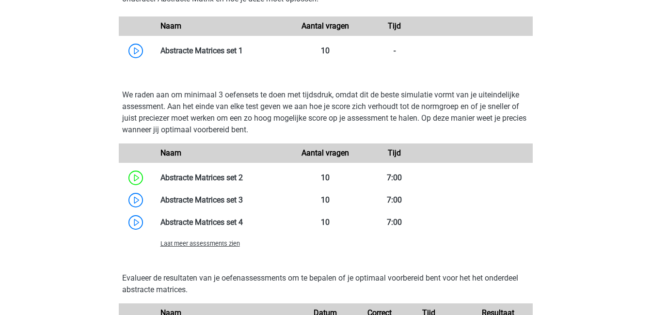
scroll to position [768, 0]
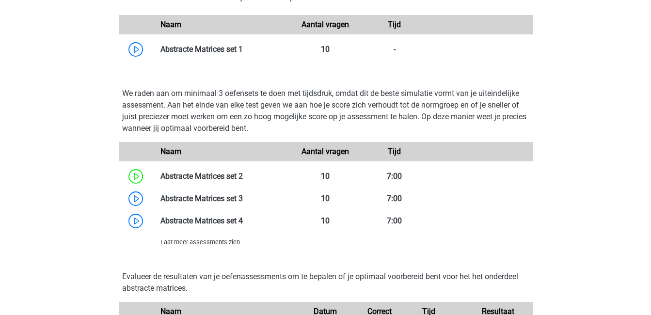
click at [223, 245] on span "Laat meer assessments zien" at bounding box center [199, 241] width 79 height 7
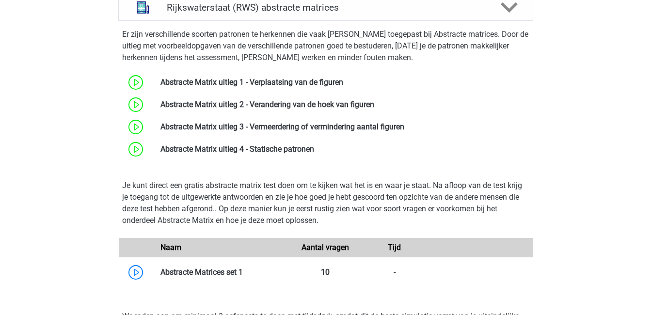
scroll to position [538, 0]
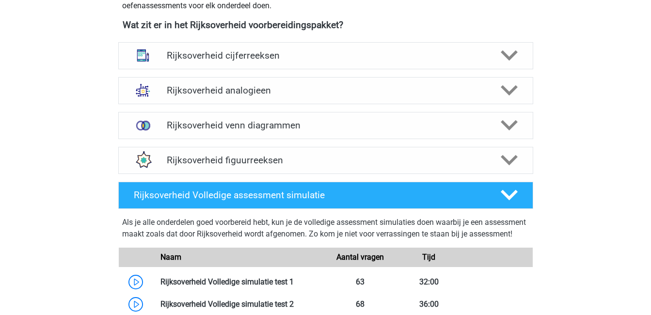
scroll to position [503, 0]
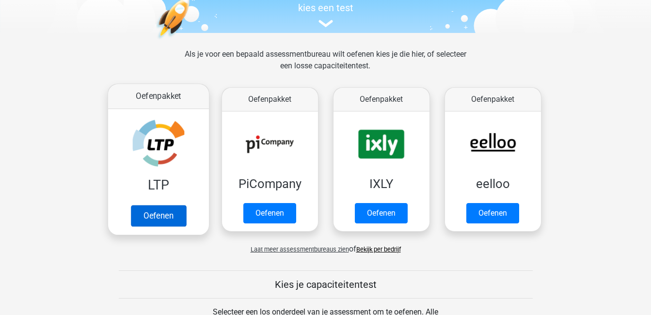
scroll to position [106, 0]
click at [177, 205] on link "Oefenen" at bounding box center [157, 215] width 55 height 21
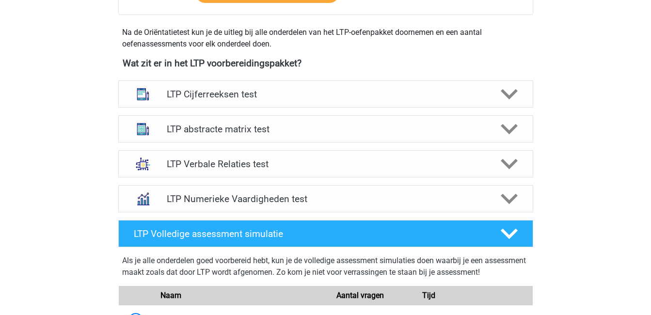
scroll to position [344, 0]
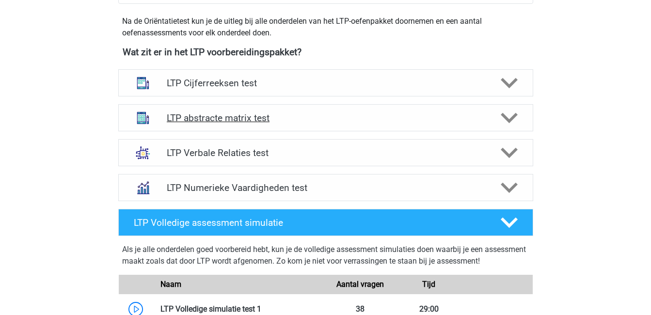
click at [507, 122] on icon at bounding box center [508, 117] width 17 height 17
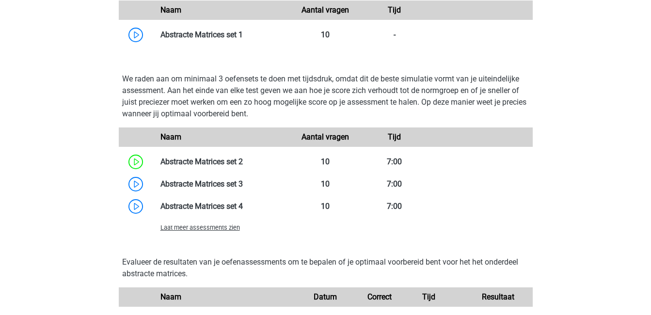
scroll to position [694, 0]
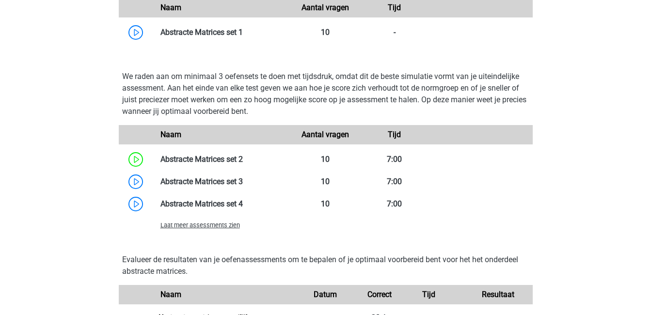
click at [228, 222] on span "Laat meer assessments zien" at bounding box center [199, 224] width 79 height 7
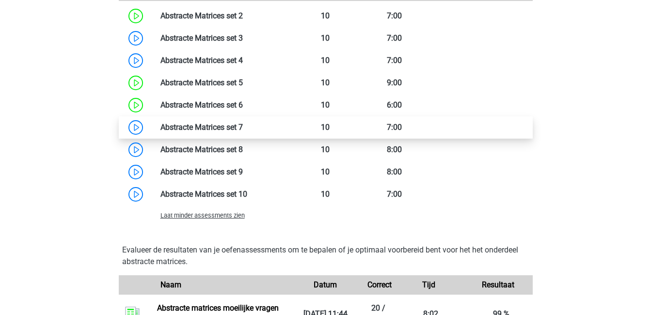
scroll to position [838, 0]
click at [214, 217] on span "Laat minder assessments zien" at bounding box center [202, 214] width 84 height 7
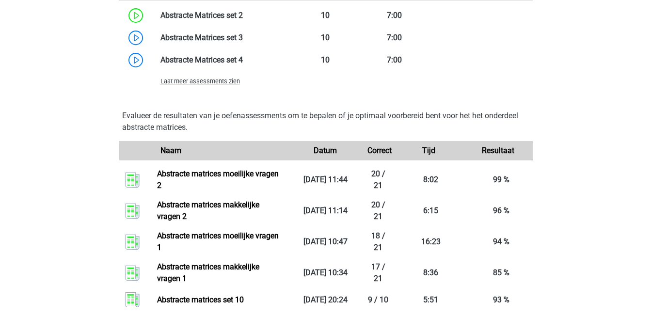
click at [216, 81] on span "Laat meer assessments zien" at bounding box center [199, 81] width 79 height 7
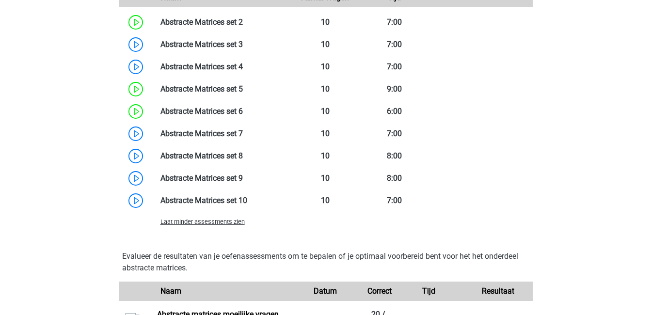
scroll to position [830, 0]
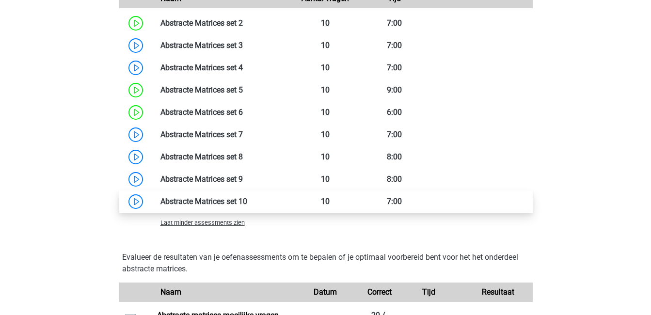
click at [247, 202] on link at bounding box center [247, 201] width 0 height 9
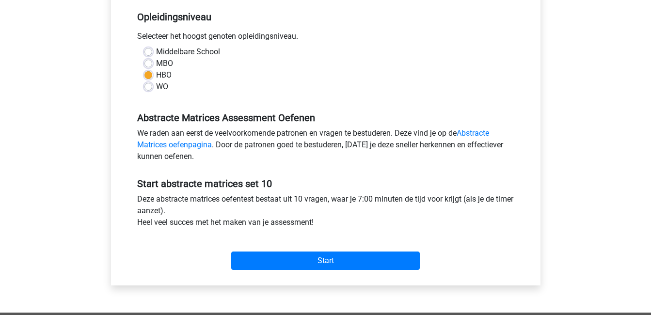
scroll to position [196, 0]
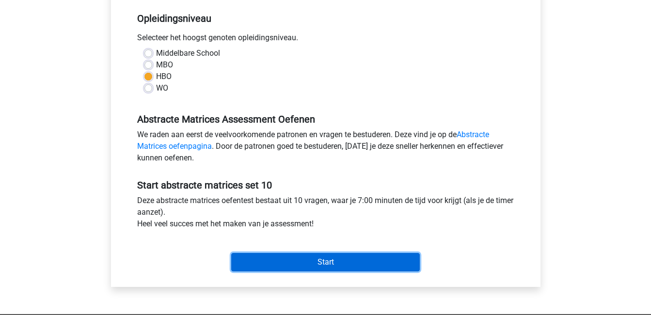
click at [301, 259] on input "Start" at bounding box center [325, 262] width 188 height 18
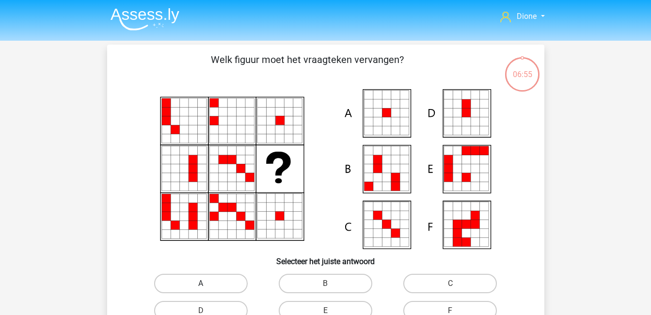
click at [224, 284] on label "A" at bounding box center [200, 283] width 93 height 19
click at [207, 284] on input "A" at bounding box center [204, 286] width 6 height 6
radio input "true"
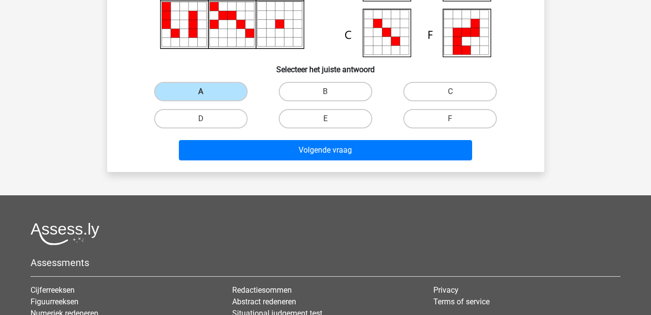
scroll to position [192, 0]
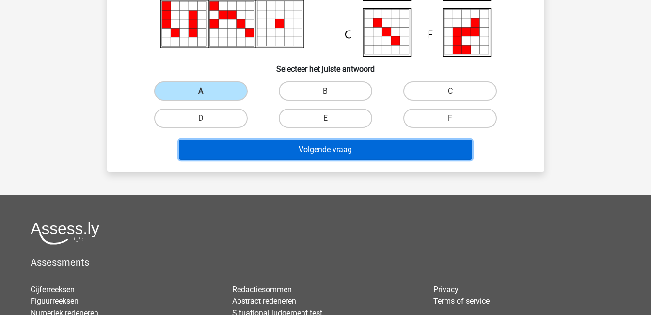
click at [340, 149] on button "Volgende vraag" at bounding box center [325, 150] width 293 height 20
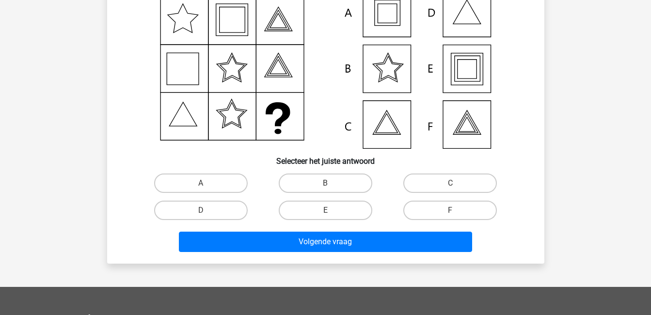
scroll to position [45, 0]
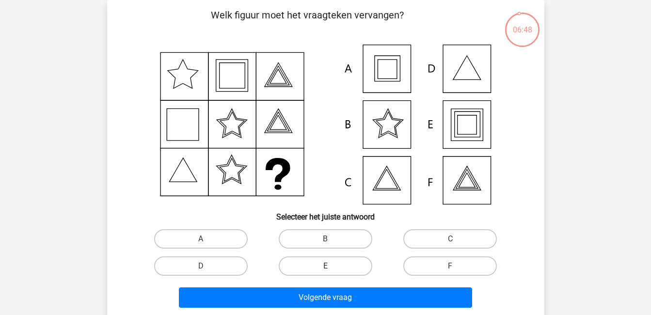
click at [326, 264] on label "E" at bounding box center [325, 265] width 93 height 19
click at [326, 266] on input "E" at bounding box center [328, 269] width 6 height 6
radio input "true"
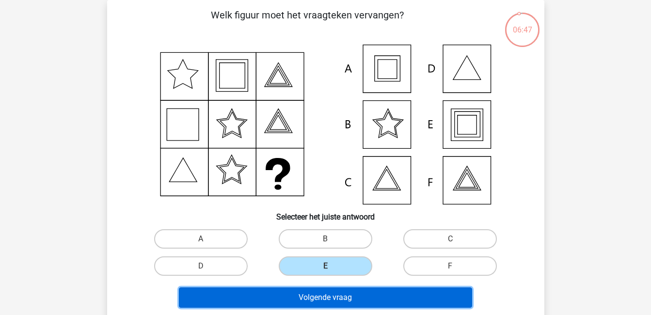
click at [333, 295] on button "Volgende vraag" at bounding box center [325, 297] width 293 height 20
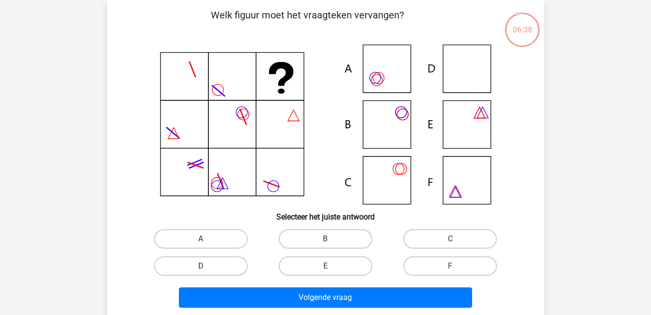
click at [229, 261] on label "D" at bounding box center [200, 265] width 93 height 19
click at [207, 266] on input "D" at bounding box center [204, 269] width 6 height 6
radio input "true"
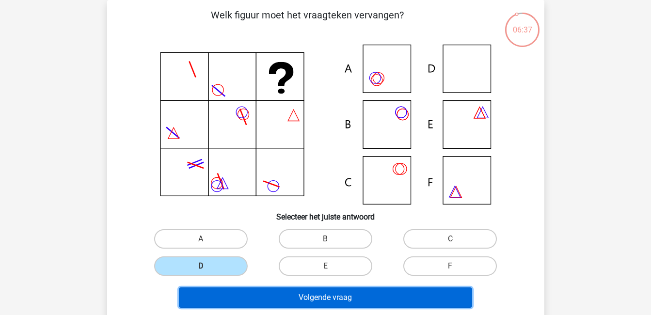
click at [252, 296] on button "Volgende vraag" at bounding box center [325, 297] width 293 height 20
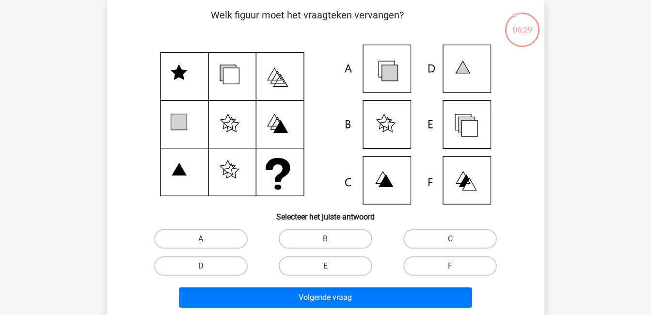
click at [360, 268] on label "E" at bounding box center [325, 265] width 93 height 19
click at [331, 268] on input "E" at bounding box center [328, 269] width 6 height 6
radio input "true"
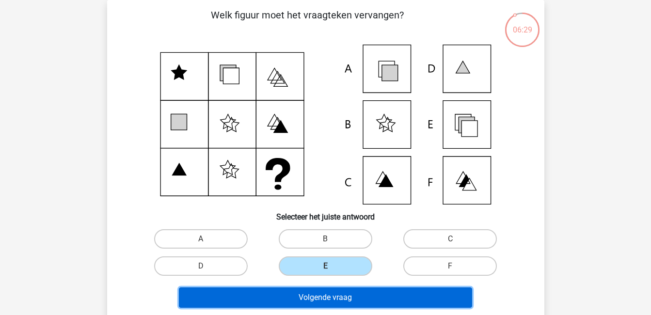
click at [375, 293] on button "Volgende vraag" at bounding box center [325, 297] width 293 height 20
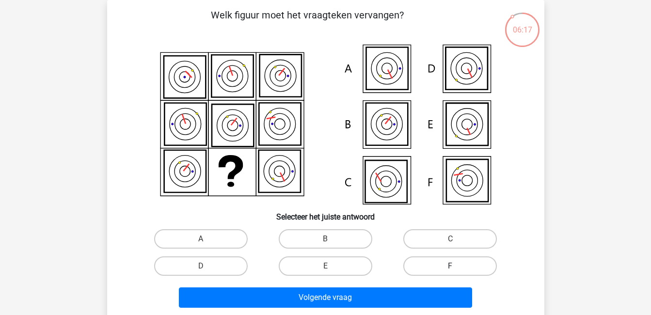
click at [449, 268] on label "F" at bounding box center [449, 265] width 93 height 19
click at [450, 268] on input "F" at bounding box center [453, 269] width 6 height 6
radio input "true"
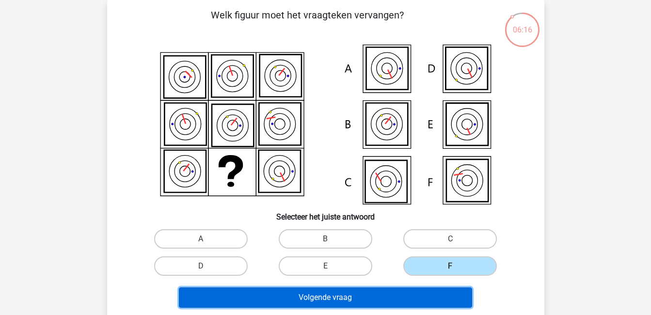
click at [448, 293] on button "Volgende vraag" at bounding box center [325, 297] width 293 height 20
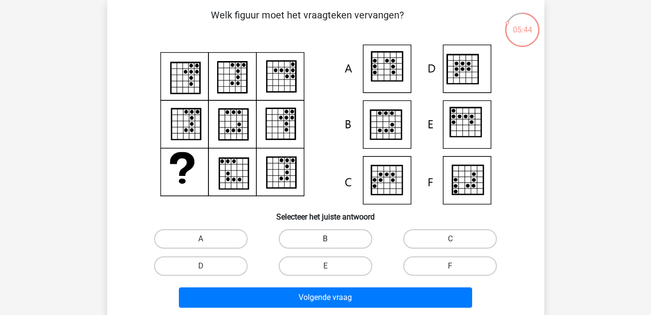
click at [319, 238] on label "B" at bounding box center [325, 238] width 93 height 19
click at [325, 239] on input "B" at bounding box center [328, 242] width 6 height 6
radio input "true"
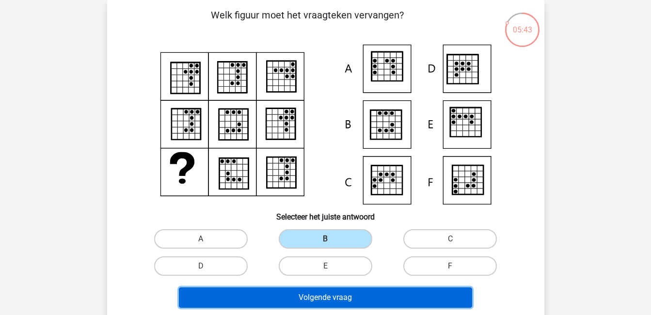
click at [353, 295] on button "Volgende vraag" at bounding box center [325, 297] width 293 height 20
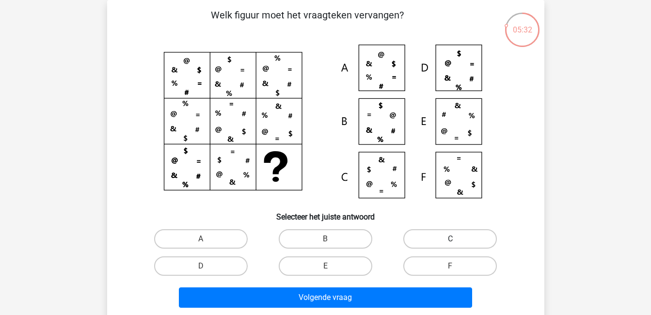
click at [439, 239] on label "C" at bounding box center [449, 238] width 93 height 19
click at [450, 239] on input "C" at bounding box center [453, 242] width 6 height 6
radio input "true"
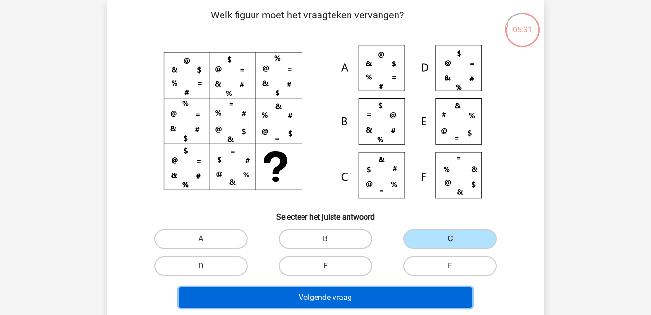
click at [435, 295] on button "Volgende vraag" at bounding box center [325, 297] width 293 height 20
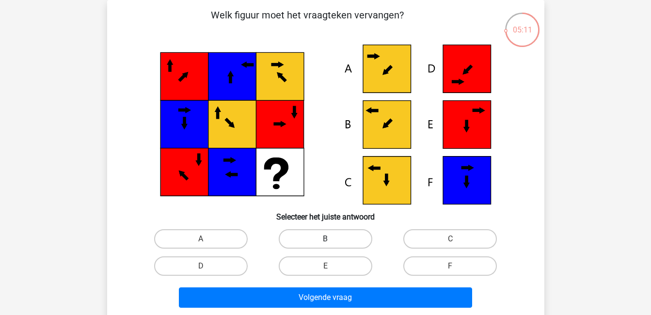
click at [321, 242] on label "B" at bounding box center [325, 238] width 93 height 19
click at [325, 242] on input "B" at bounding box center [328, 242] width 6 height 6
radio input "true"
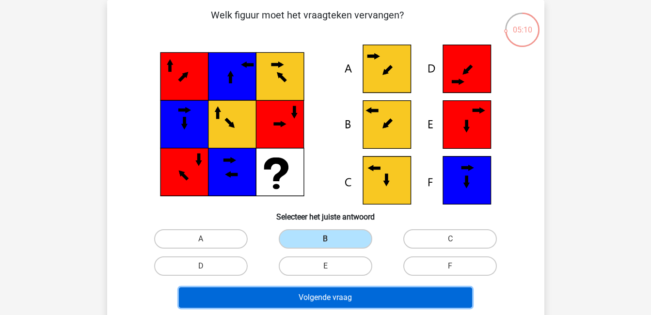
click at [340, 297] on button "Volgende vraag" at bounding box center [325, 297] width 293 height 20
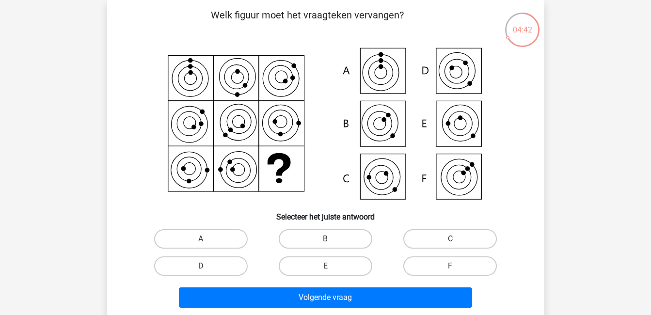
click at [426, 233] on label "C" at bounding box center [449, 238] width 93 height 19
click at [450, 239] on input "C" at bounding box center [453, 242] width 6 height 6
radio input "true"
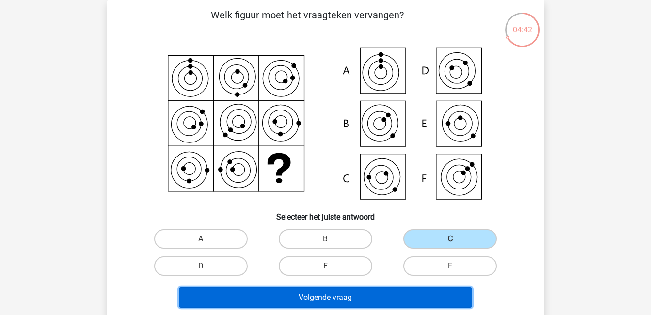
click at [415, 297] on button "Volgende vraag" at bounding box center [325, 297] width 293 height 20
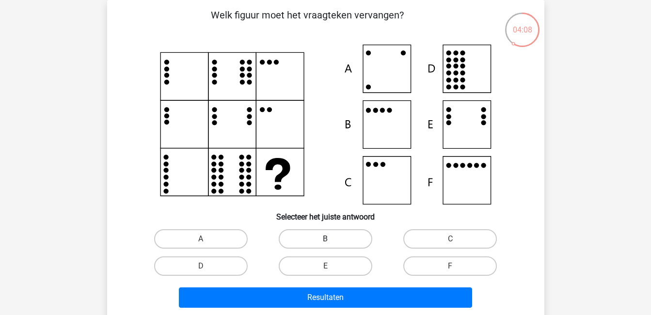
click at [346, 234] on label "B" at bounding box center [325, 238] width 93 height 19
click at [331, 239] on input "B" at bounding box center [328, 242] width 6 height 6
radio input "true"
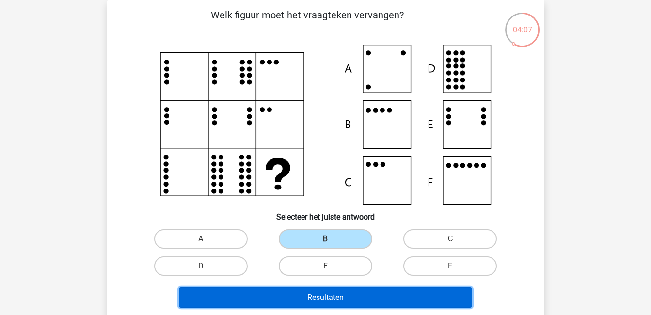
click at [359, 295] on button "Resultaten" at bounding box center [325, 297] width 293 height 20
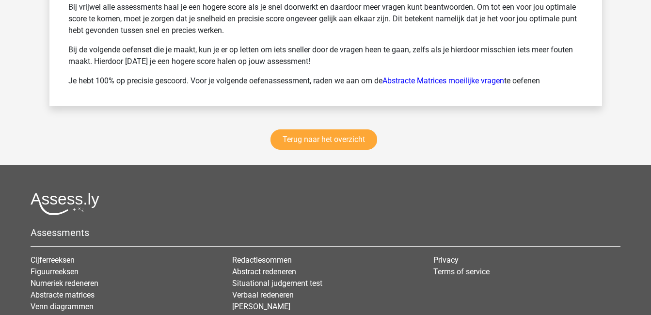
scroll to position [1394, 0]
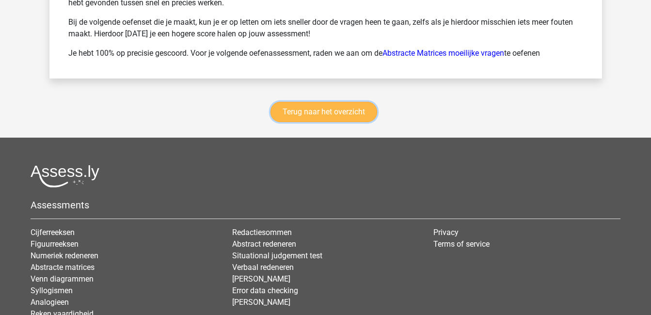
click at [357, 106] on link "Terug naar het overzicht" at bounding box center [323, 112] width 107 height 20
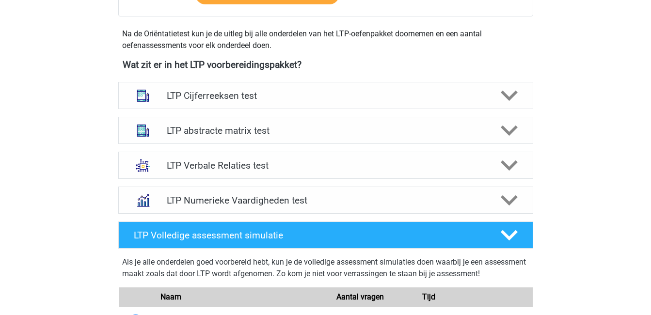
scroll to position [332, 0]
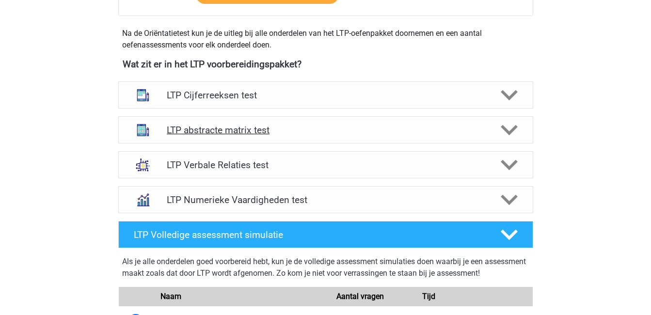
click at [297, 132] on h4 "LTP abstracte matrix test" at bounding box center [325, 130] width 317 height 11
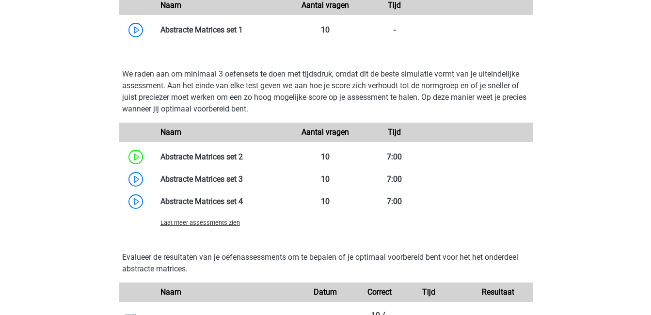
scroll to position [698, 0]
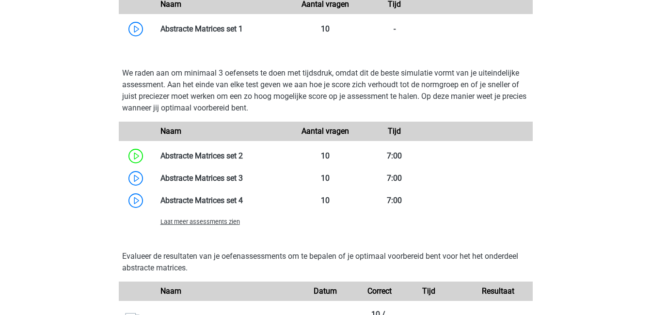
click at [210, 224] on span "Laat meer assessments zien" at bounding box center [199, 221] width 79 height 7
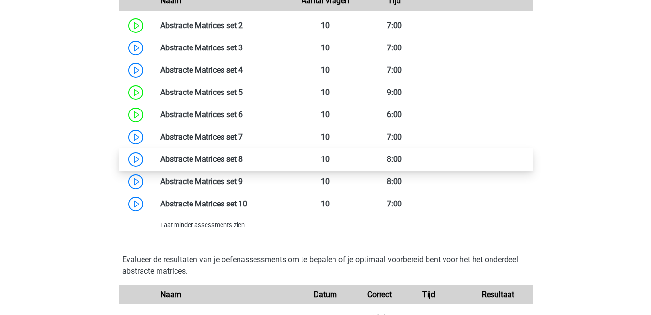
scroll to position [836, 0]
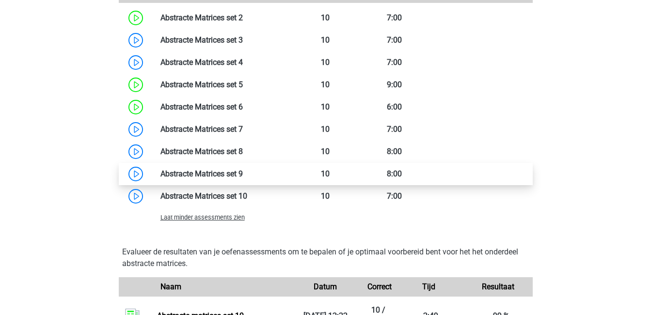
click at [243, 173] on link at bounding box center [243, 173] width 0 height 9
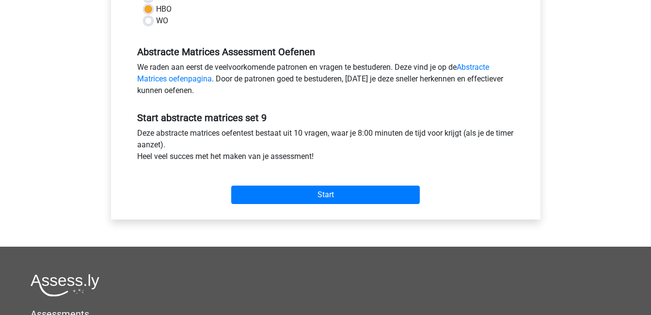
scroll to position [264, 0]
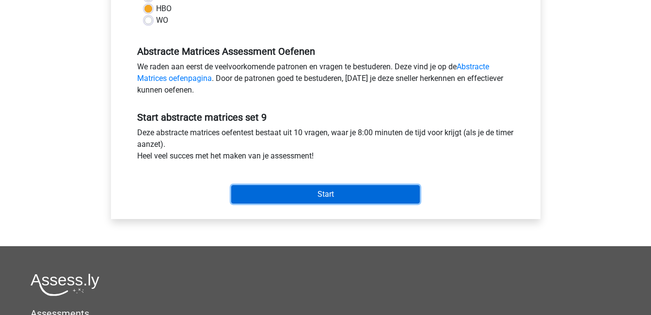
click at [379, 191] on input "Start" at bounding box center [325, 194] width 188 height 18
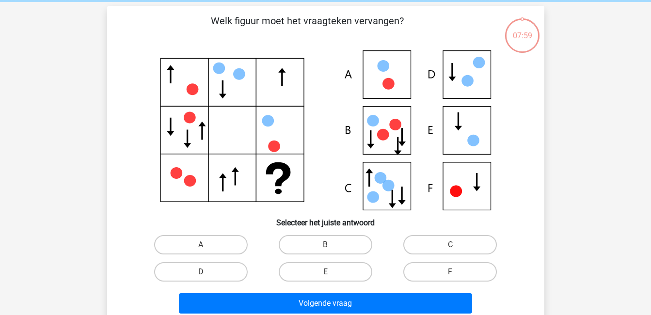
scroll to position [40, 0]
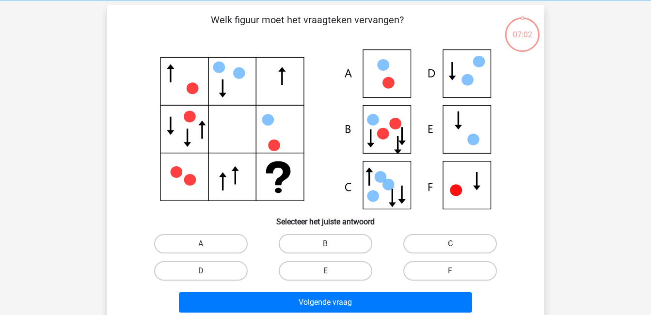
click at [421, 240] on label "C" at bounding box center [449, 243] width 93 height 19
click at [450, 244] on input "C" at bounding box center [453, 247] width 6 height 6
radio input "true"
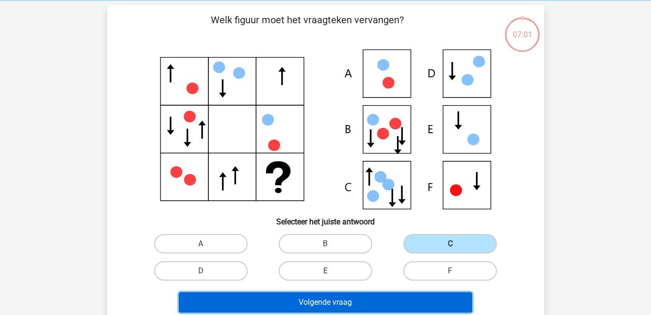
click at [428, 298] on button "Volgende vraag" at bounding box center [325, 302] width 293 height 20
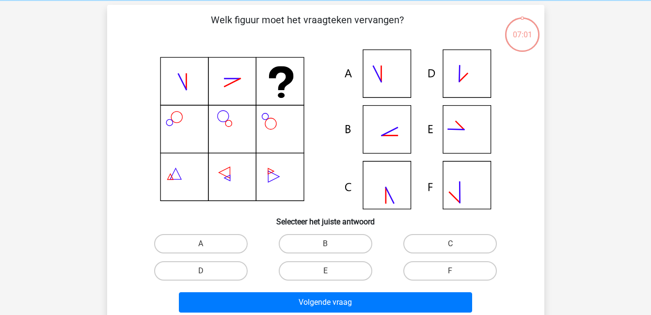
scroll to position [45, 0]
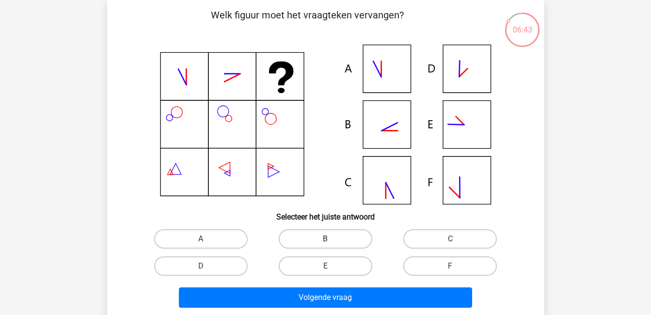
click at [355, 236] on label "B" at bounding box center [325, 238] width 93 height 19
click at [331, 239] on input "B" at bounding box center [328, 242] width 6 height 6
radio input "true"
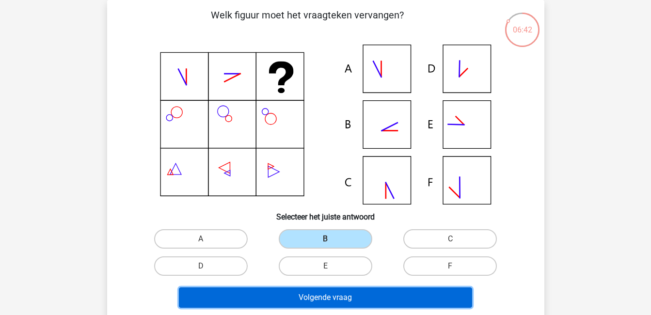
click at [388, 293] on button "Volgende vraag" at bounding box center [325, 297] width 293 height 20
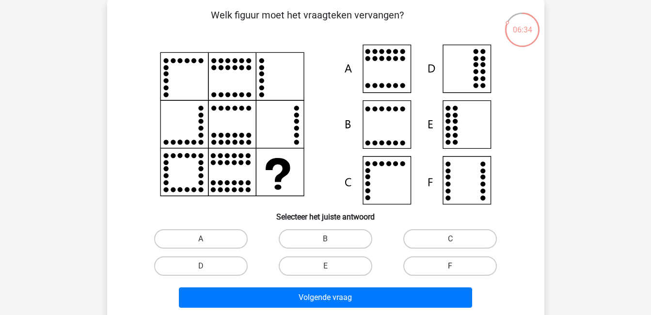
click at [433, 265] on label "F" at bounding box center [449, 265] width 93 height 19
click at [450, 266] on input "F" at bounding box center [453, 269] width 6 height 6
radio input "true"
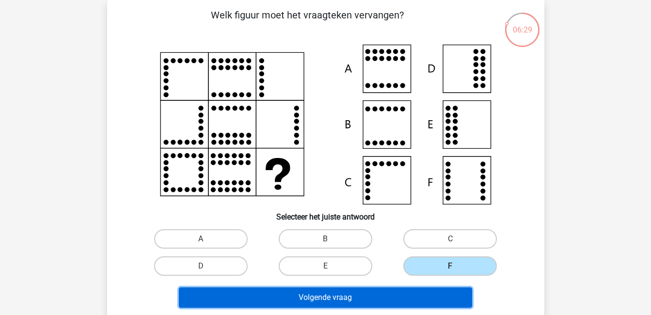
click at [409, 294] on button "Volgende vraag" at bounding box center [325, 297] width 293 height 20
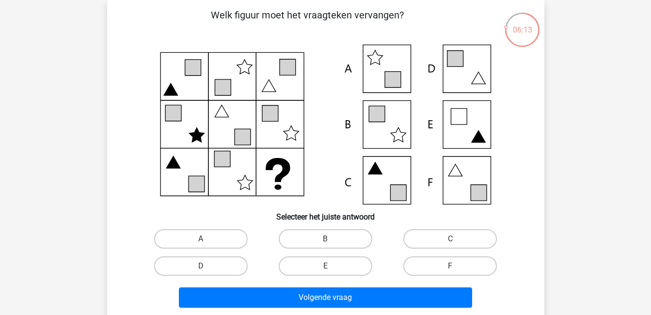
click at [451, 239] on input "C" at bounding box center [453, 242] width 6 height 6
radio input "true"
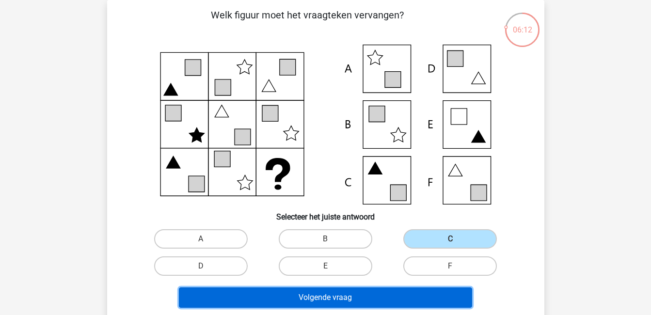
click at [447, 298] on button "Volgende vraag" at bounding box center [325, 297] width 293 height 20
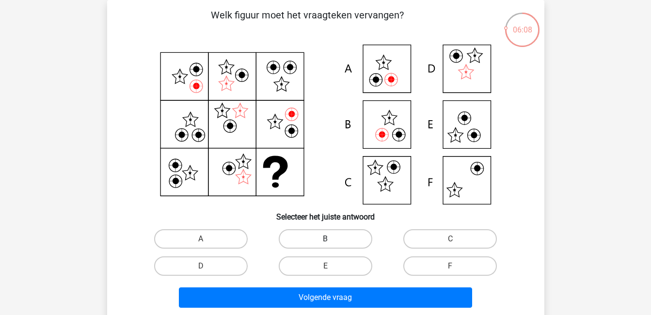
click at [349, 239] on label "B" at bounding box center [325, 238] width 93 height 19
click at [331, 239] on input "B" at bounding box center [328, 242] width 6 height 6
radio input "true"
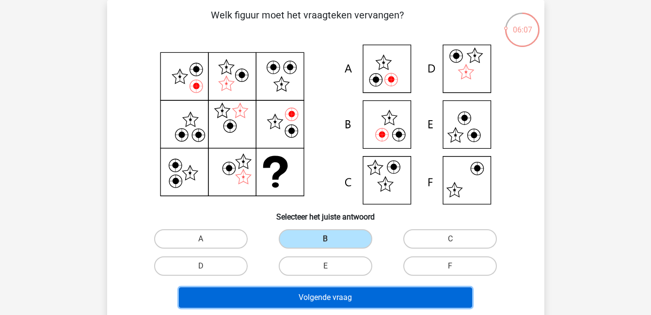
click at [380, 295] on button "Volgende vraag" at bounding box center [325, 297] width 293 height 20
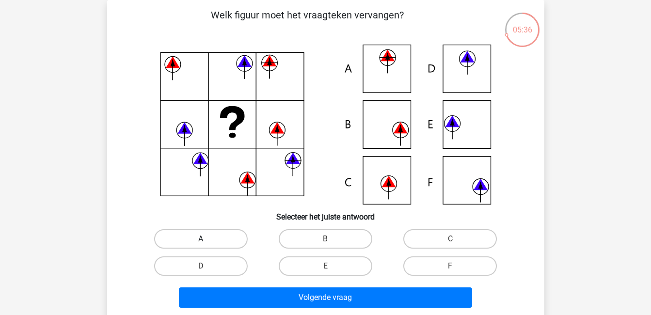
click at [228, 238] on label "A" at bounding box center [200, 238] width 93 height 19
click at [207, 239] on input "A" at bounding box center [204, 242] width 6 height 6
radio input "true"
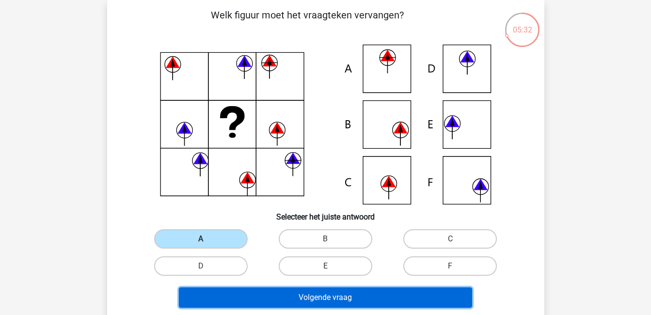
click at [358, 294] on button "Volgende vraag" at bounding box center [325, 297] width 293 height 20
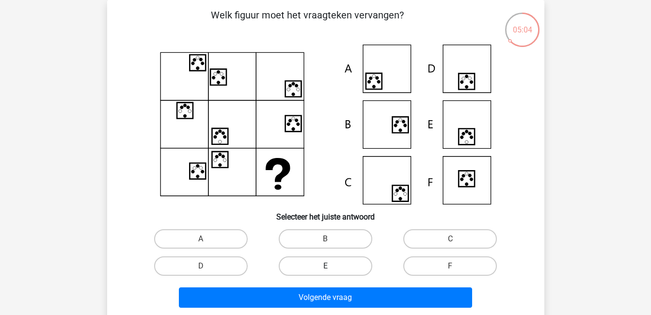
click at [342, 266] on label "E" at bounding box center [325, 265] width 93 height 19
click at [331, 266] on input "E" at bounding box center [328, 269] width 6 height 6
radio input "true"
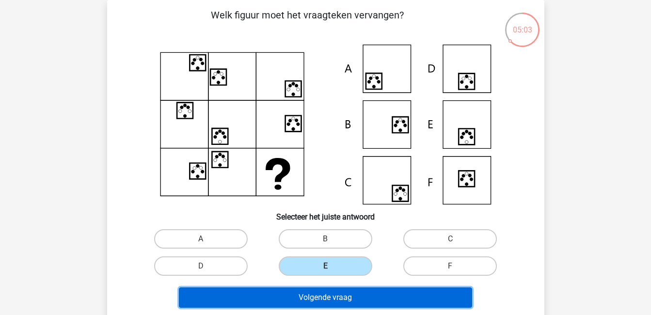
click at [361, 294] on button "Volgende vraag" at bounding box center [325, 297] width 293 height 20
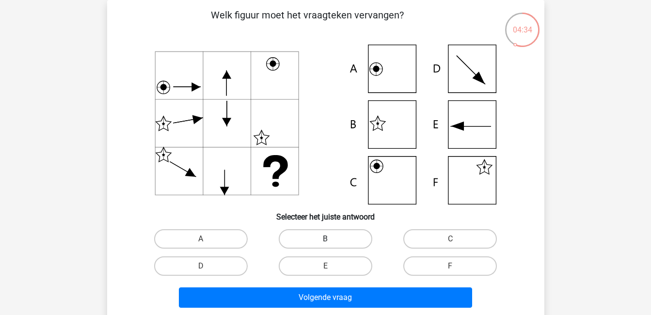
click at [342, 231] on label "B" at bounding box center [325, 238] width 93 height 19
click at [331, 239] on input "B" at bounding box center [328, 242] width 6 height 6
radio input "true"
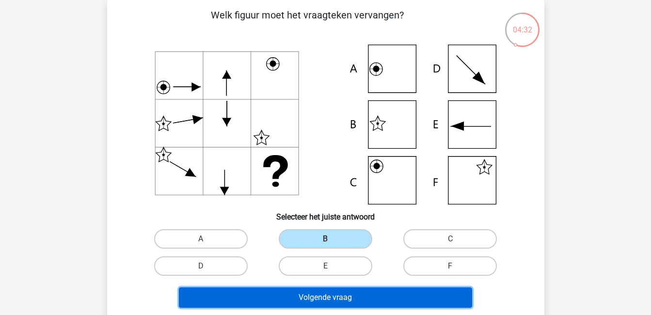
click at [373, 296] on button "Volgende vraag" at bounding box center [325, 297] width 293 height 20
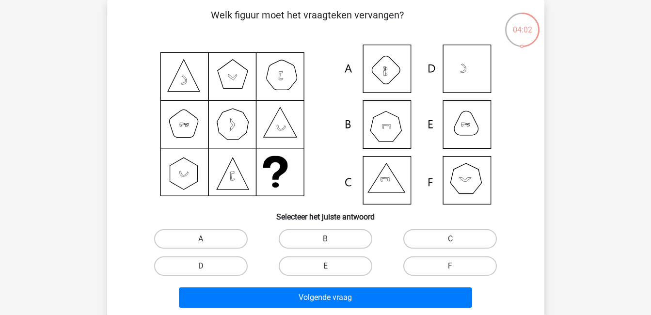
click at [314, 267] on label "E" at bounding box center [325, 265] width 93 height 19
click at [325, 267] on input "E" at bounding box center [328, 269] width 6 height 6
radio input "true"
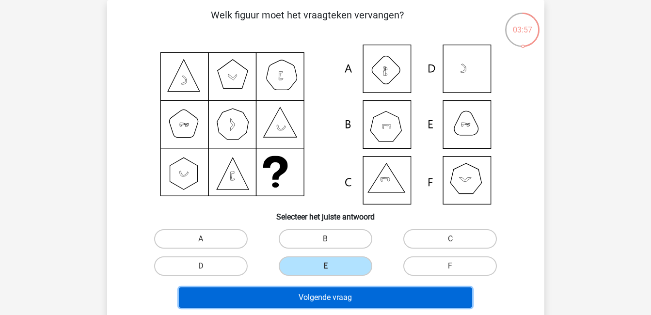
click at [354, 296] on button "Volgende vraag" at bounding box center [325, 297] width 293 height 20
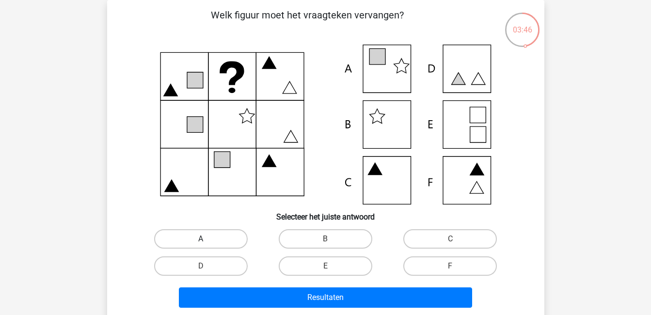
click at [206, 237] on label "A" at bounding box center [200, 238] width 93 height 19
click at [206, 239] on input "A" at bounding box center [204, 242] width 6 height 6
radio input "true"
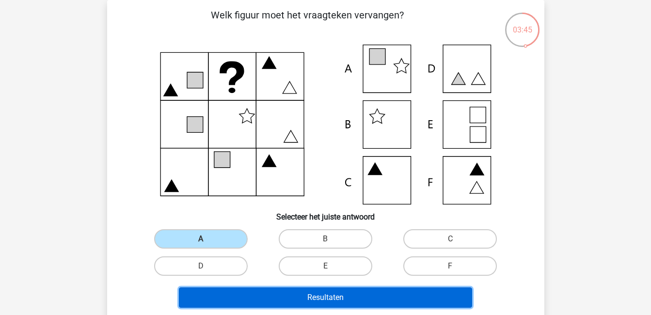
click at [274, 292] on button "Resultaten" at bounding box center [325, 297] width 293 height 20
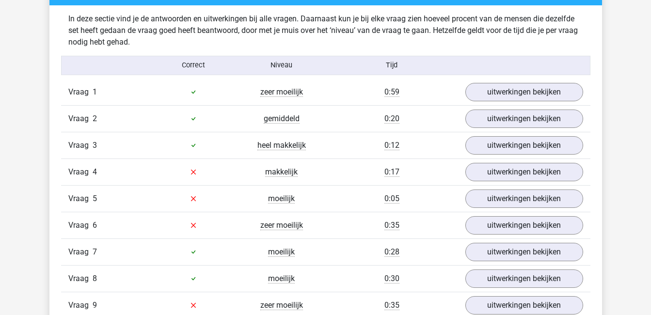
scroll to position [563, 0]
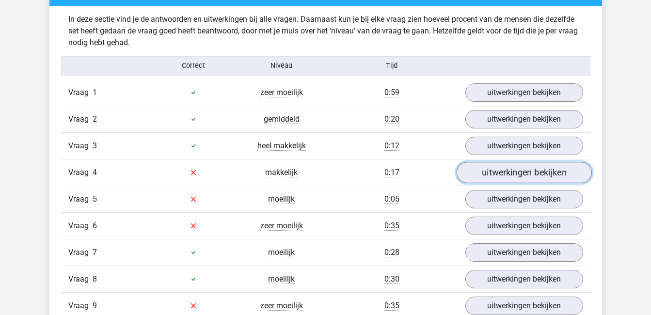
click at [503, 175] on link "uitwerkingen bekijken" at bounding box center [523, 172] width 135 height 21
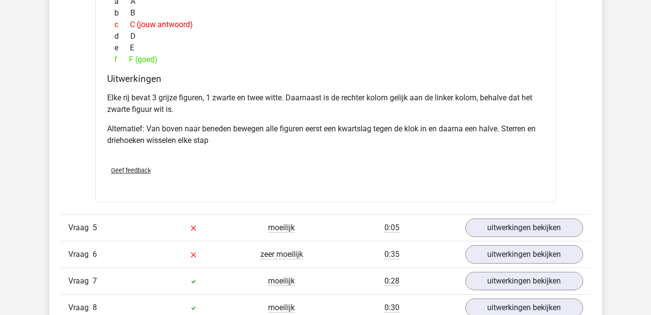
scroll to position [957, 0]
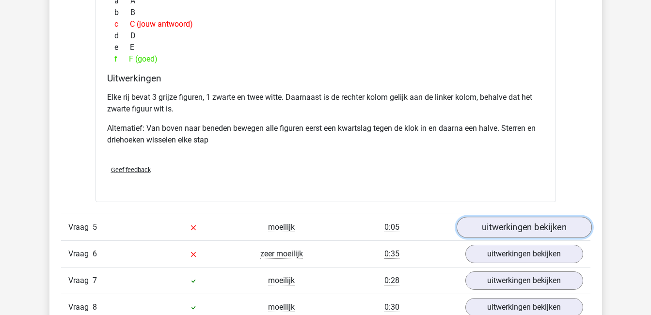
click at [543, 232] on link "uitwerkingen bekijken" at bounding box center [523, 227] width 135 height 21
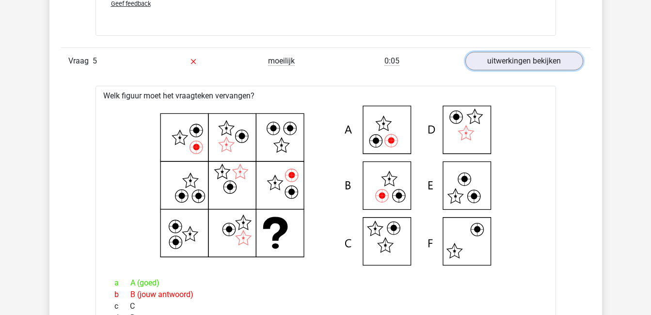
scroll to position [1117, 0]
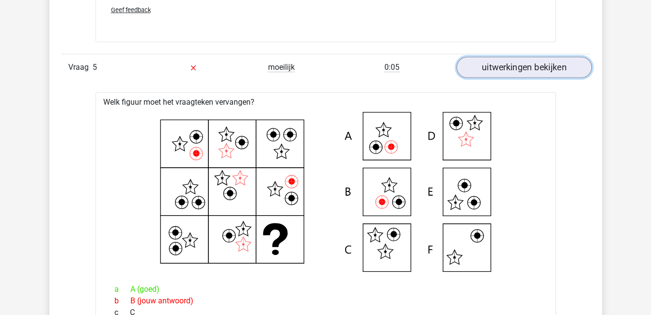
click at [522, 65] on link "uitwerkingen bekijken" at bounding box center [523, 67] width 135 height 21
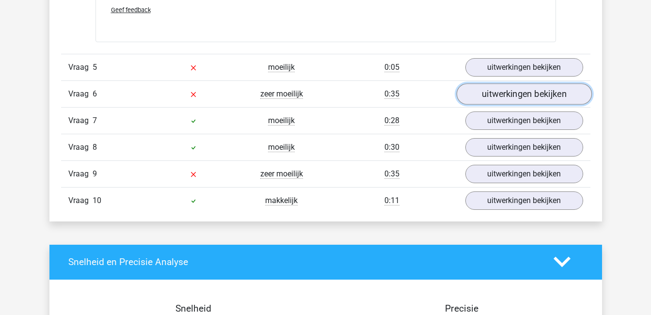
click at [534, 104] on link "uitwerkingen bekijken" at bounding box center [523, 93] width 135 height 21
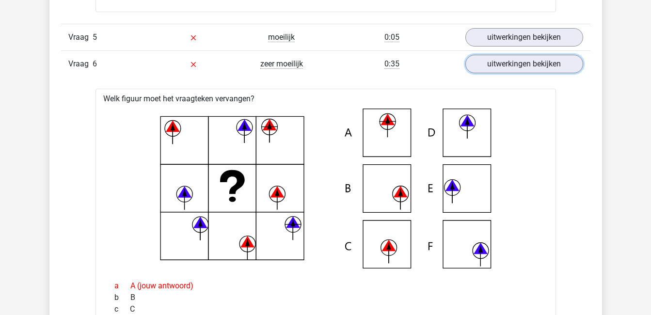
scroll to position [1143, 0]
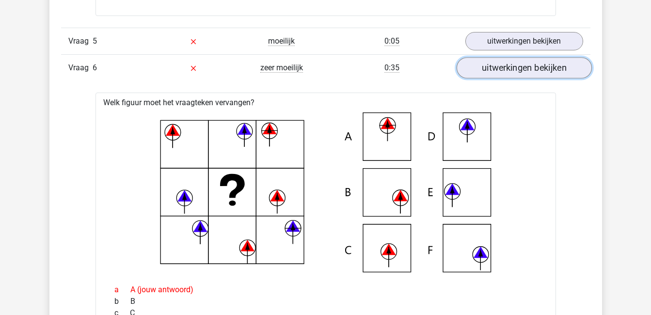
click at [505, 68] on link "uitwerkingen bekijken" at bounding box center [523, 67] width 135 height 21
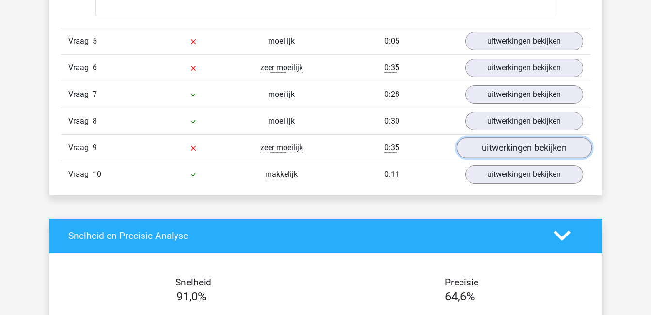
click at [513, 151] on link "uitwerkingen bekijken" at bounding box center [523, 147] width 135 height 21
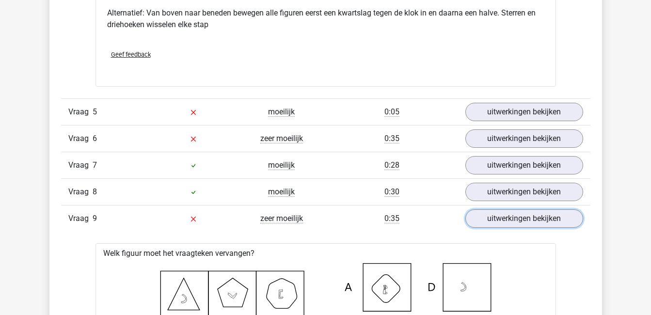
scroll to position [1072, 0]
click at [523, 219] on link "uitwerkingen bekijken" at bounding box center [523, 218] width 135 height 21
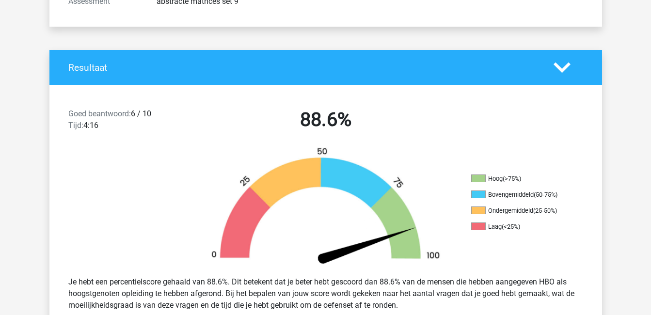
scroll to position [161, 0]
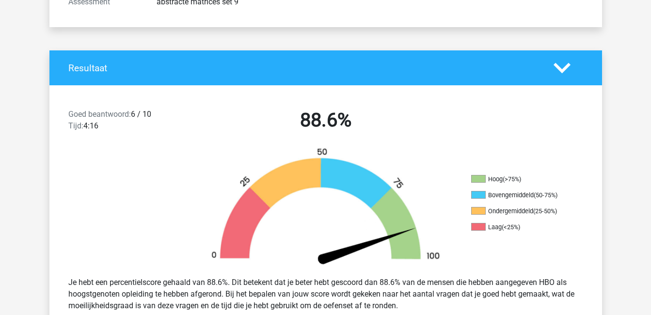
click at [570, 67] on icon at bounding box center [561, 68] width 17 height 17
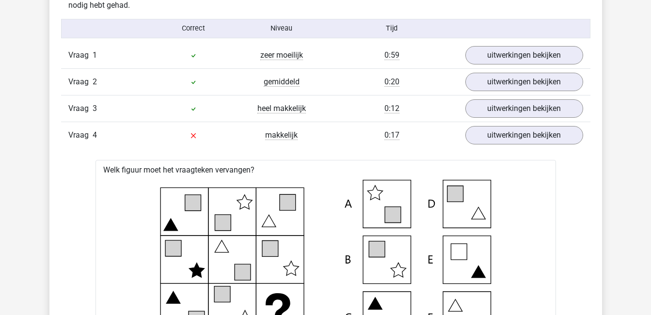
scroll to position [353, 0]
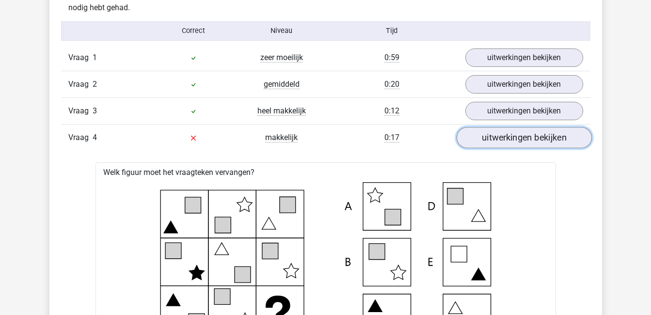
click at [523, 140] on link "uitwerkingen bekijken" at bounding box center [523, 137] width 135 height 21
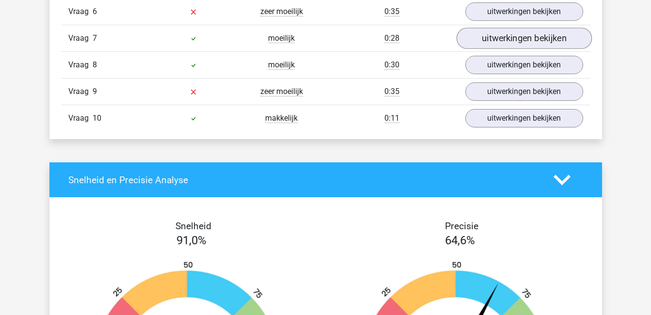
scroll to position [532, 0]
